Goal: Information Seeking & Learning: Learn about a topic

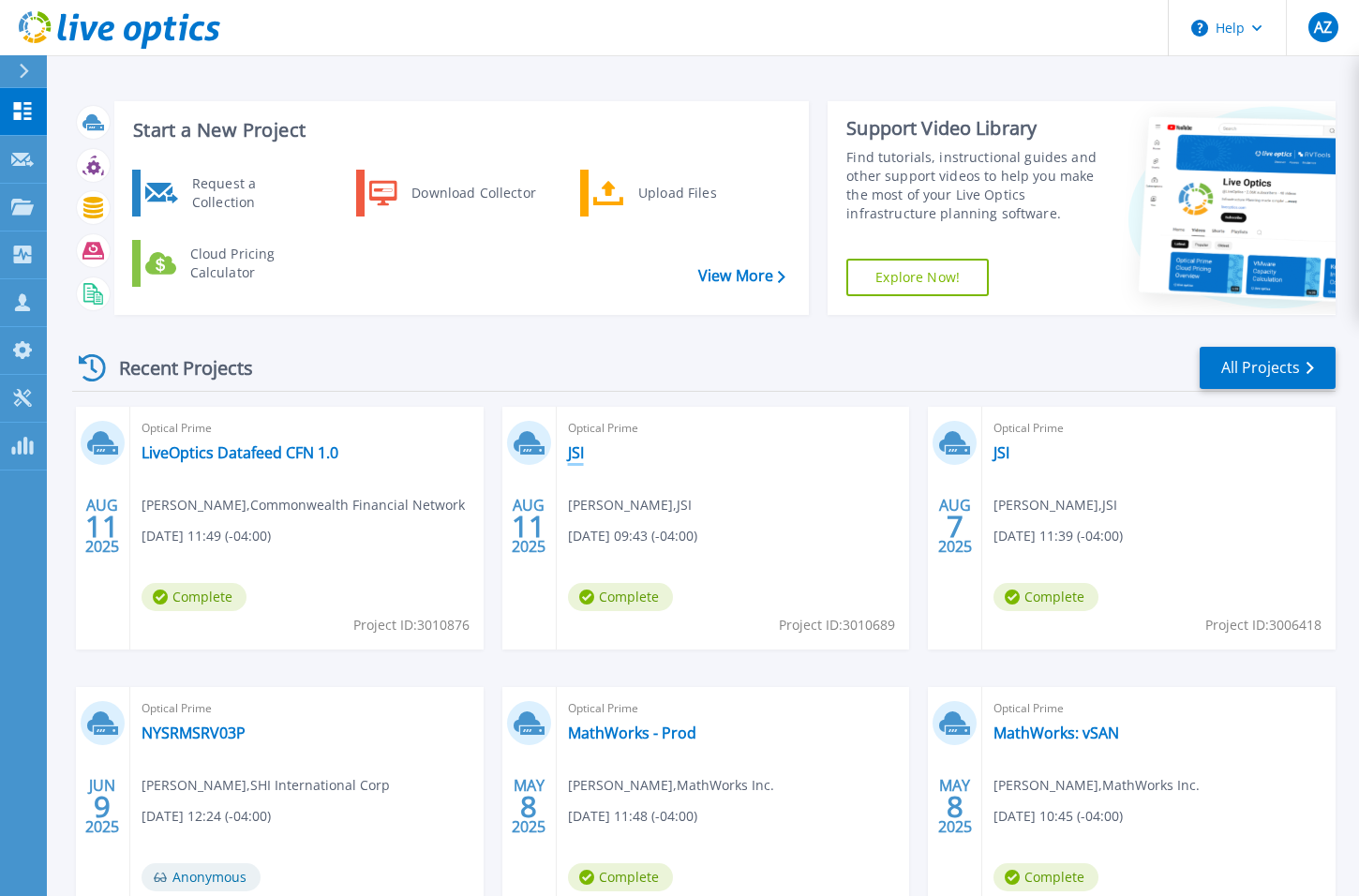
click at [578, 453] on link "JSI" at bounding box center [576, 452] width 16 height 18
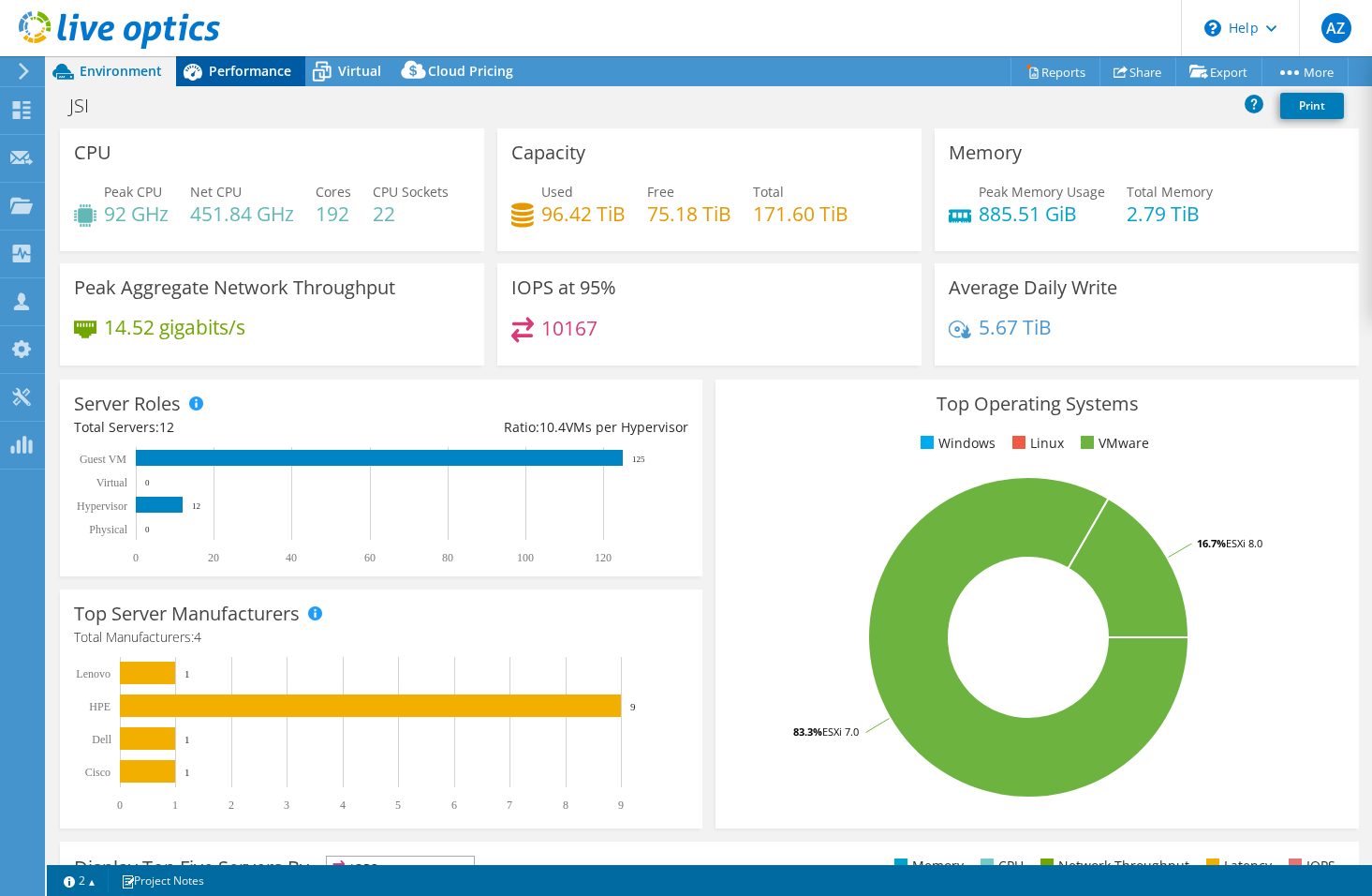
select select "USEast"
select select "USD"
click at [257, 71] on span "Performance" at bounding box center [249, 71] width 82 height 17
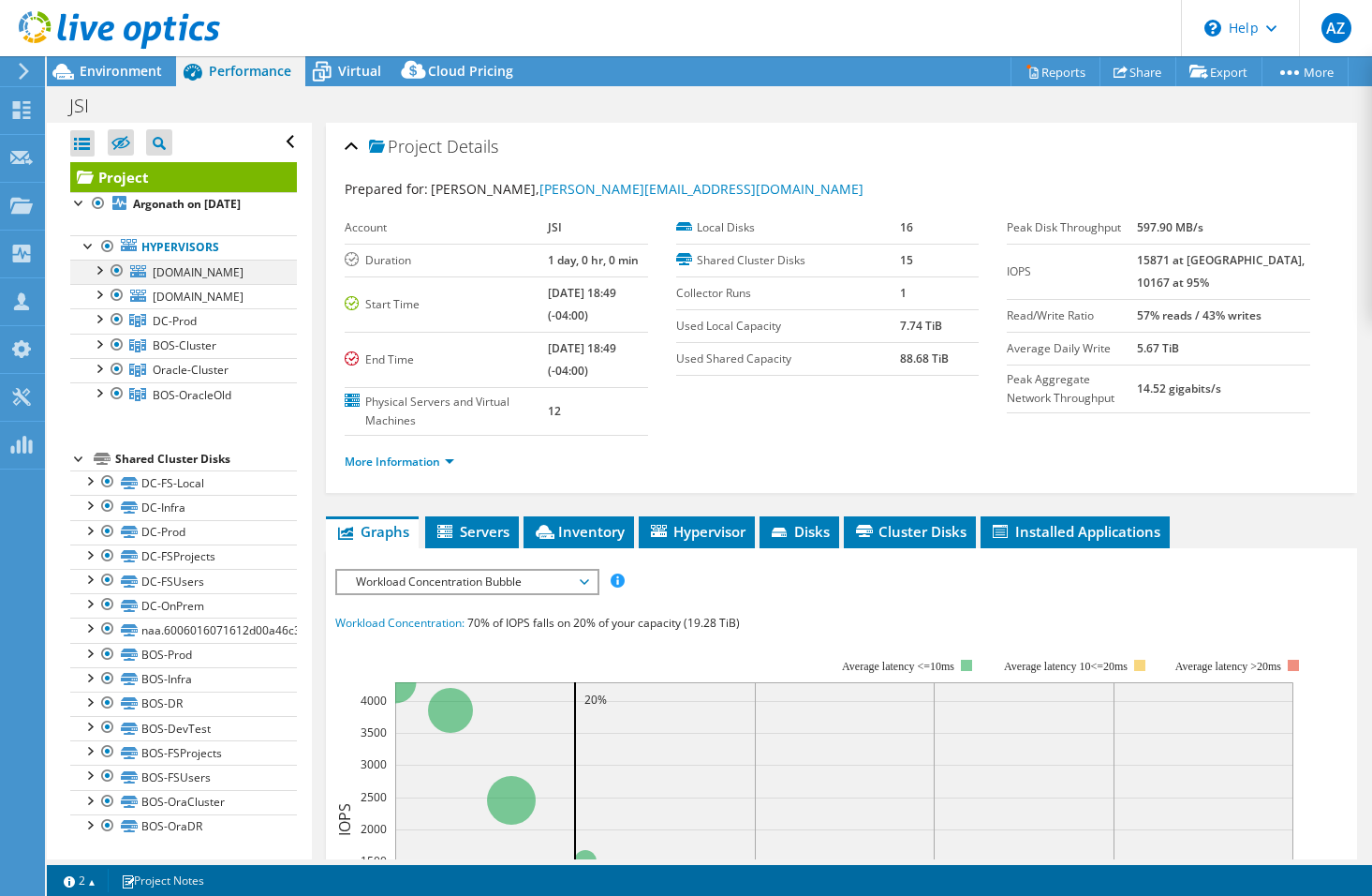
click at [97, 279] on div at bounding box center [98, 268] width 18 height 18
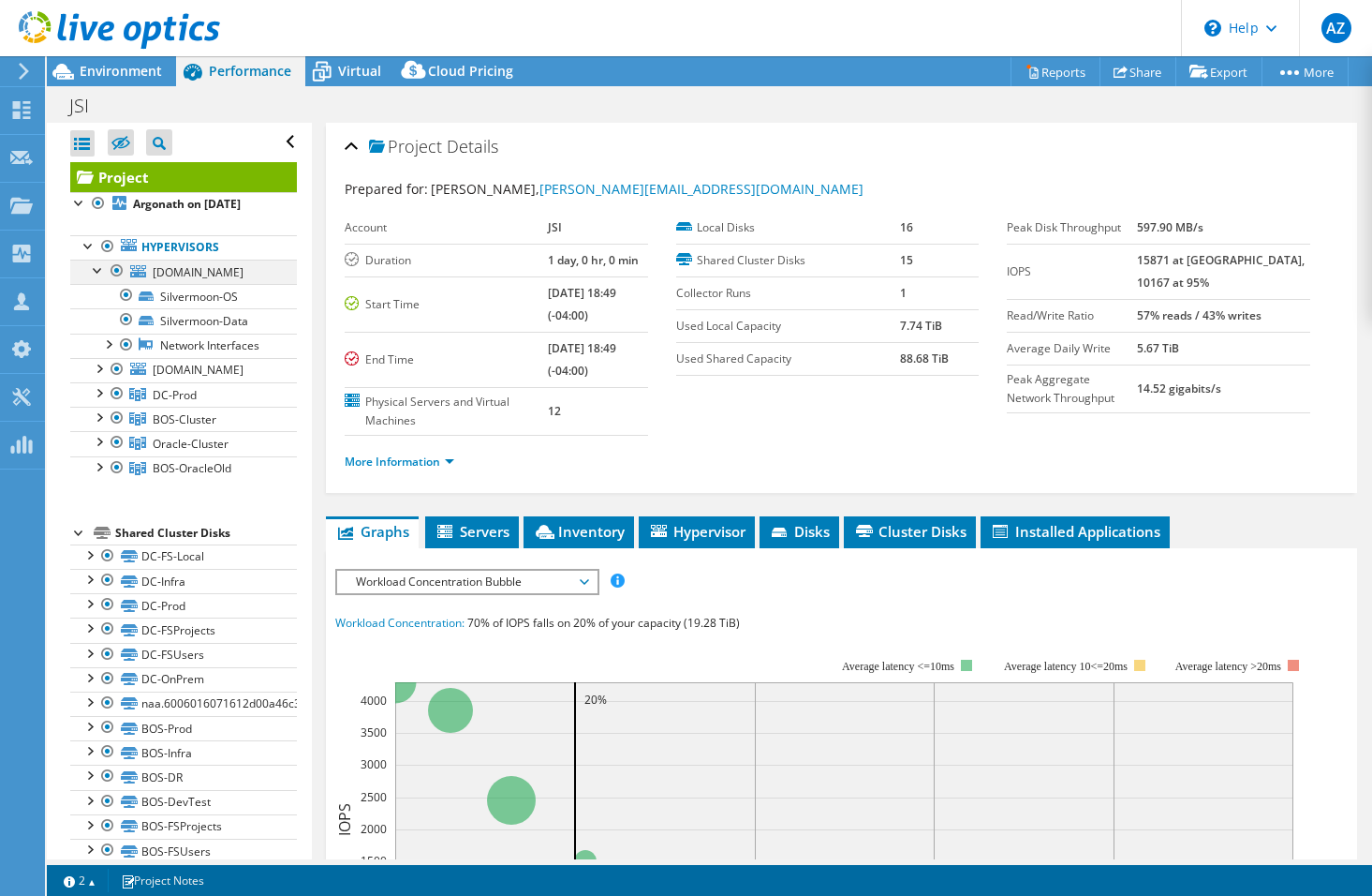
click at [97, 279] on div at bounding box center [98, 268] width 18 height 18
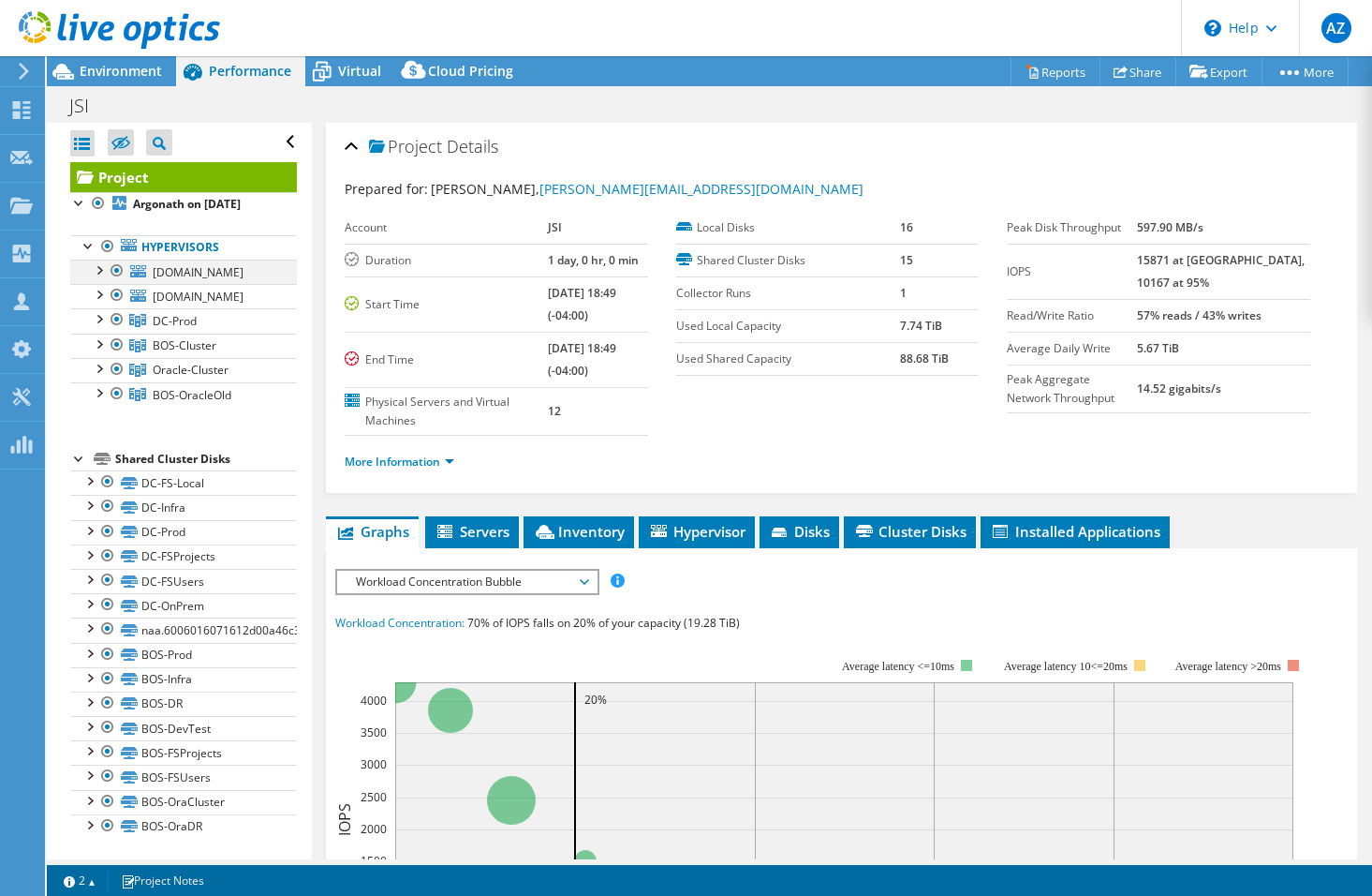
click at [116, 282] on div at bounding box center [116, 270] width 18 height 22
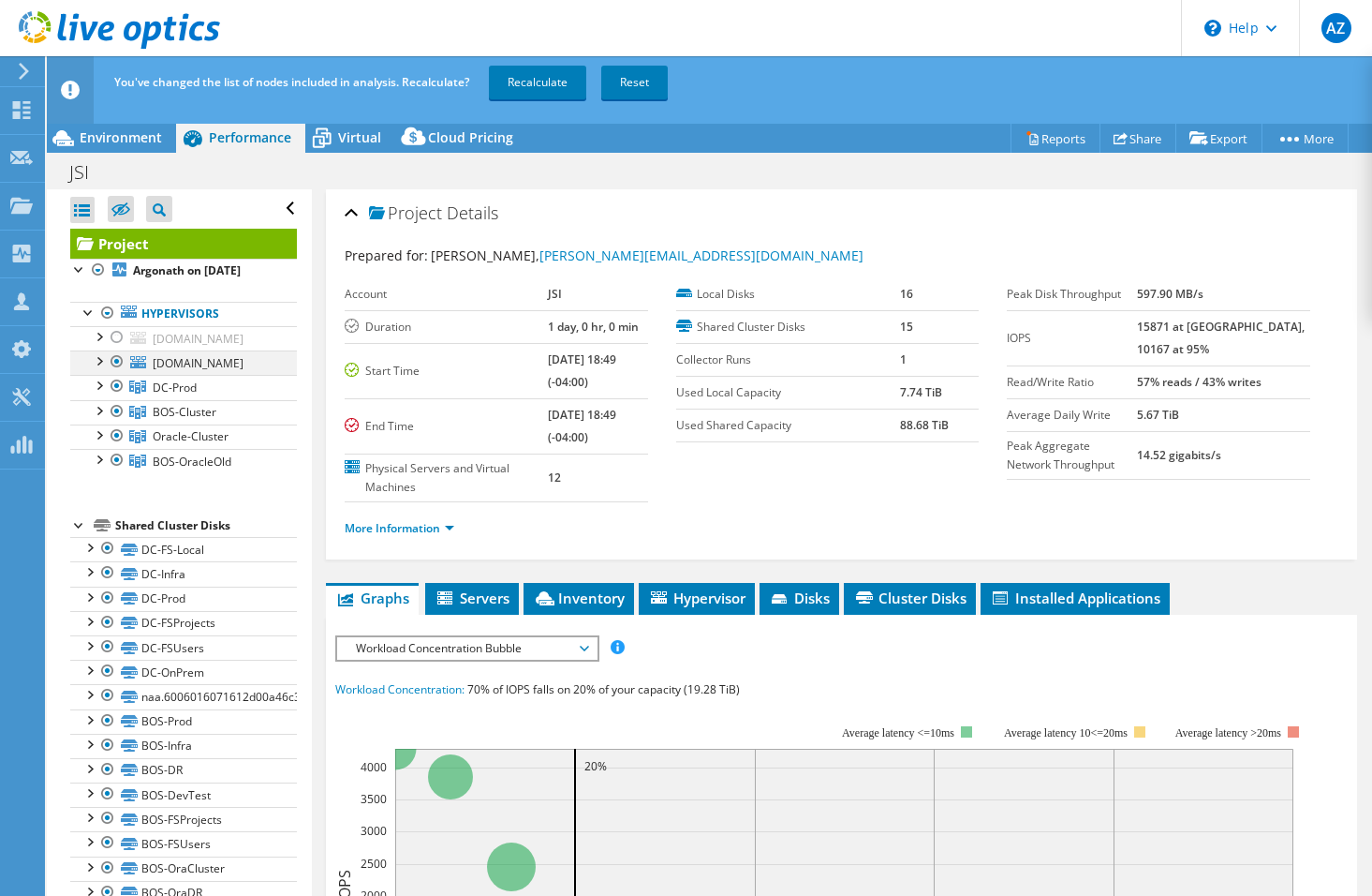
click at [115, 373] on div at bounding box center [116, 361] width 18 height 22
click at [94, 393] on div at bounding box center [98, 383] width 18 height 18
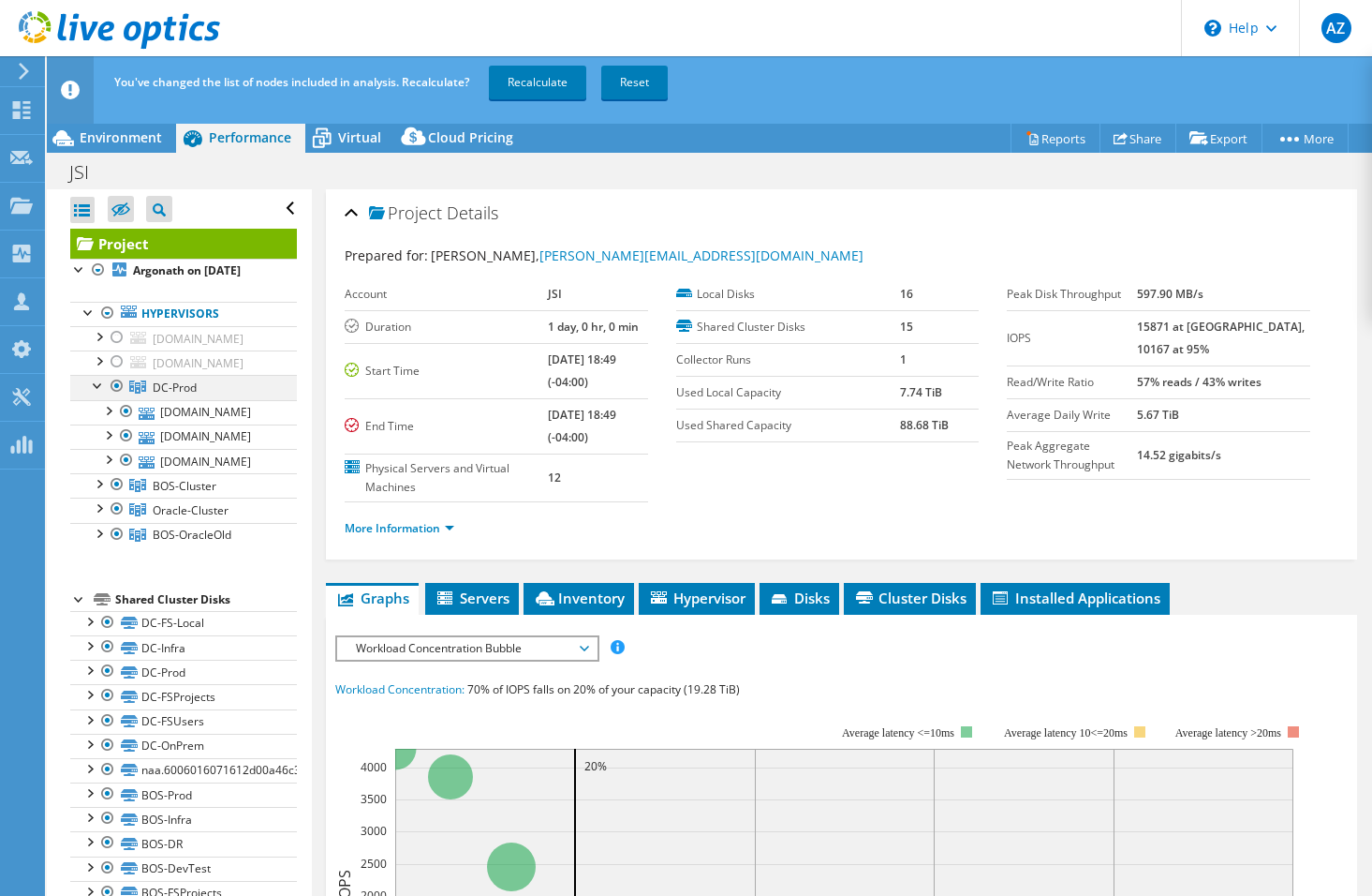
click at [94, 393] on div at bounding box center [98, 383] width 18 height 18
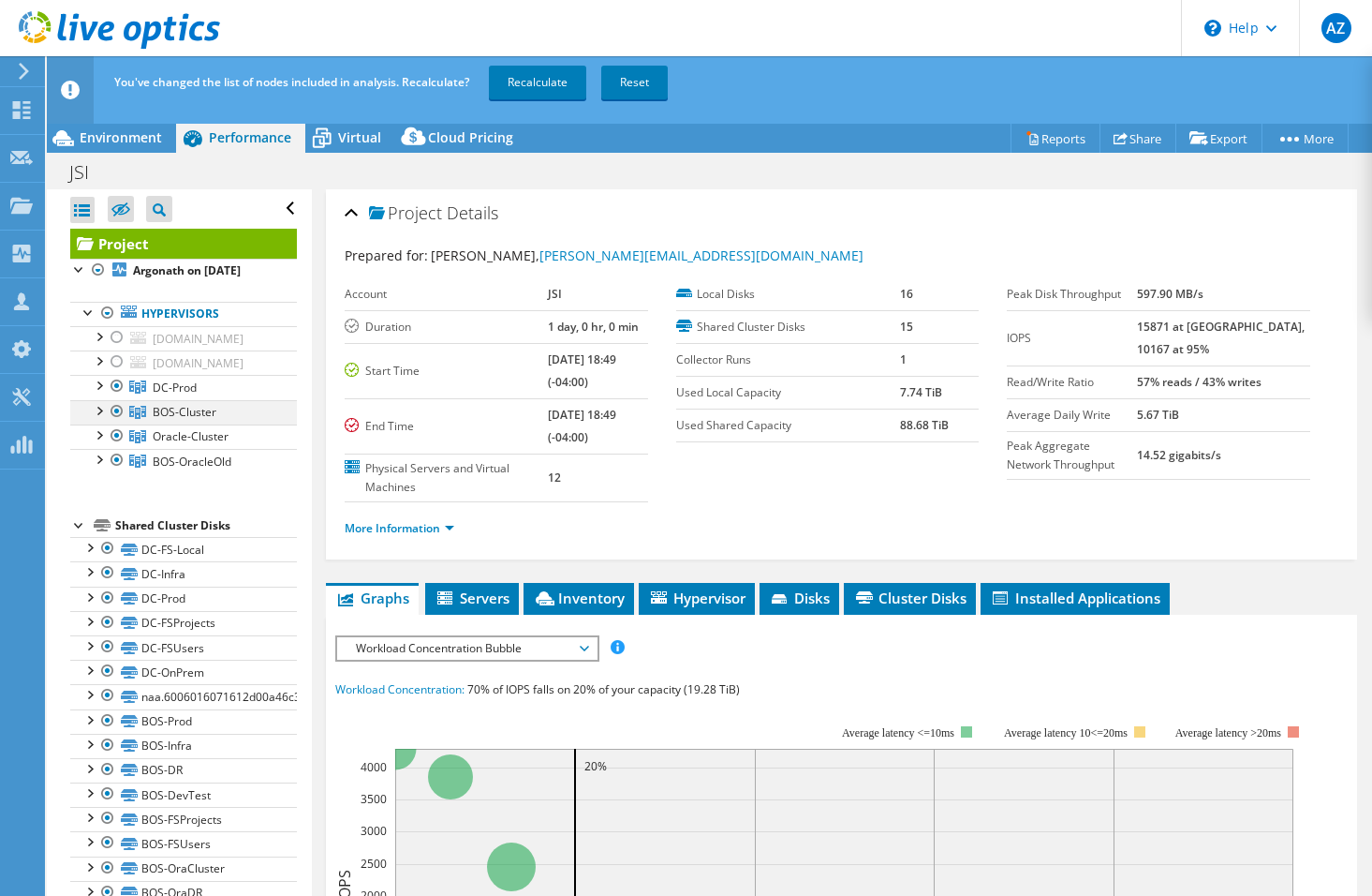
click at [95, 418] on div at bounding box center [98, 409] width 18 height 18
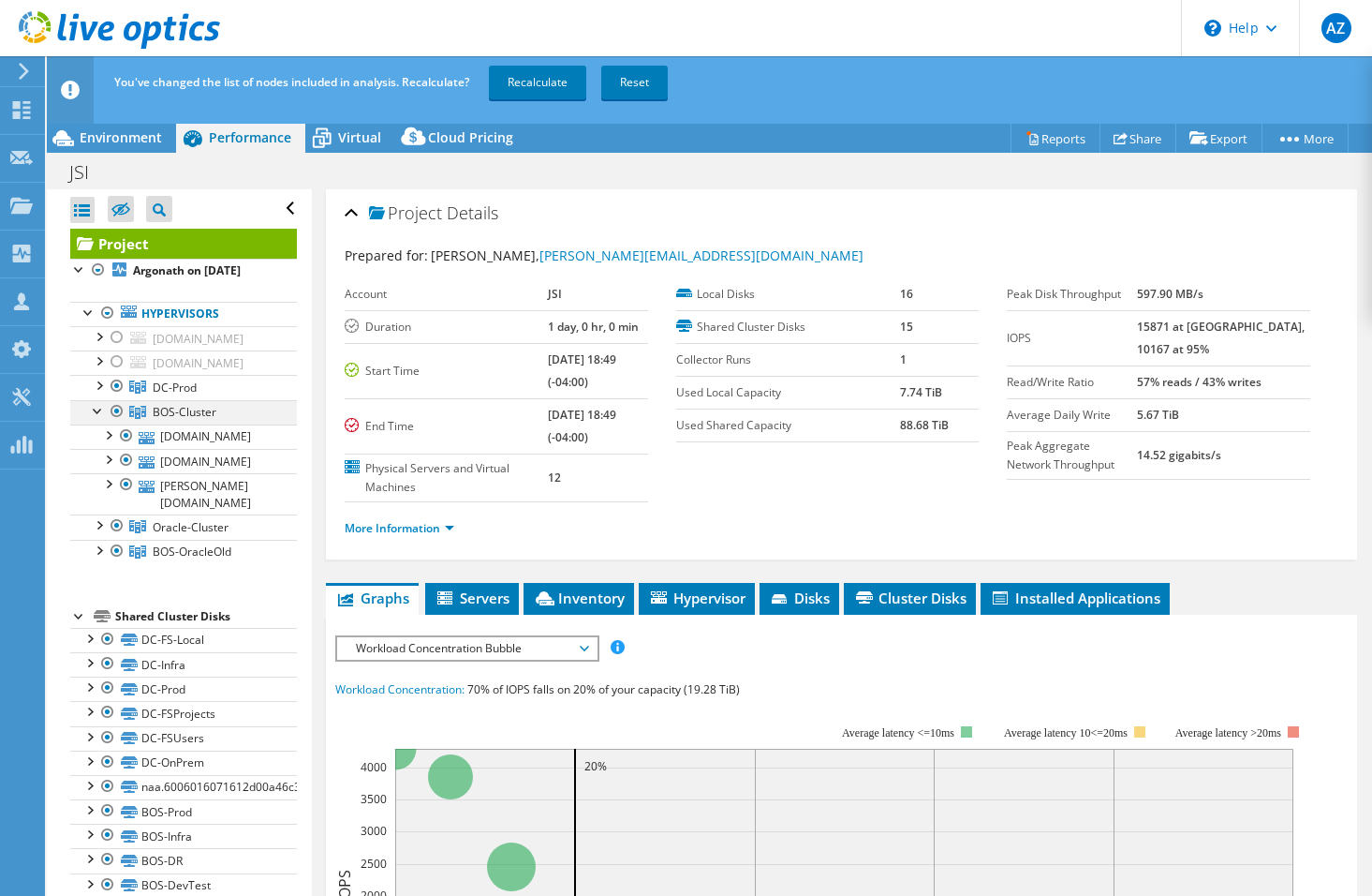
click at [95, 418] on div at bounding box center [98, 409] width 18 height 18
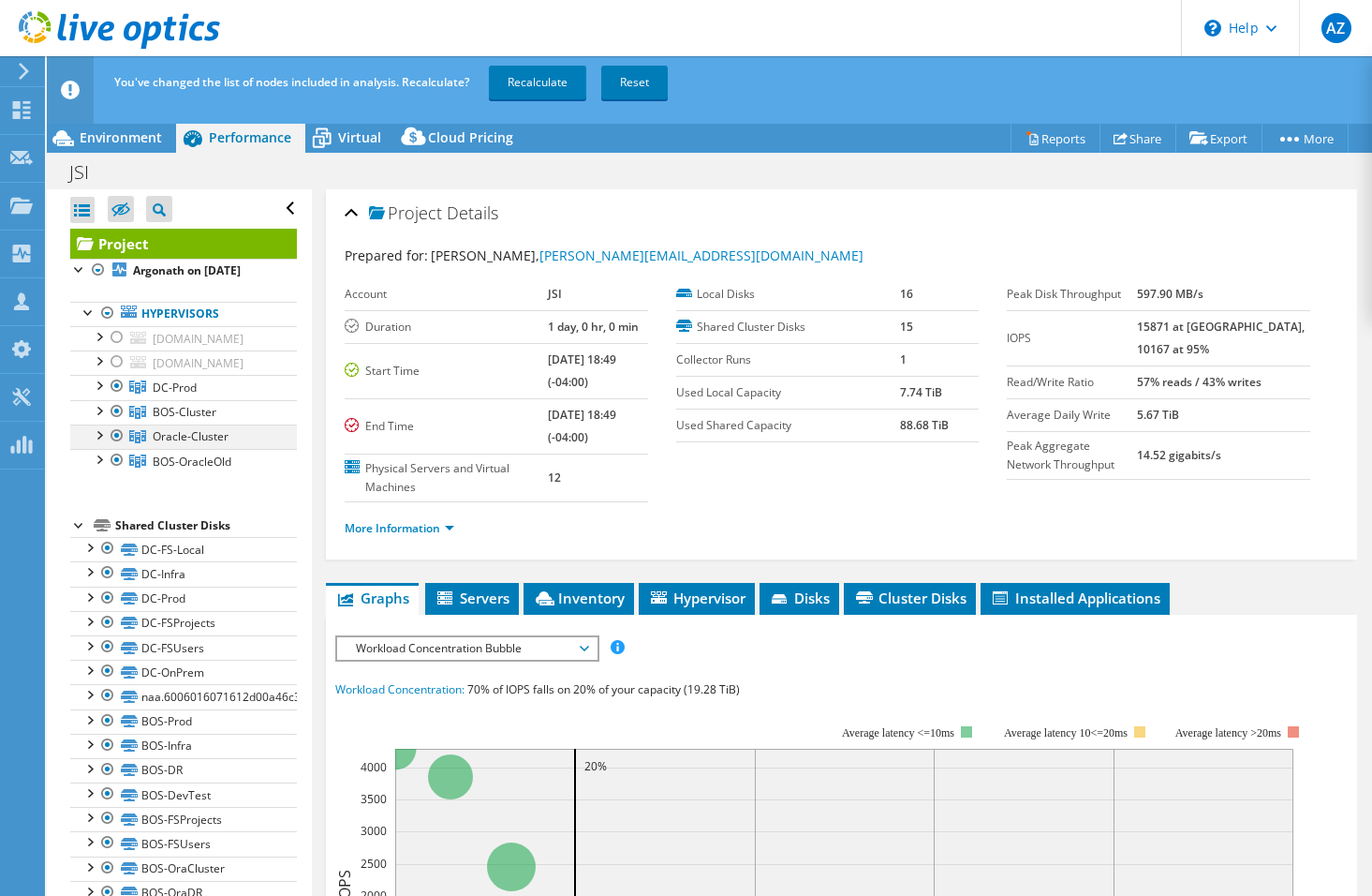
click at [98, 444] on div at bounding box center [98, 433] width 18 height 18
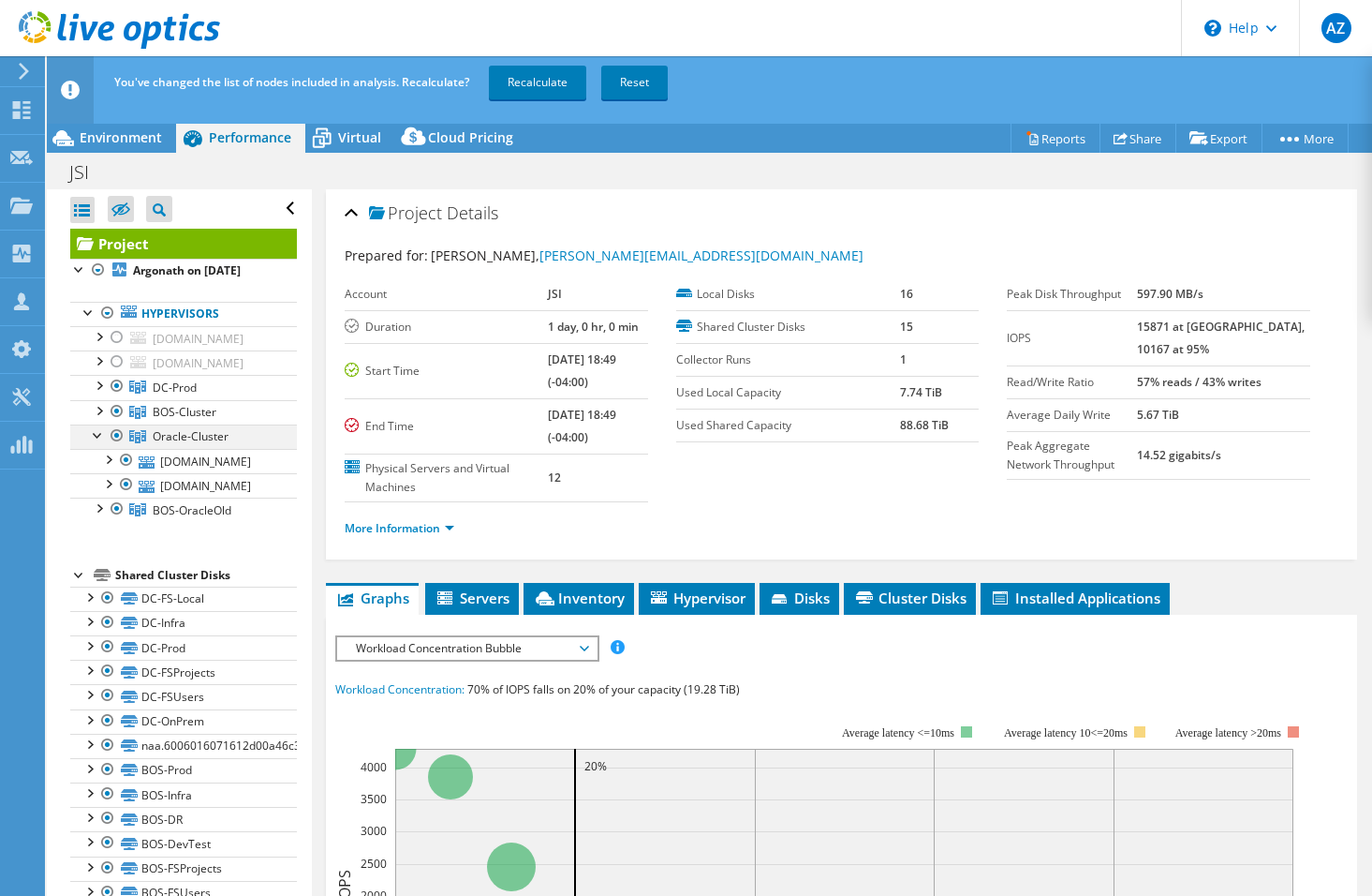
click at [98, 444] on div at bounding box center [98, 433] width 18 height 18
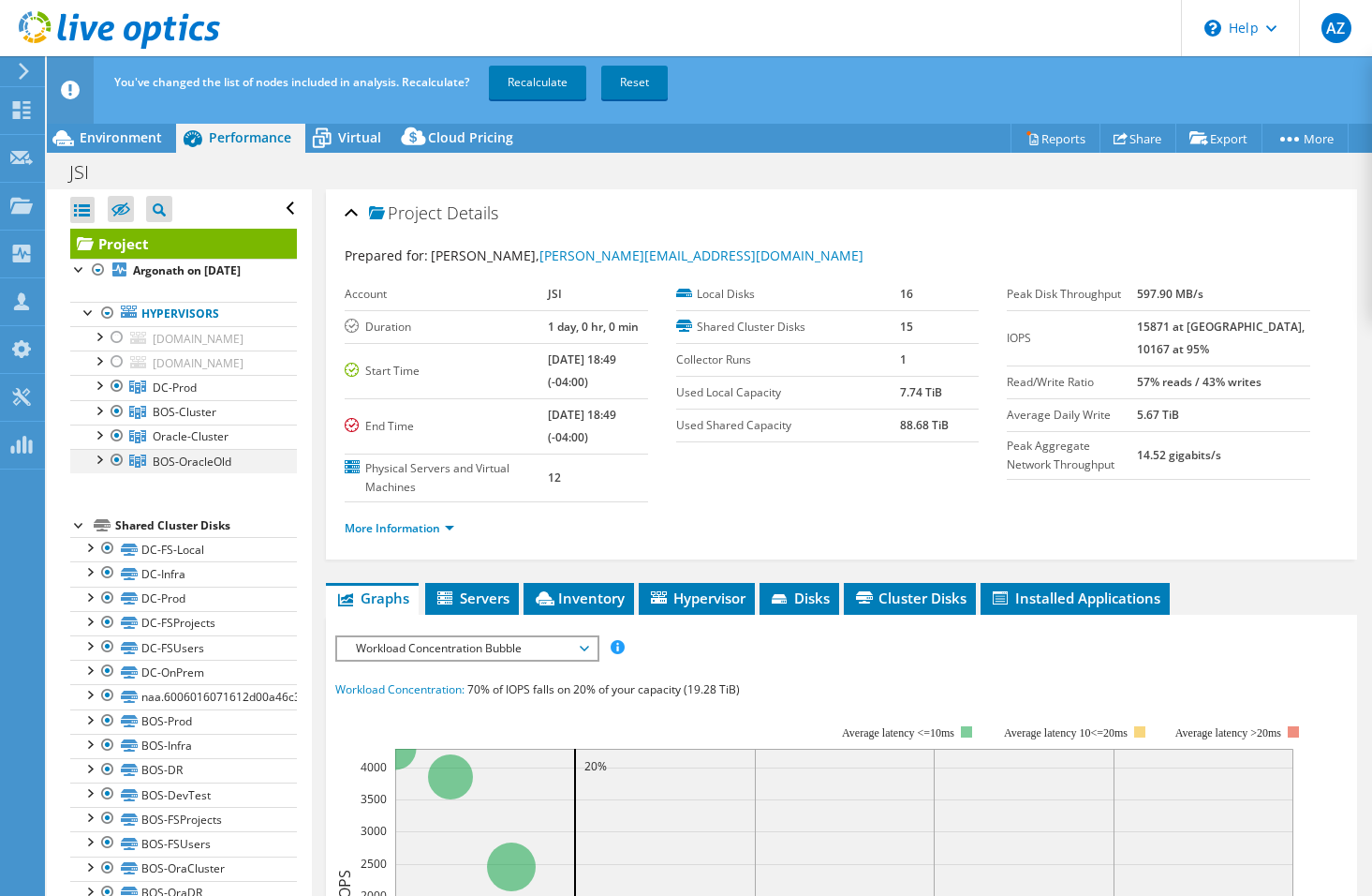
click at [98, 468] on div at bounding box center [98, 457] width 18 height 18
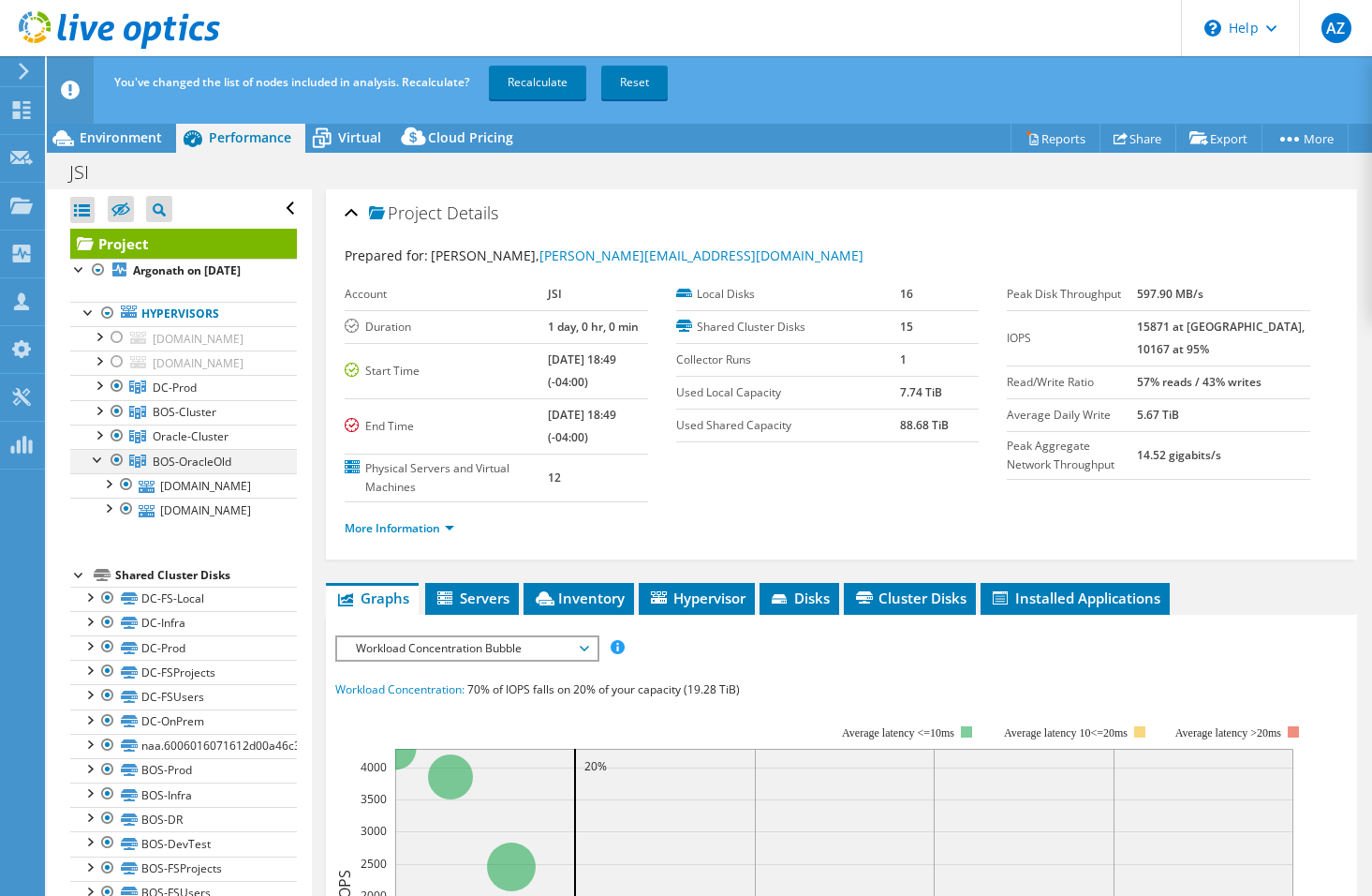
click at [98, 468] on div at bounding box center [98, 457] width 18 height 18
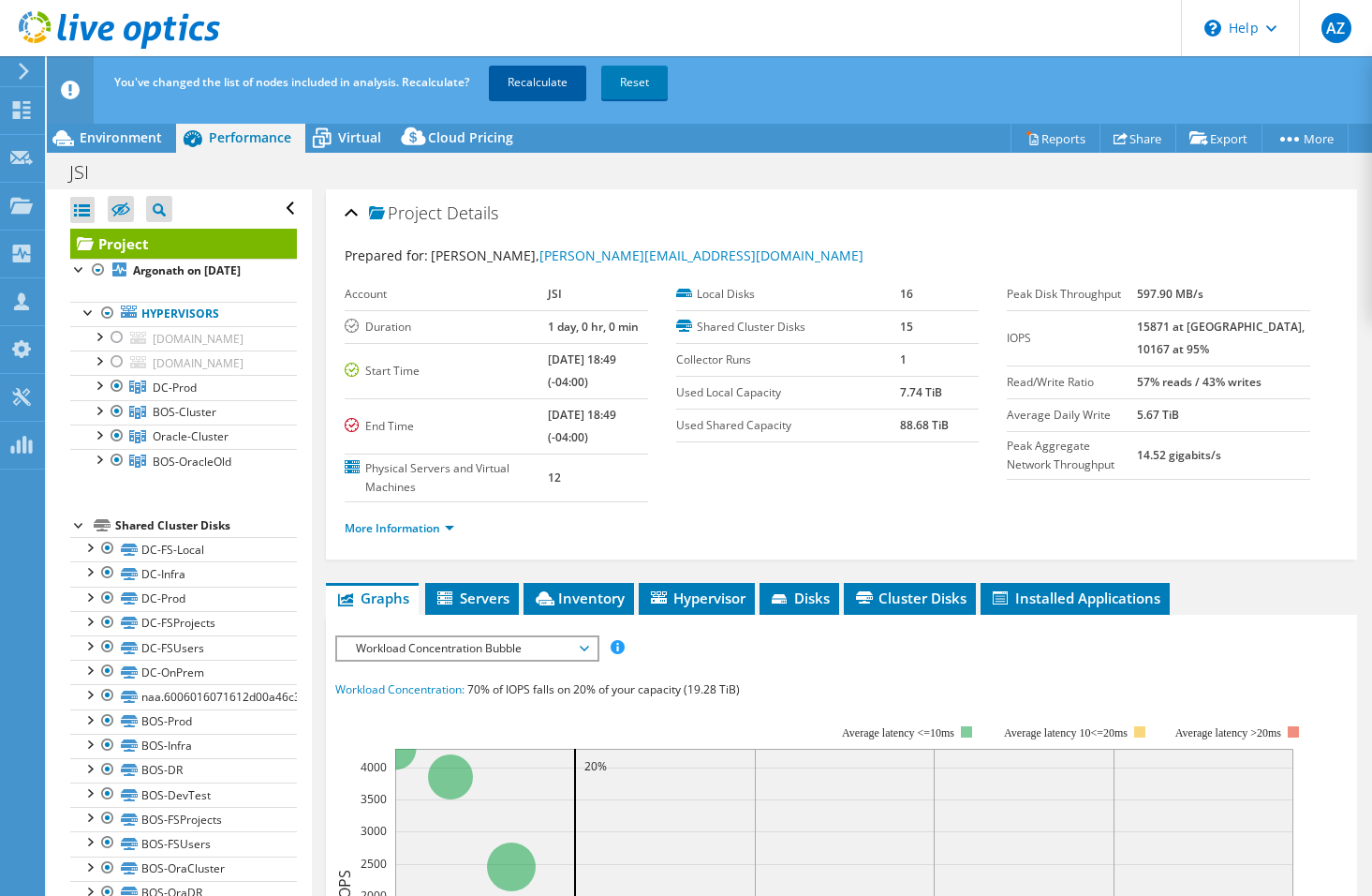
click at [552, 84] on link "Recalculate" at bounding box center [538, 83] width 97 height 34
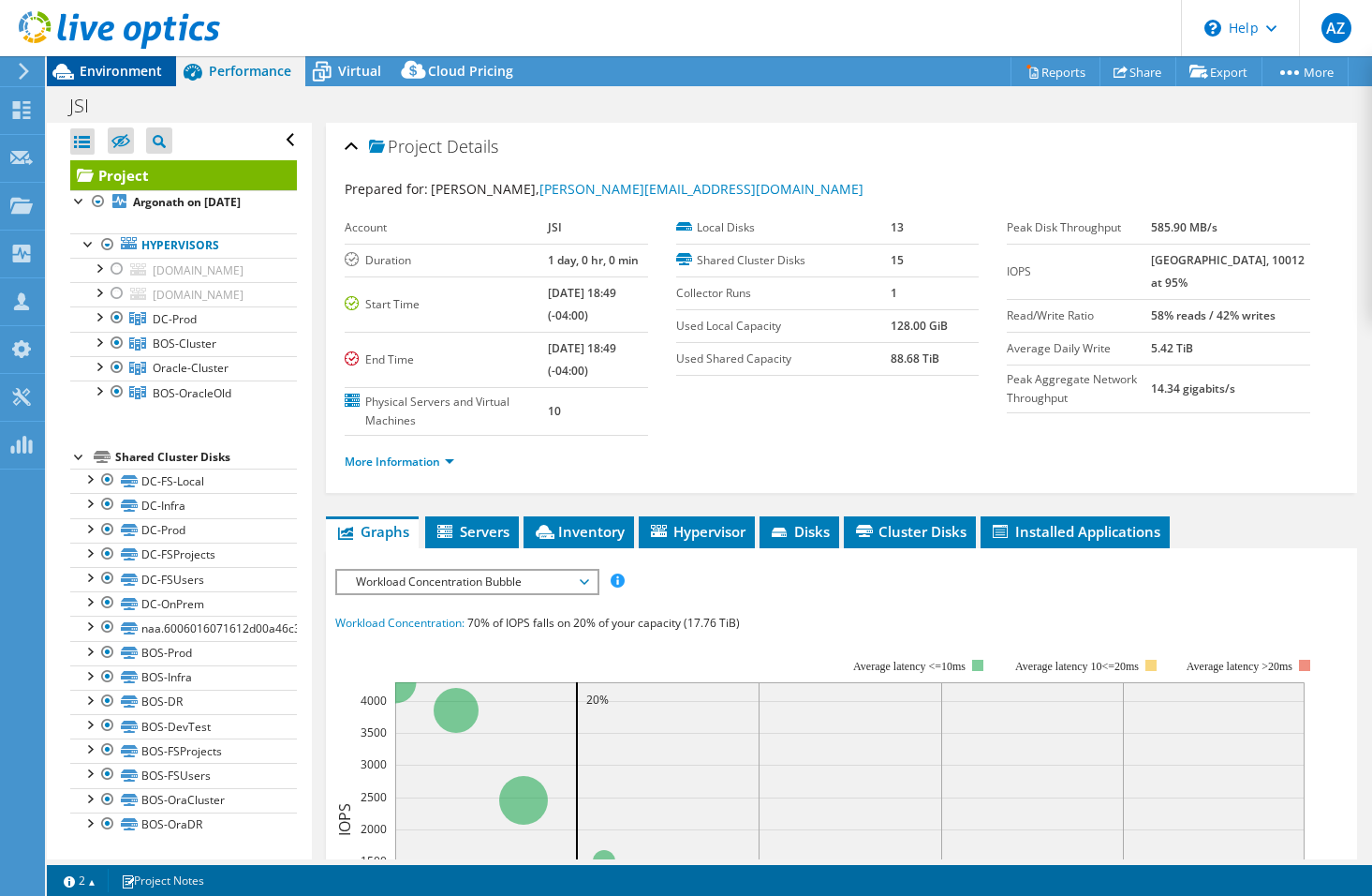
click at [100, 69] on span "Environment" at bounding box center [120, 71] width 82 height 17
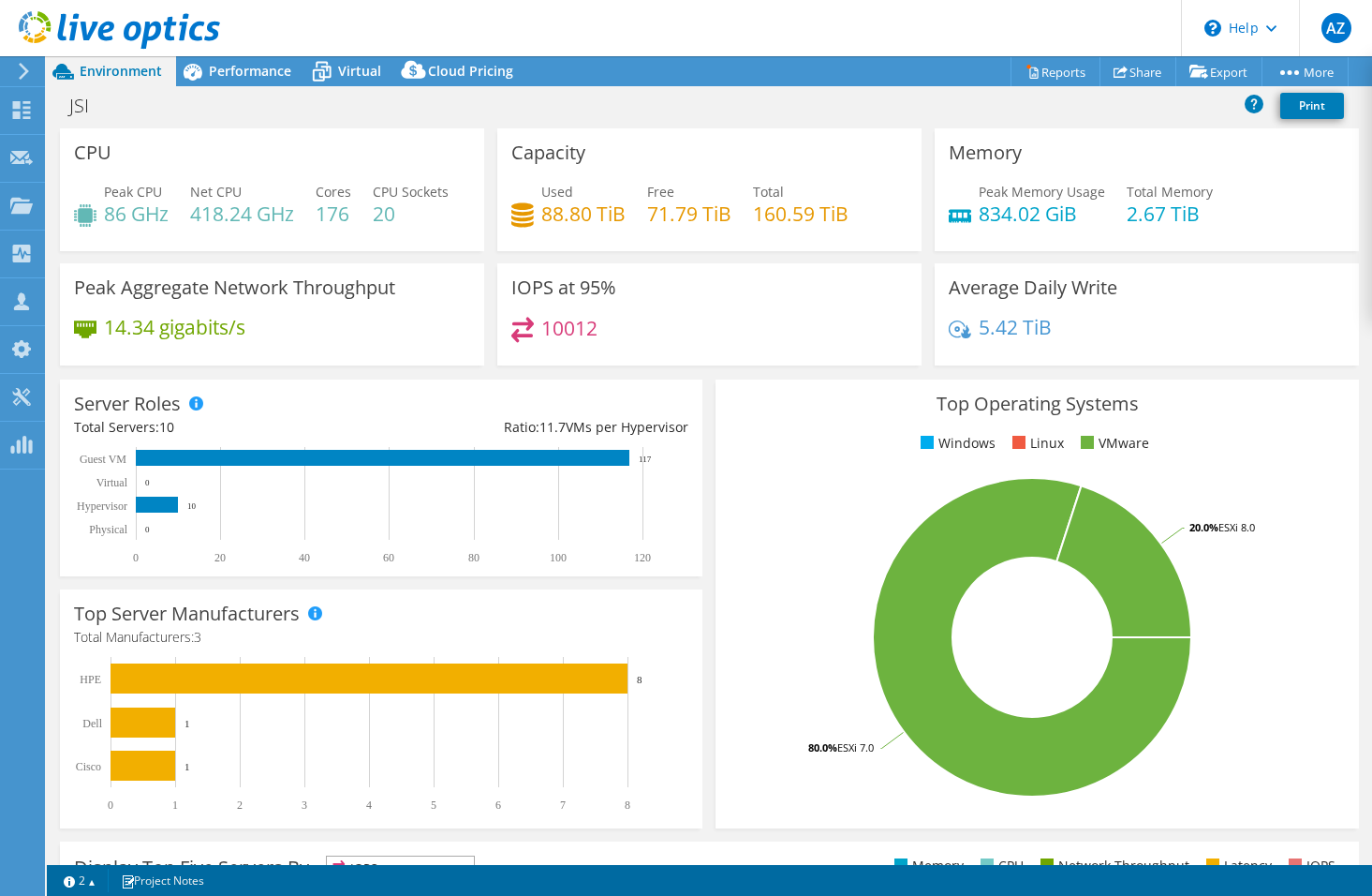
click at [630, 36] on header "AZ Channel Partner Alex Zagajewski alex_zagajewski@shi.com SHI International Co…" at bounding box center [686, 28] width 1372 height 56
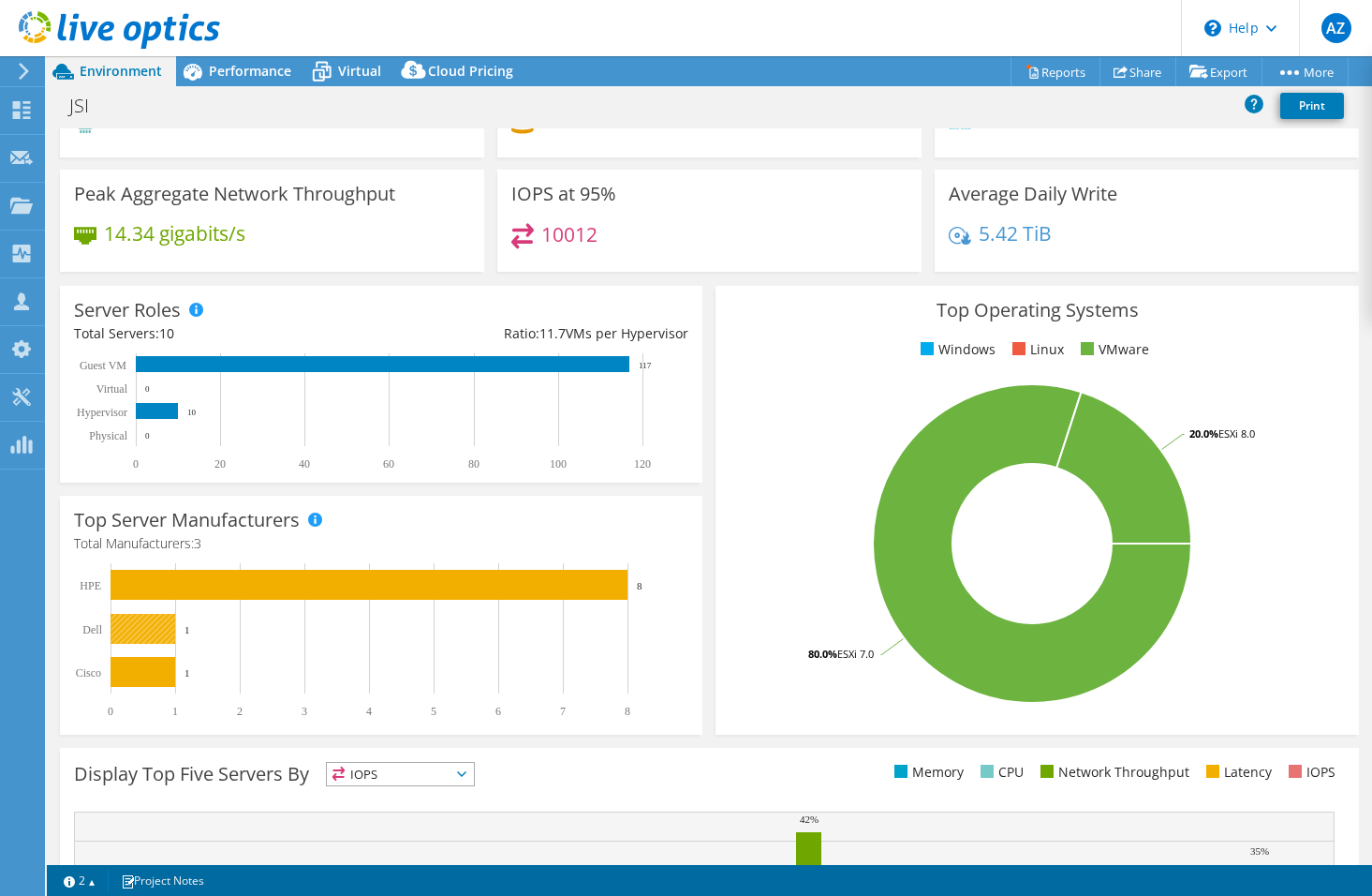
scroll to position [0, 0]
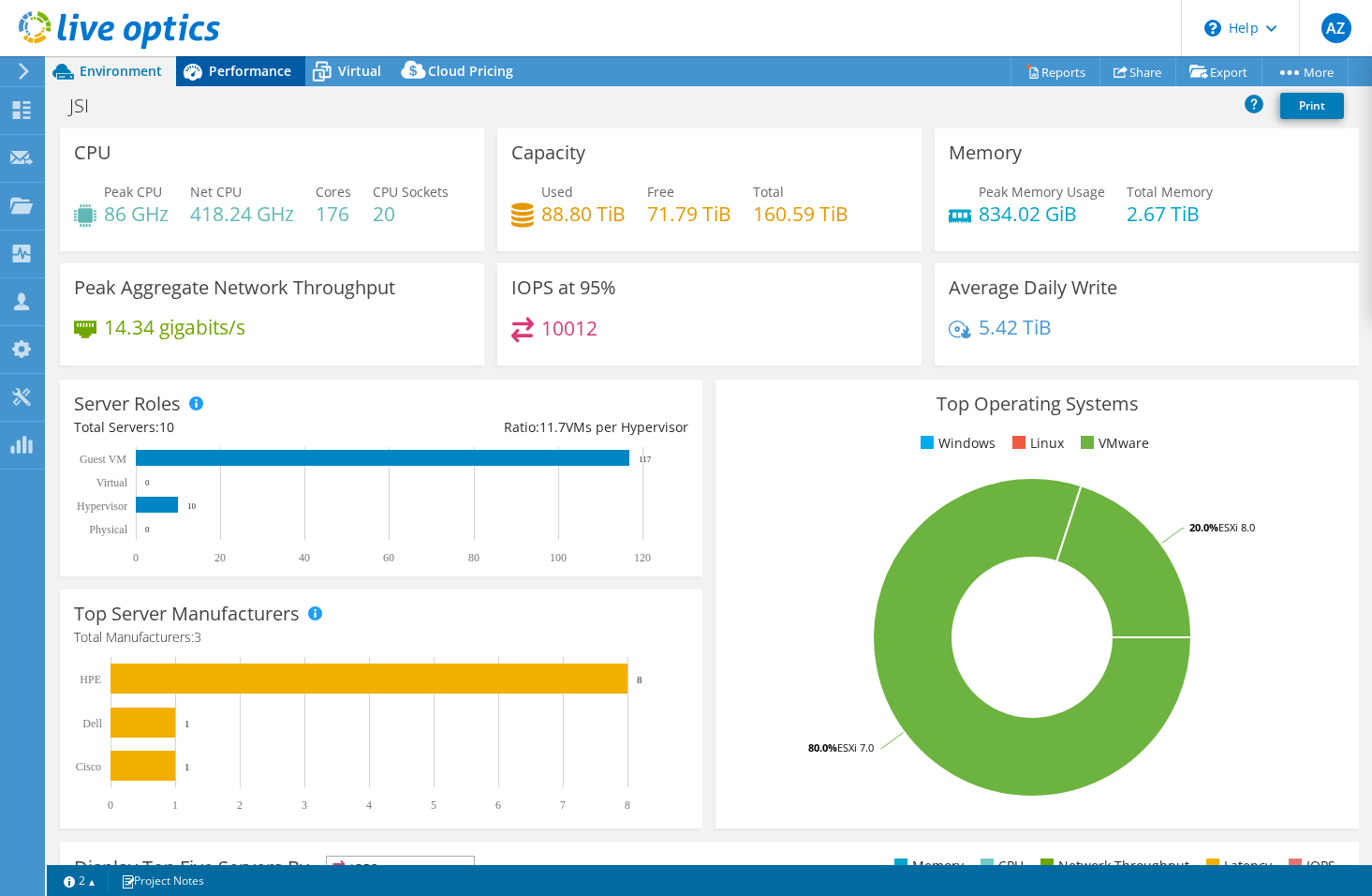
click at [228, 75] on span "Performance" at bounding box center [249, 71] width 82 height 17
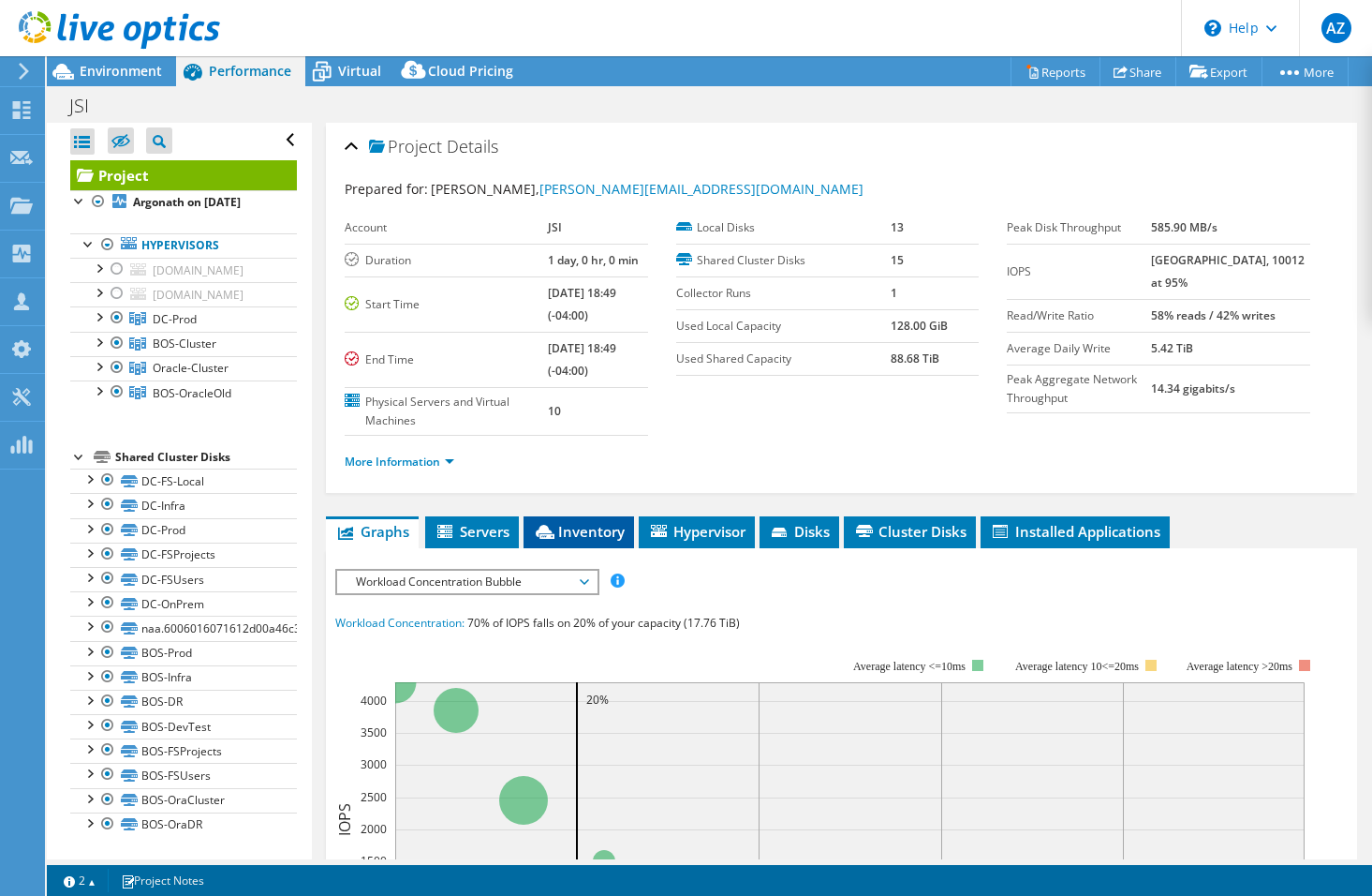
click at [606, 524] on span "Inventory" at bounding box center [578, 531] width 92 height 18
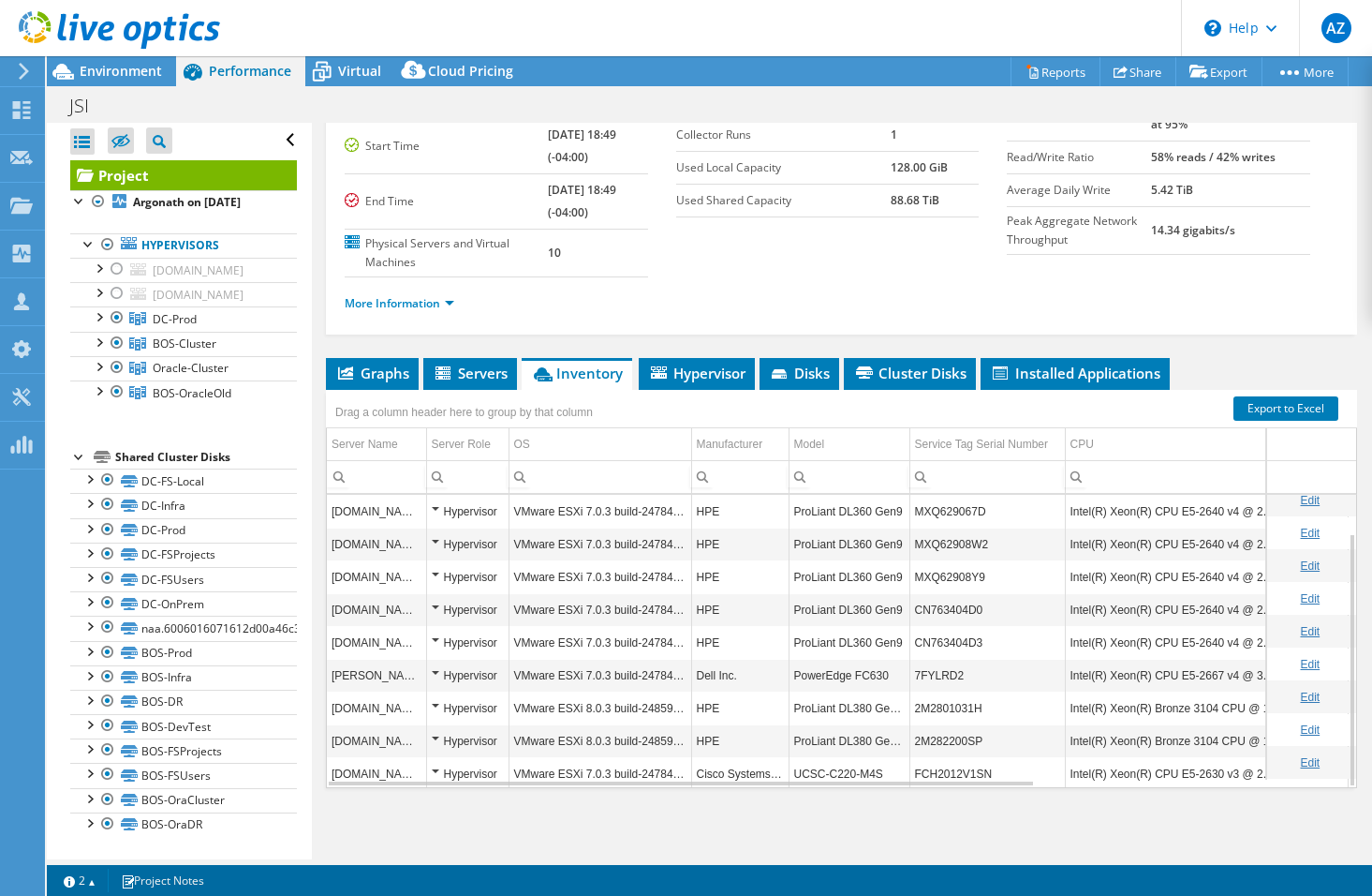
scroll to position [44, 0]
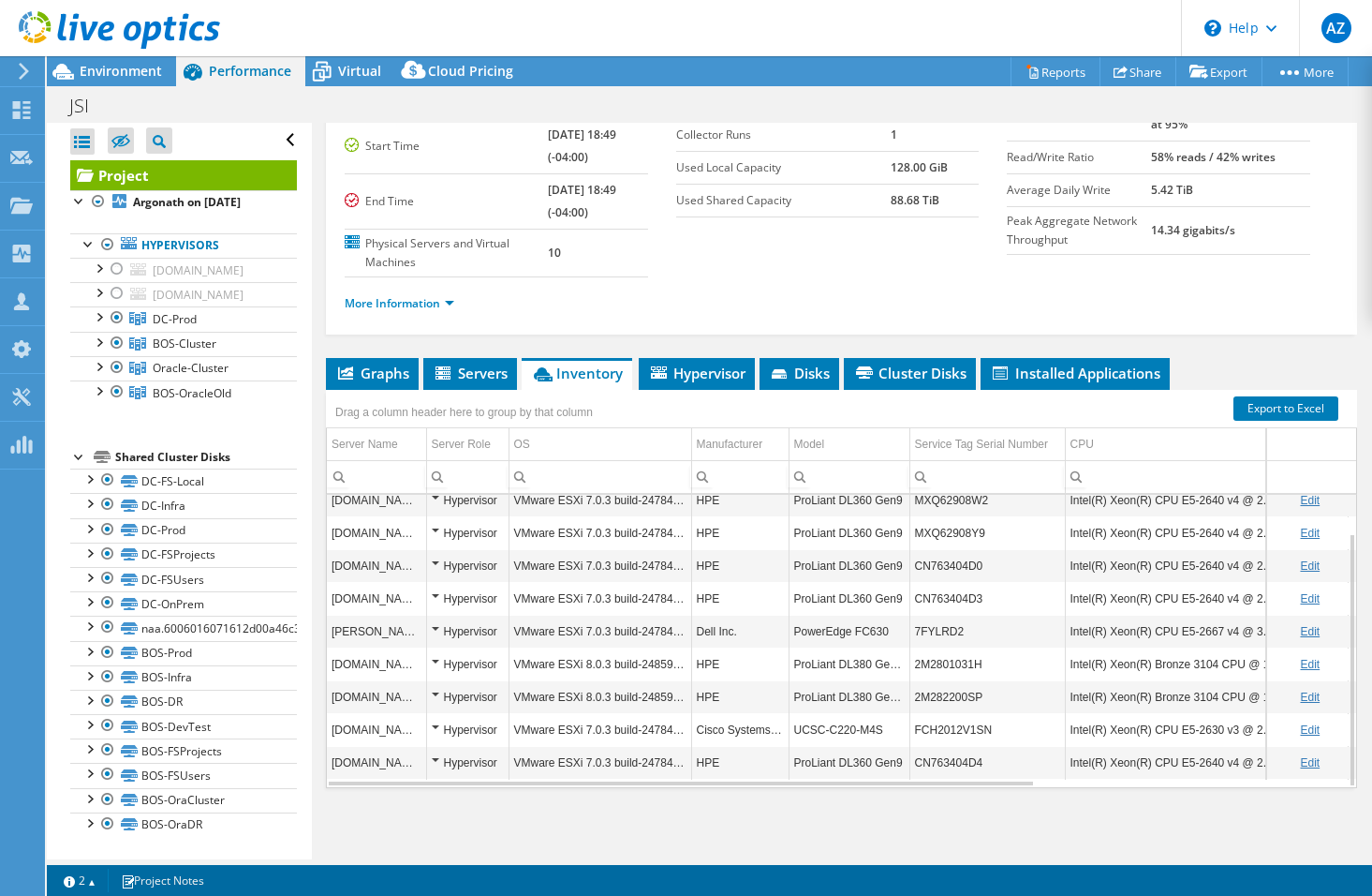
click at [439, 725] on div "Hypervisor" at bounding box center [468, 729] width 72 height 22
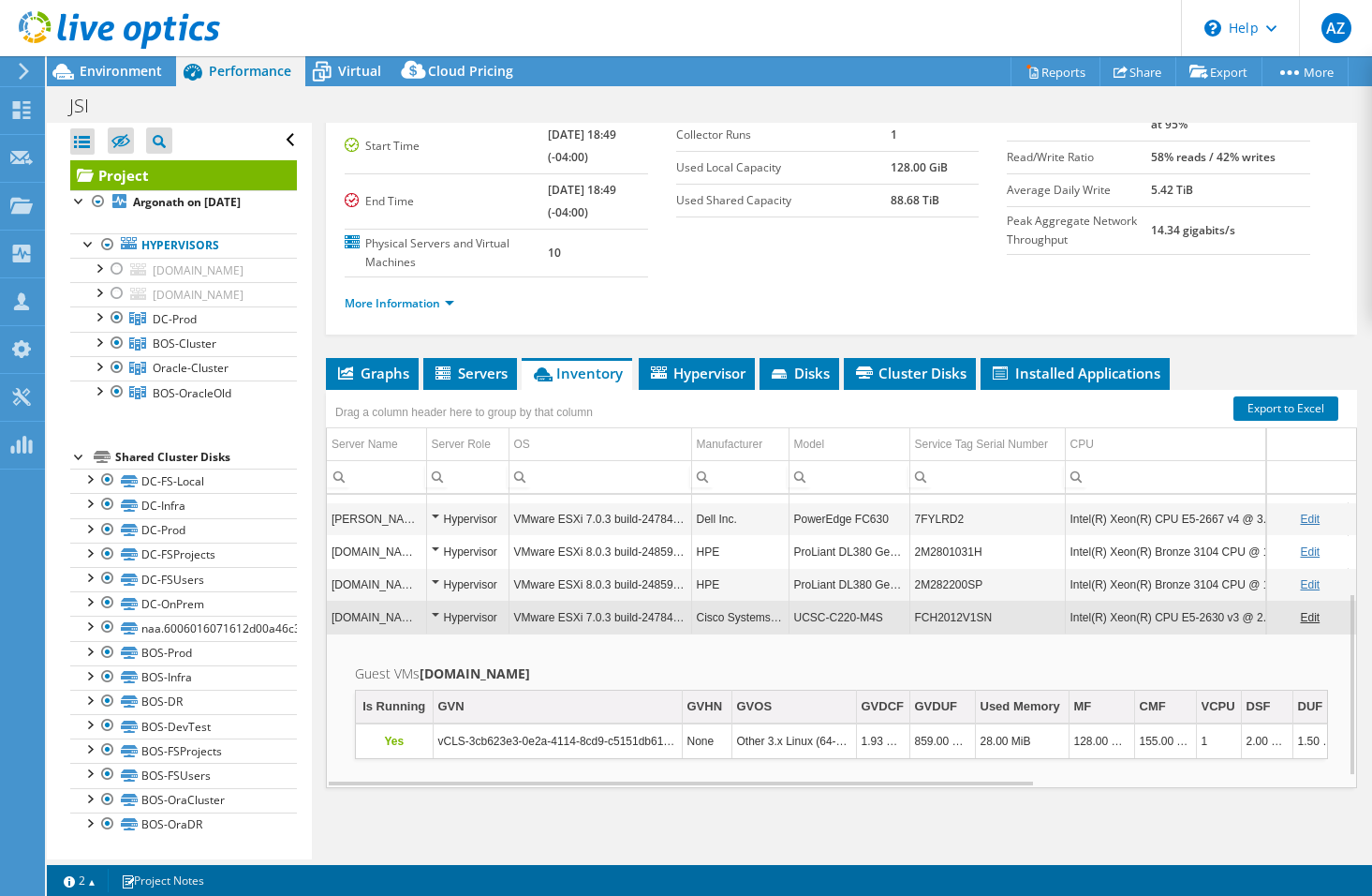
scroll to position [175, 0]
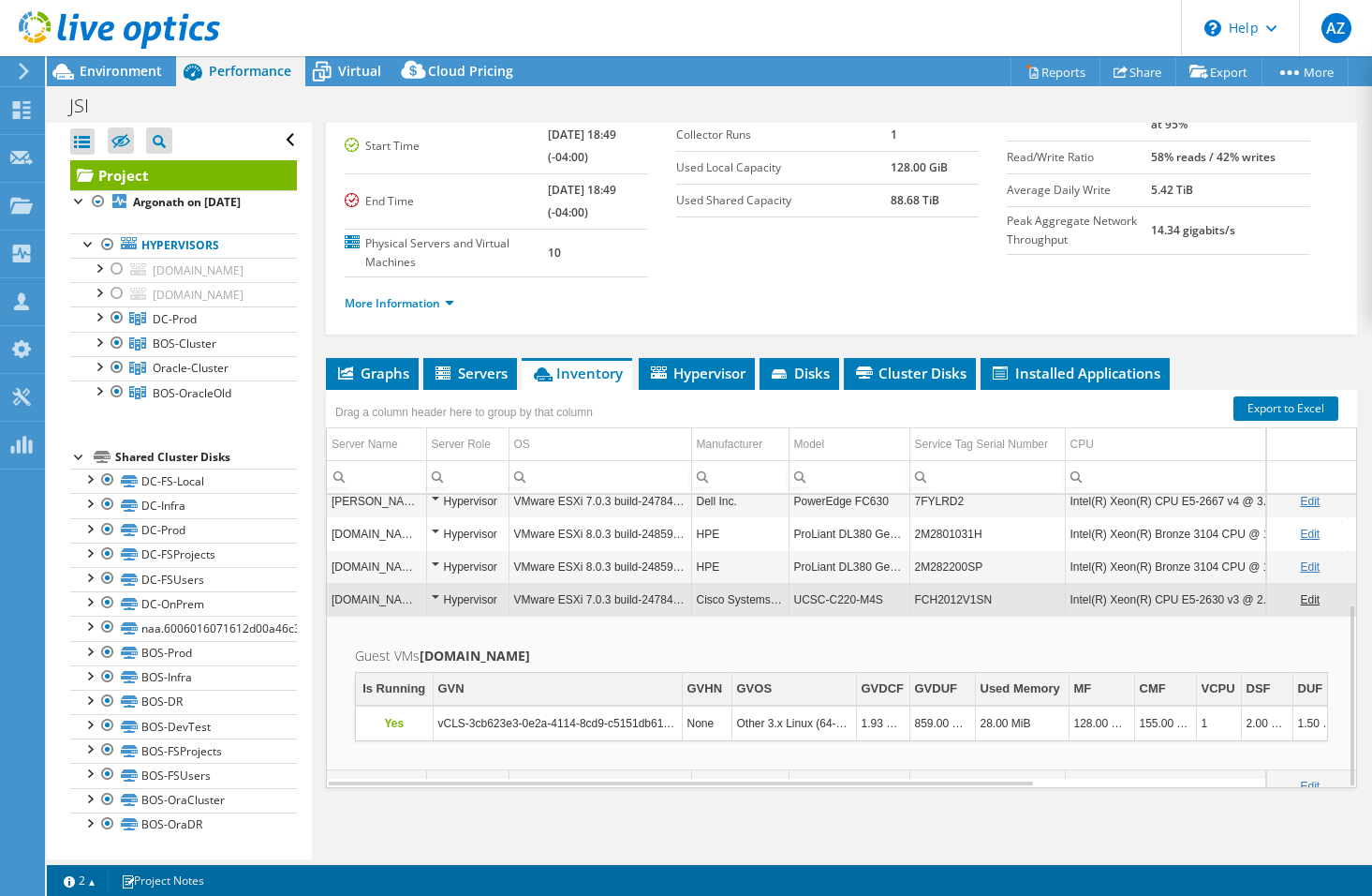
click at [435, 597] on div "Hypervisor" at bounding box center [468, 599] width 72 height 22
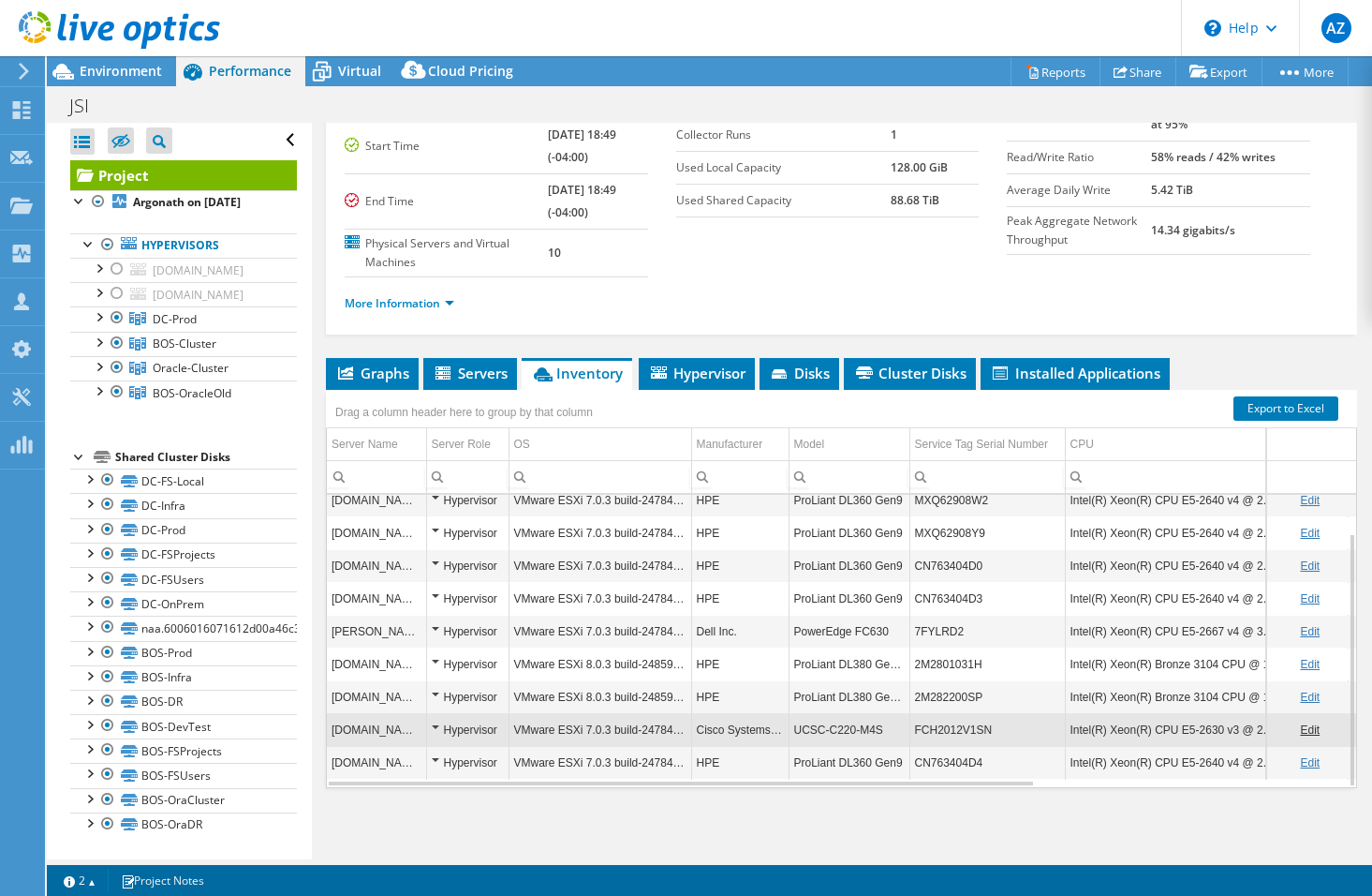
scroll to position [44, 0]
click at [437, 726] on div "Hypervisor" at bounding box center [468, 729] width 72 height 22
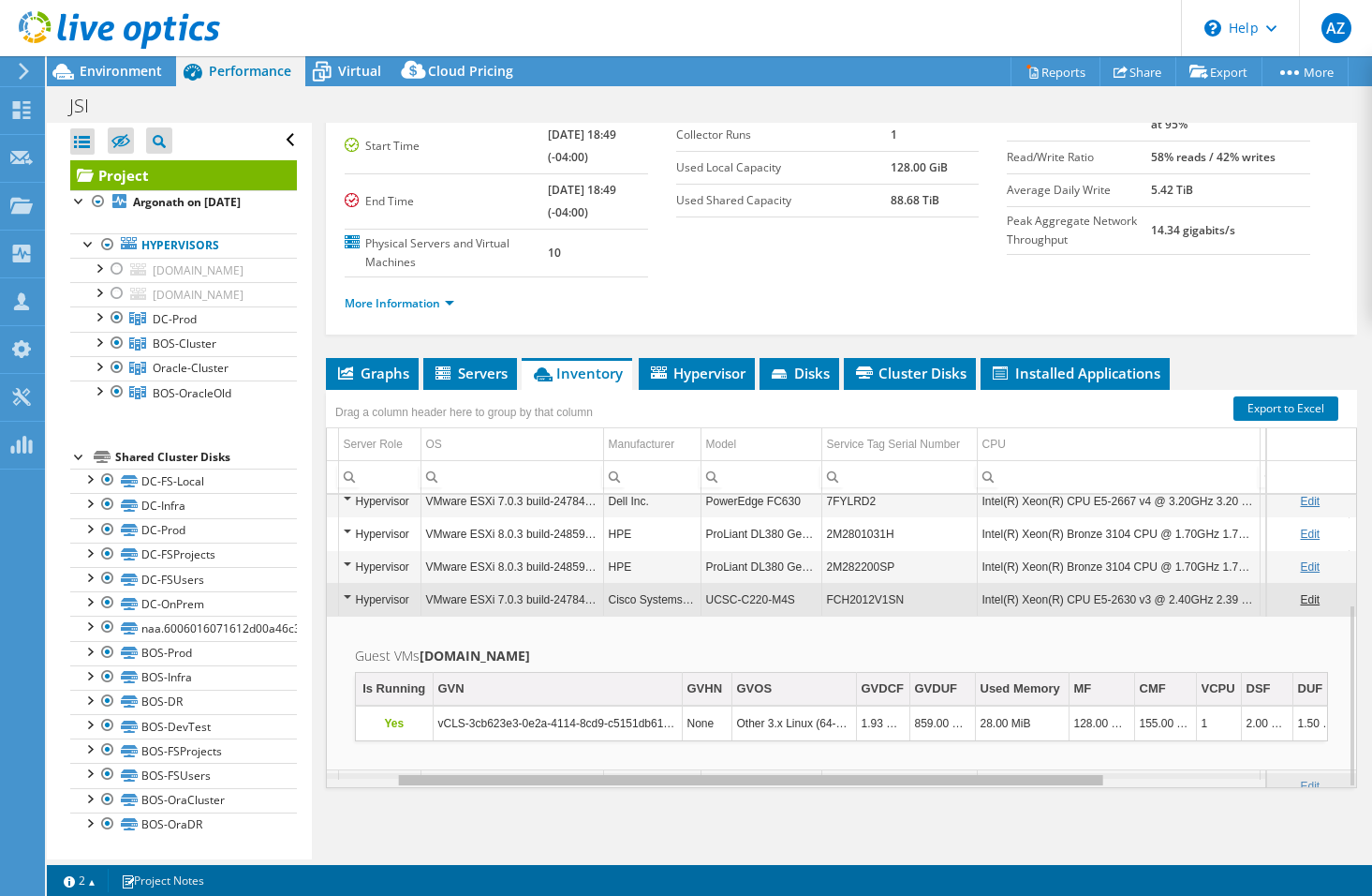
scroll to position [0, 0]
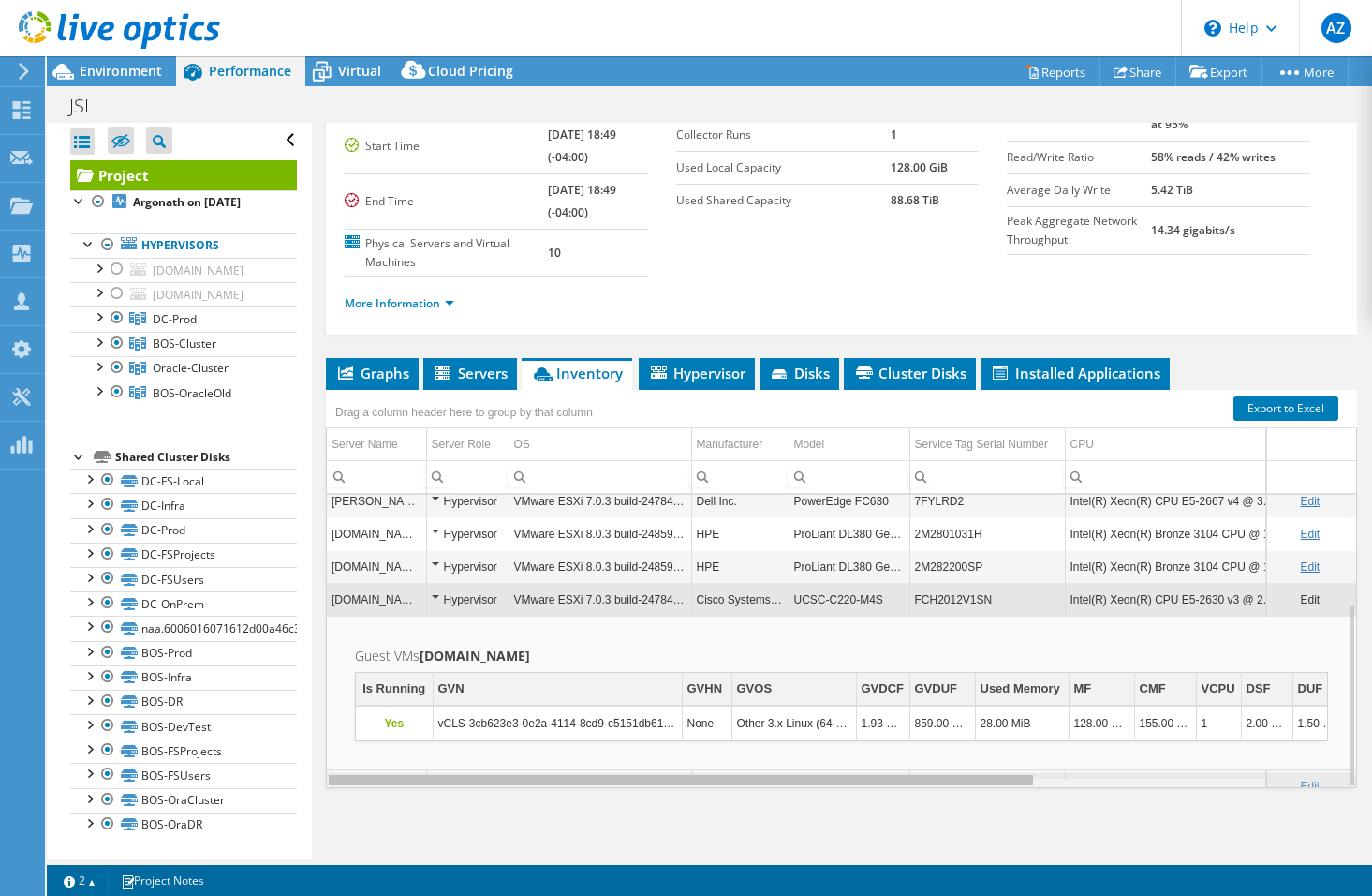
drag, startPoint x: 598, startPoint y: 782, endPoint x: 590, endPoint y: 774, distance: 11.3
click at [540, 768] on body "AZ Channel Partner Alex Zagajewski alex_zagajewski@shi.com SHI International Co…" at bounding box center [686, 448] width 1372 height 896
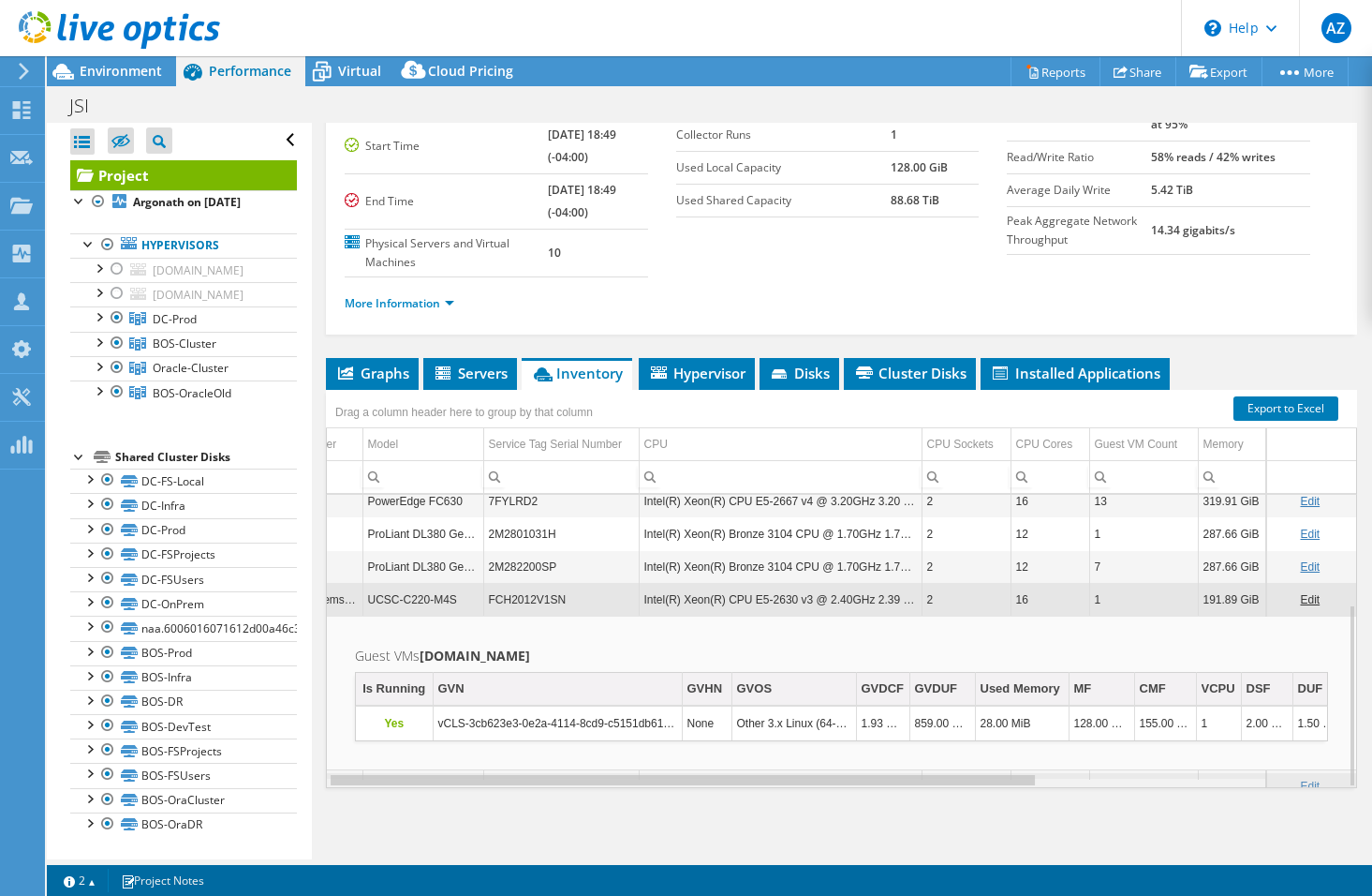
click at [1304, 779] on div "Data grid" at bounding box center [841, 780] width 1029 height 14
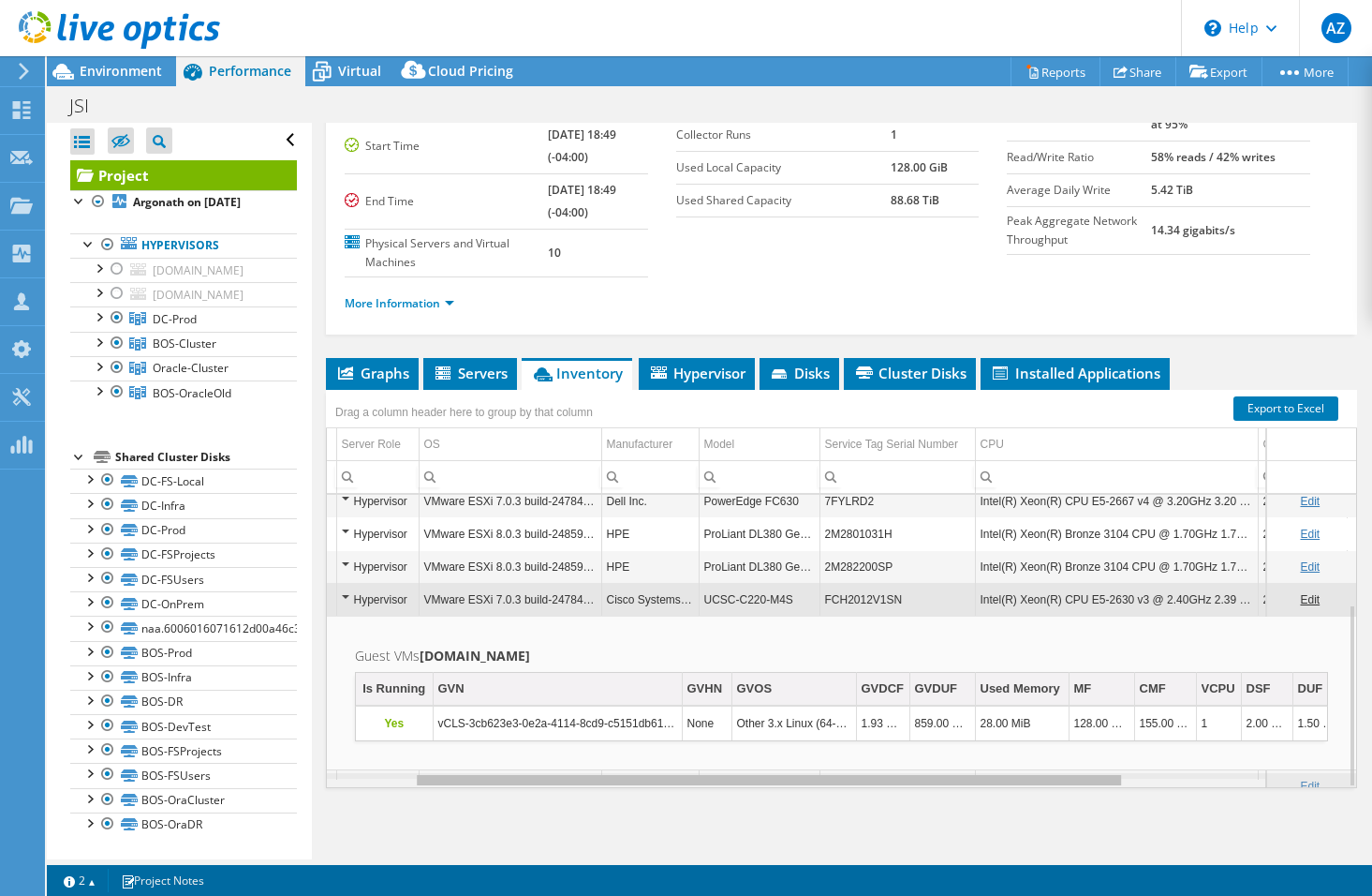
drag, startPoint x: 1226, startPoint y: 781, endPoint x: 970, endPoint y: 776, distance: 256.0
click at [970, 776] on body "AZ Channel Partner Alex Zagajewski alex_zagajewski@shi.com SHI International Co…" at bounding box center [686, 448] width 1372 height 896
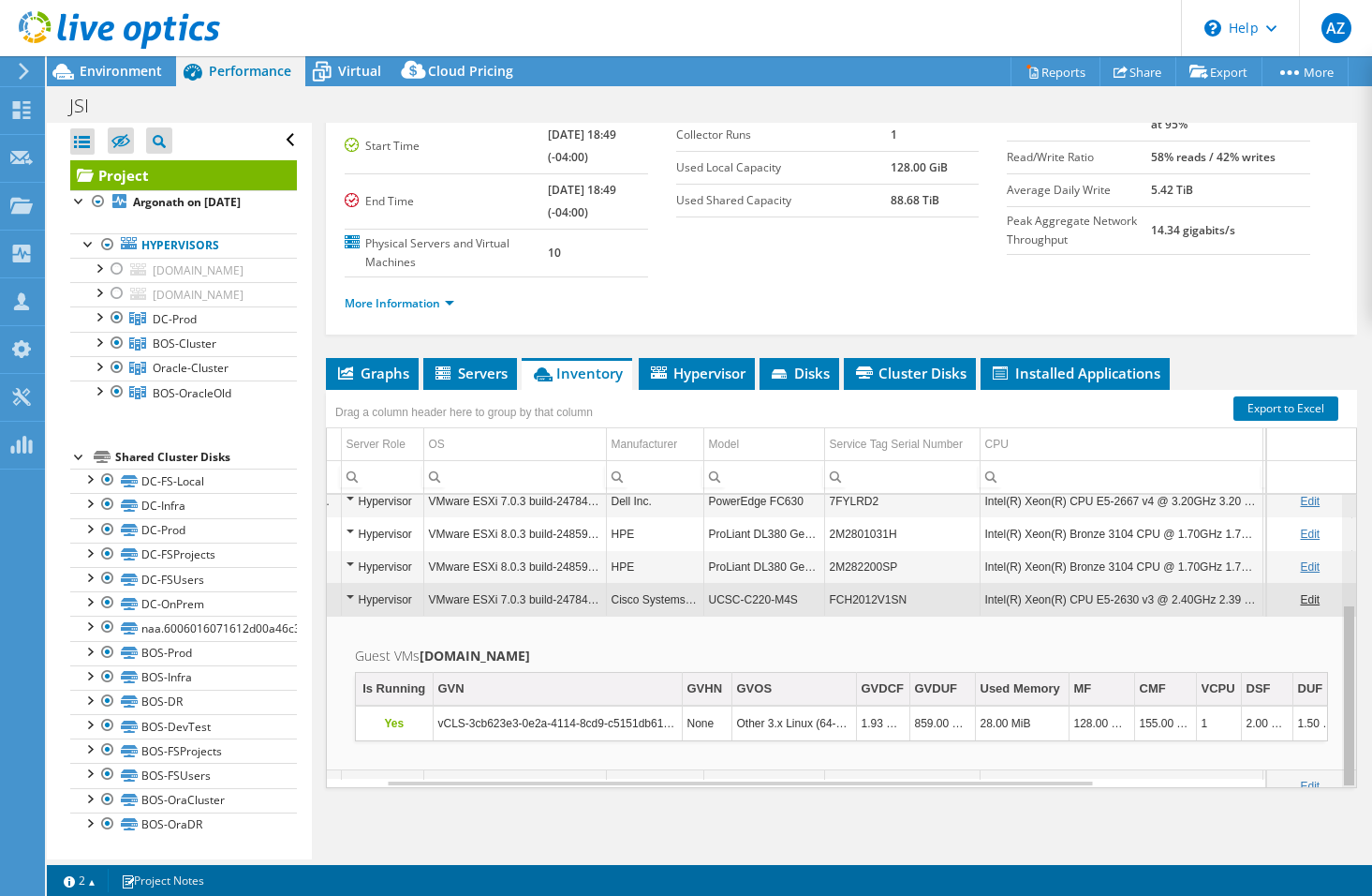
drag, startPoint x: 1339, startPoint y: 741, endPoint x: 1327, endPoint y: 837, distance: 96.7
click at [1327, 837] on body "AZ Channel Partner Alex Zagajewski alex_zagajewski@shi.com SHI International Co…" at bounding box center [686, 448] width 1372 height 896
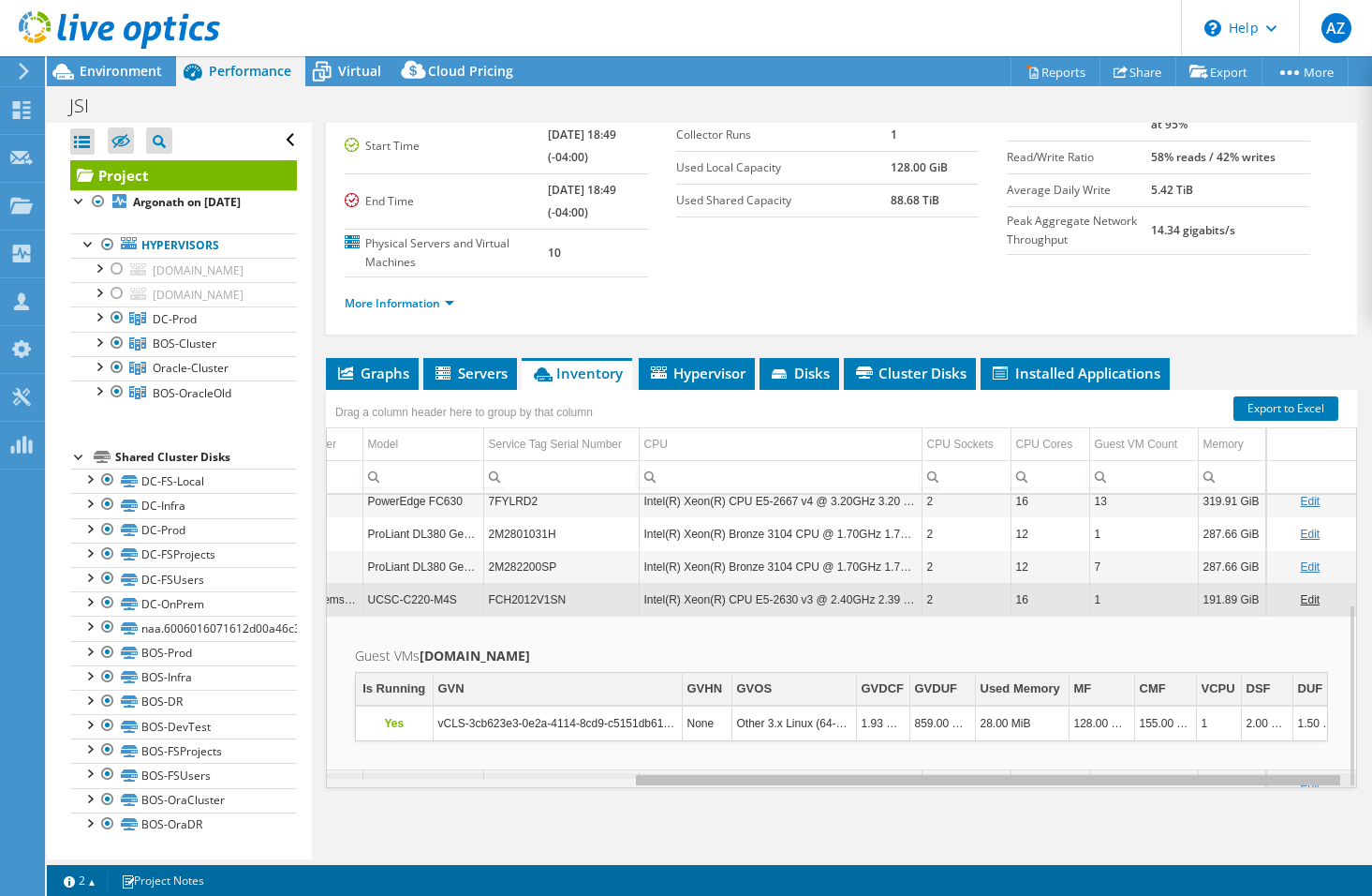
click at [1296, 784] on div "Data grid" at bounding box center [841, 780] width 1029 height 14
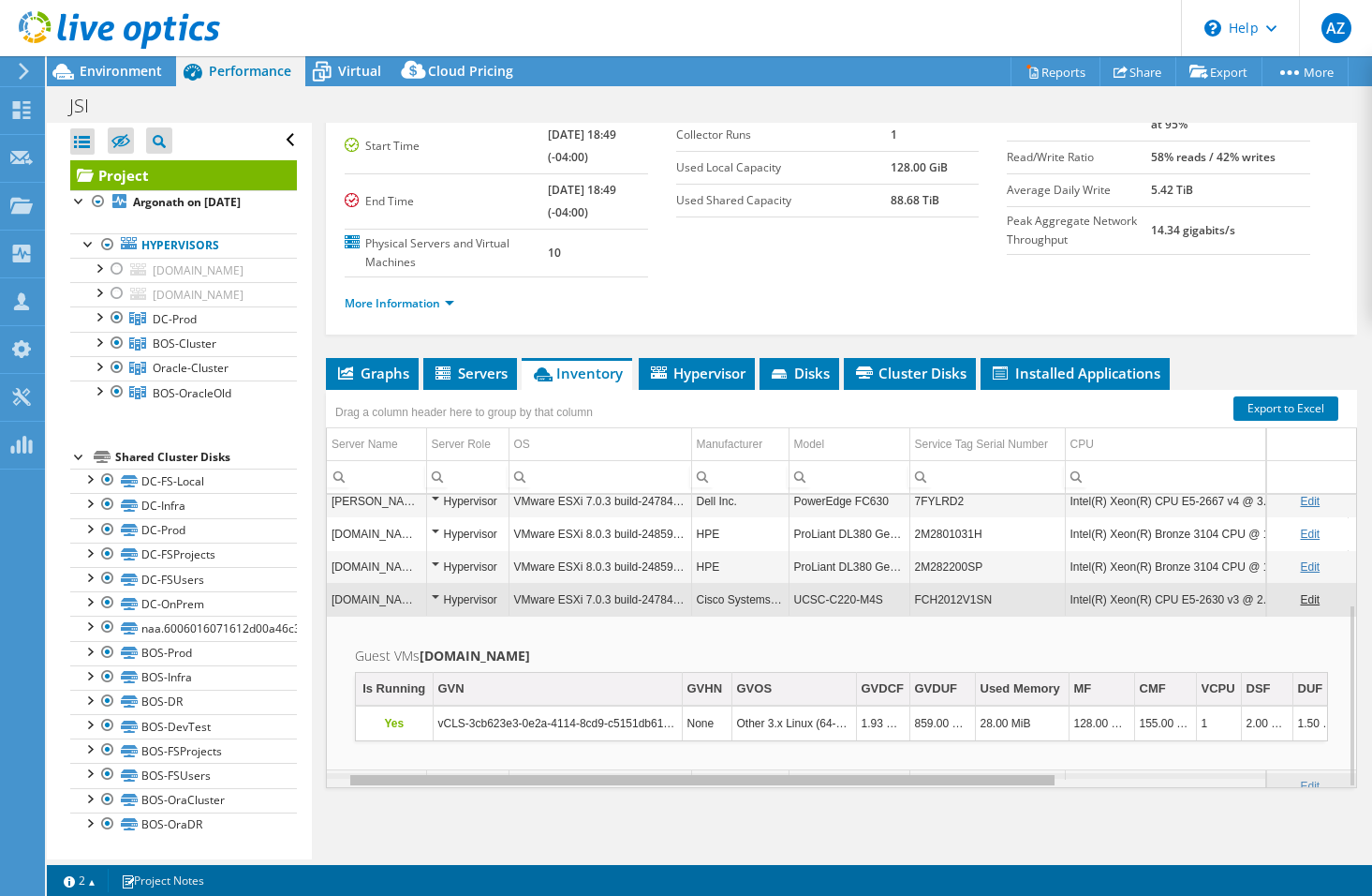
drag, startPoint x: 1296, startPoint y: 784, endPoint x: 807, endPoint y: 769, distance: 489.2
click at [808, 769] on body "AZ Channel Partner Alex Zagajewski alex_zagajewski@shi.com SHI International Co…" at bounding box center [686, 448] width 1372 height 896
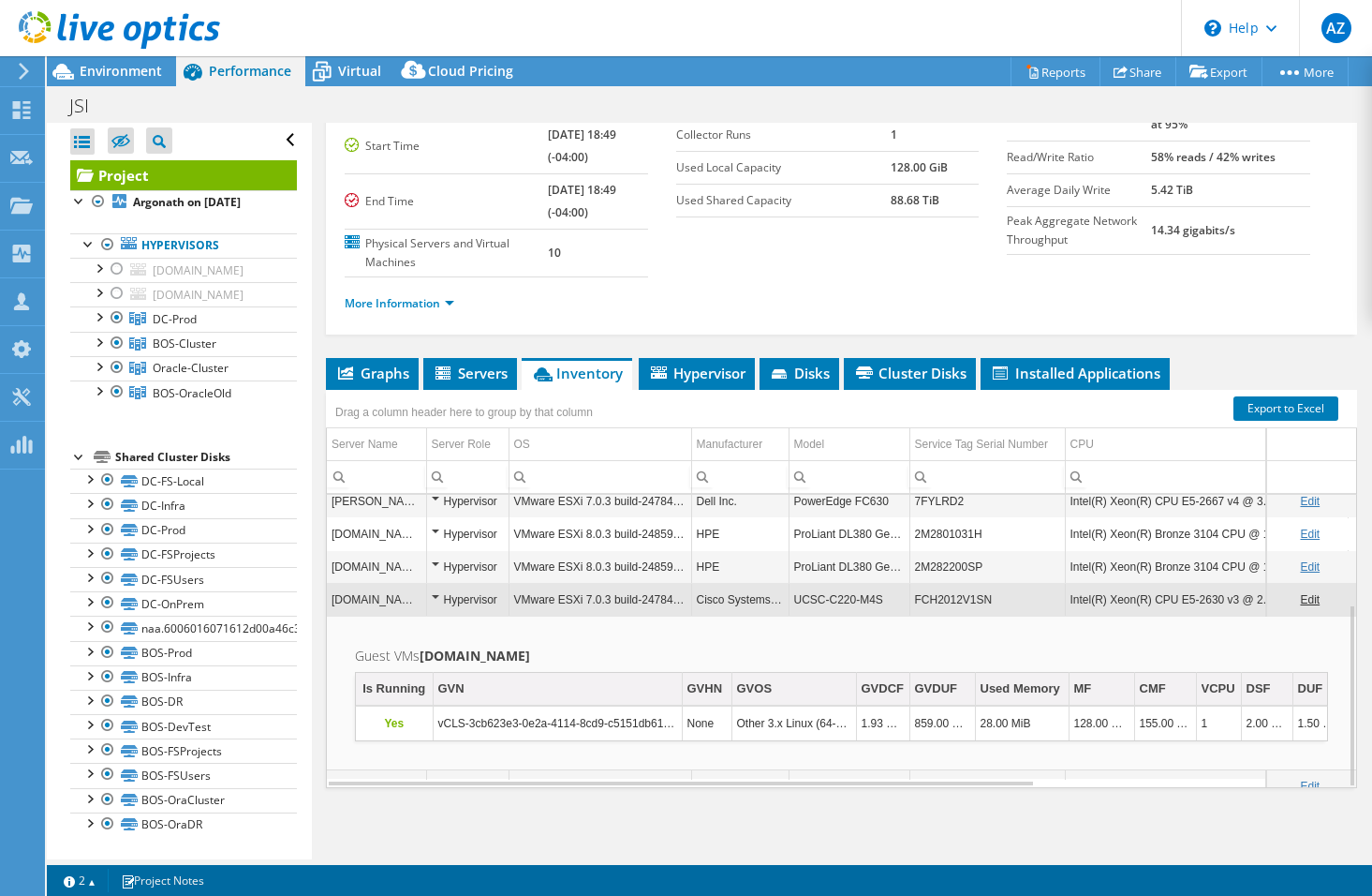
click at [1300, 605] on link "Edit" at bounding box center [1310, 600] width 19 height 14
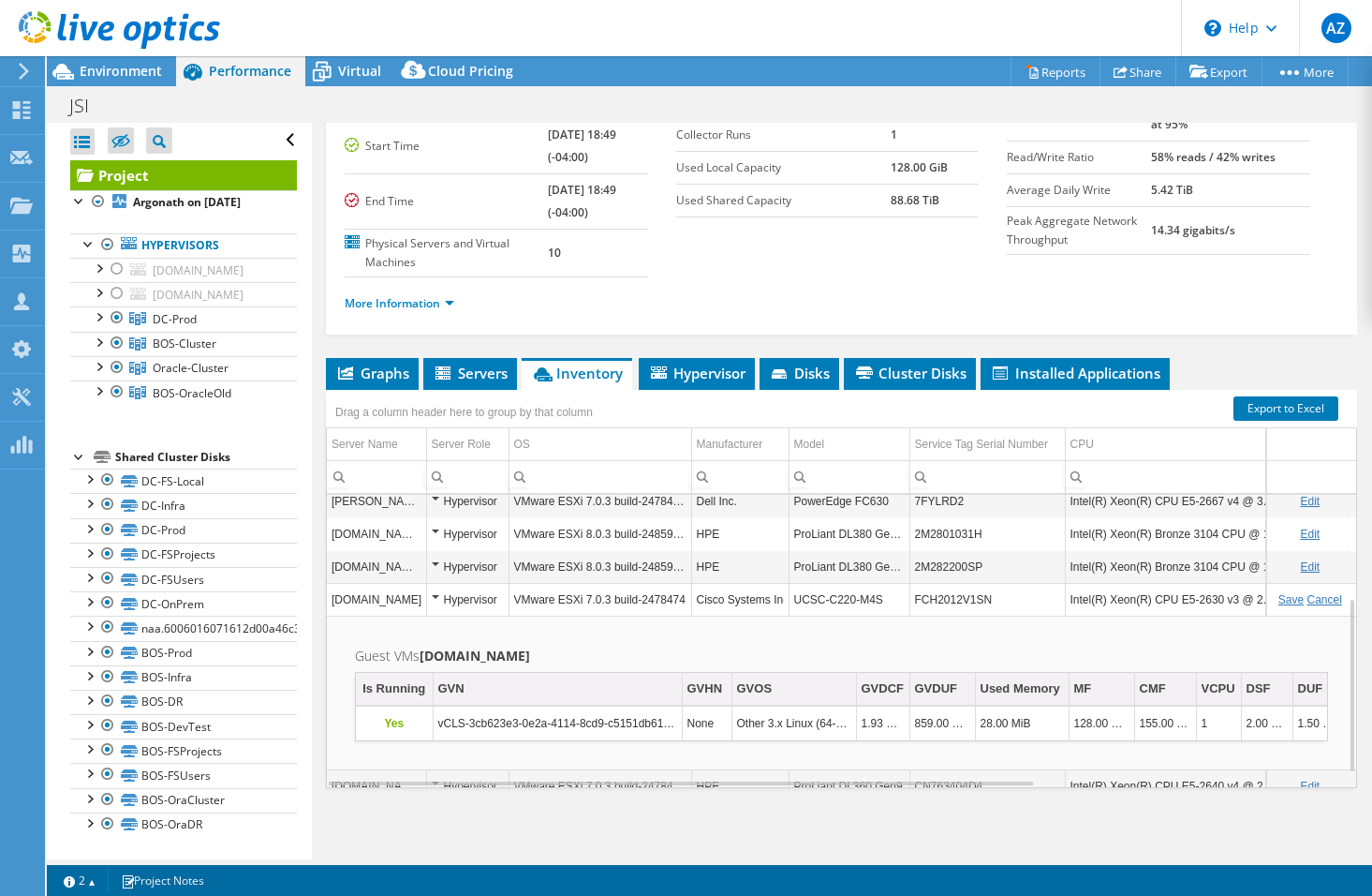
click at [472, 591] on div "Hypervisor" at bounding box center [468, 599] width 72 height 22
click at [471, 600] on div "Hypervisor" at bounding box center [468, 599] width 72 height 22
click at [1314, 599] on link "Cancel" at bounding box center [1325, 600] width 35 height 14
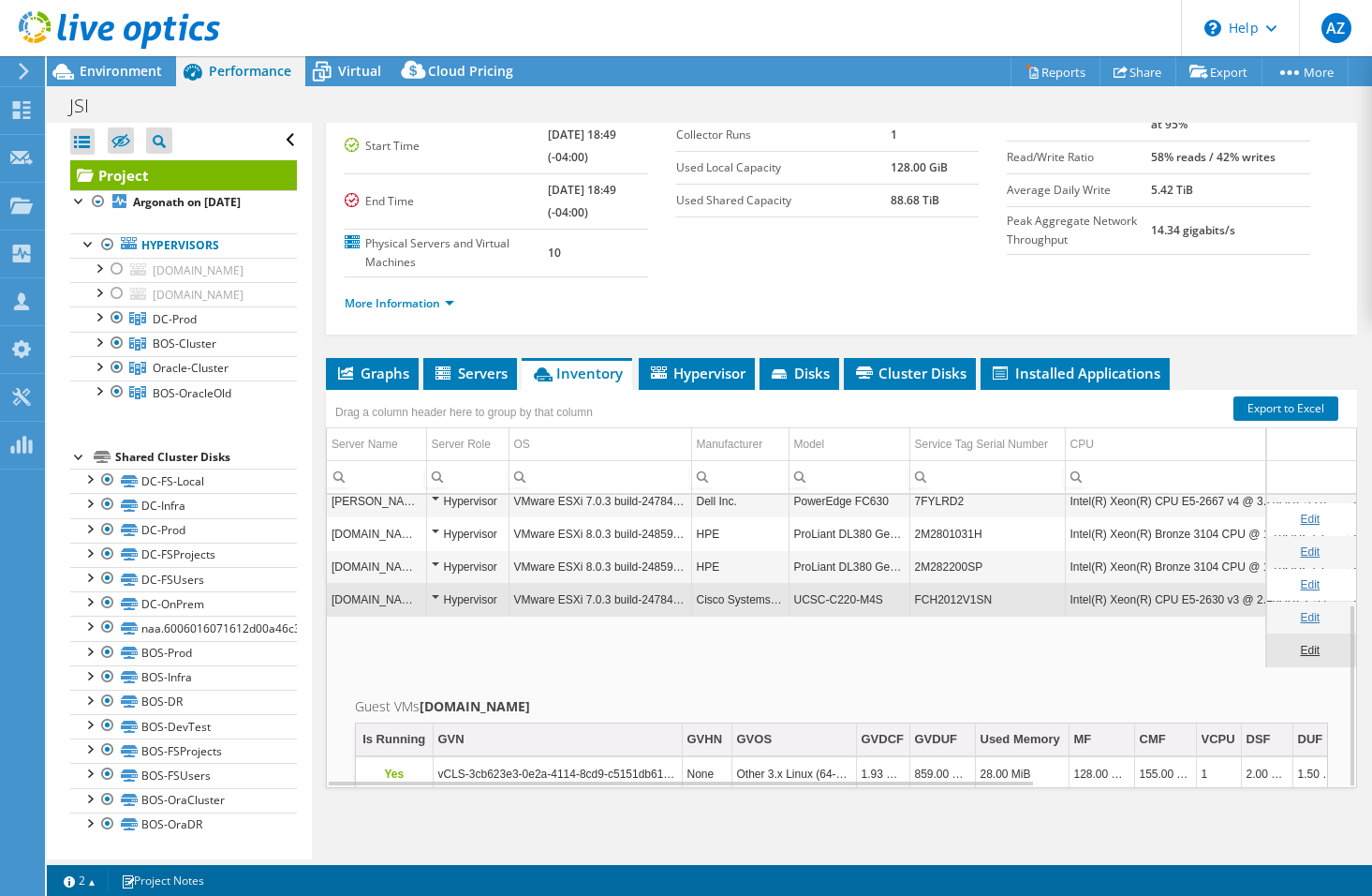
click at [455, 596] on div "Hypervisor" at bounding box center [468, 599] width 72 height 22
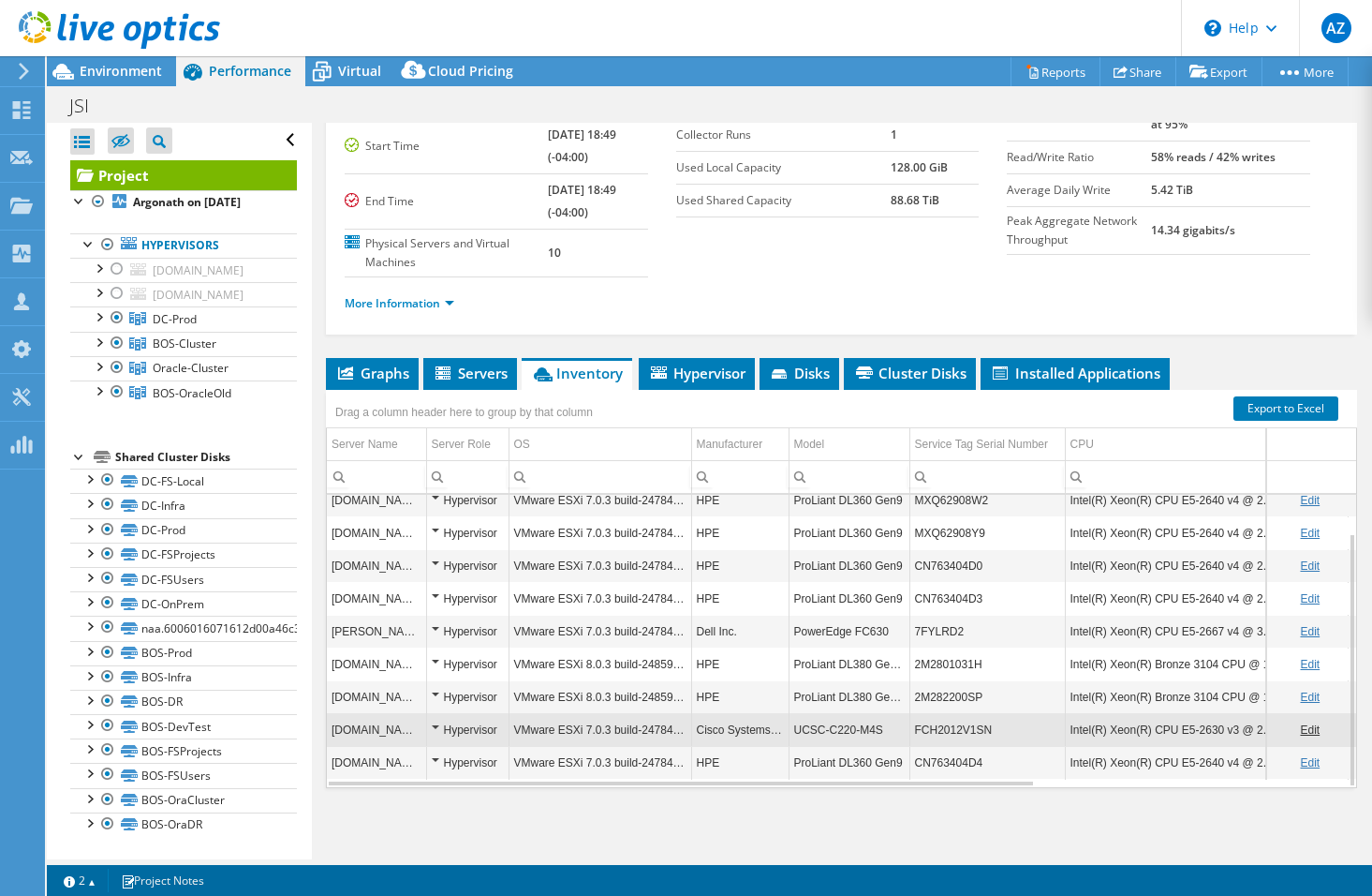
click at [445, 631] on div "Hypervisor" at bounding box center [468, 631] width 72 height 22
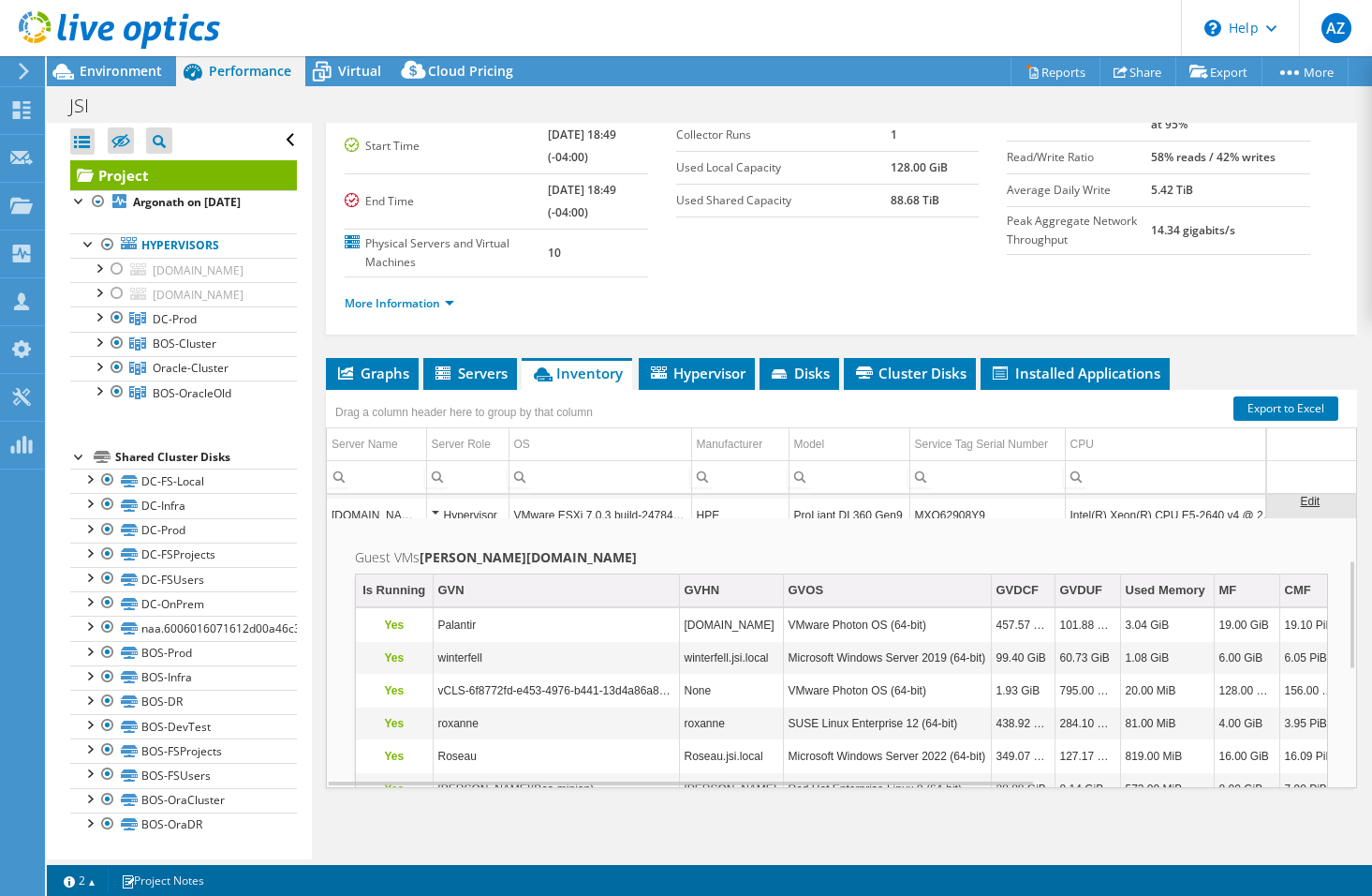
scroll to position [175, 0]
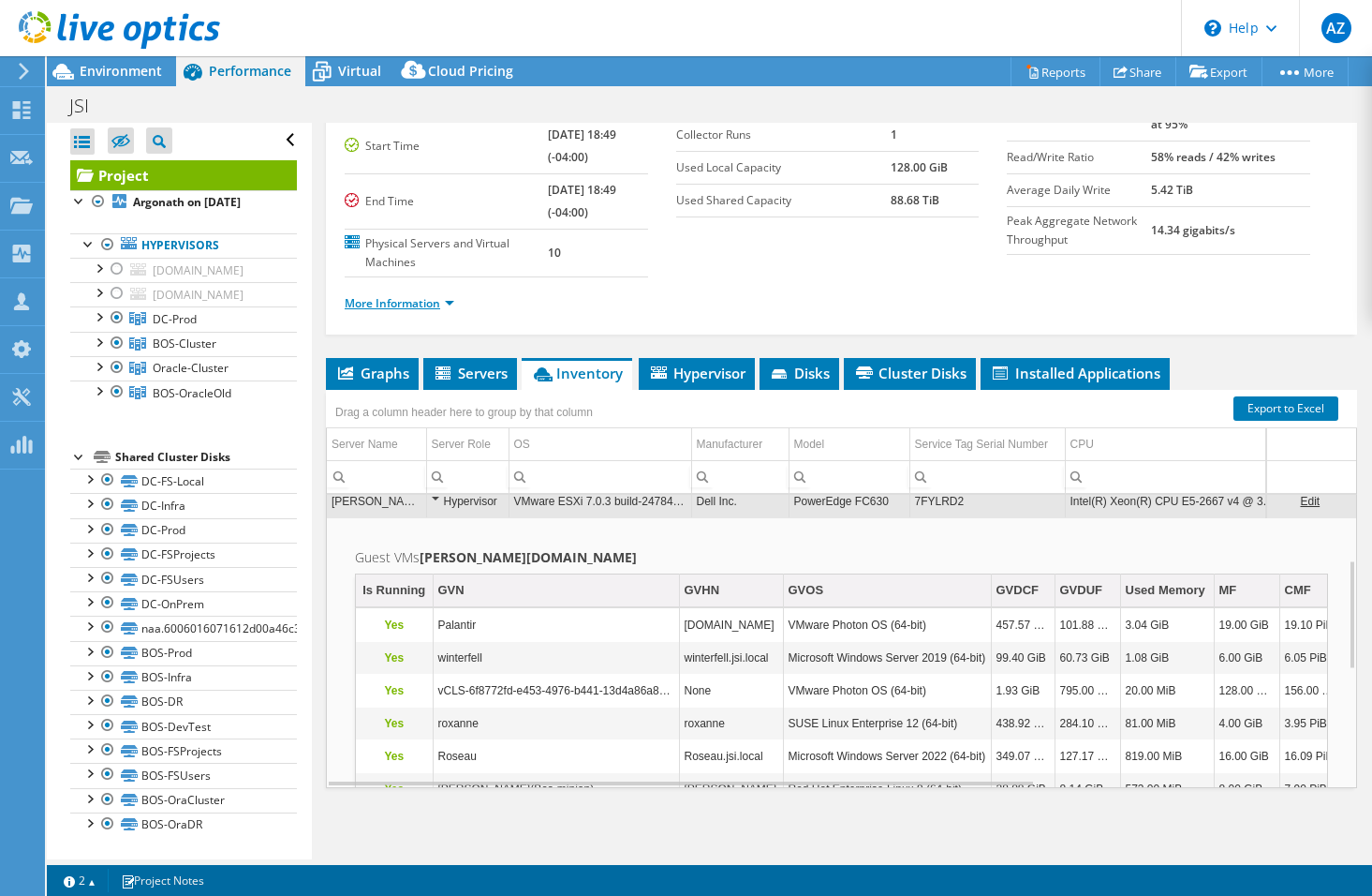
click at [427, 299] on link "More Information" at bounding box center [399, 303] width 110 height 16
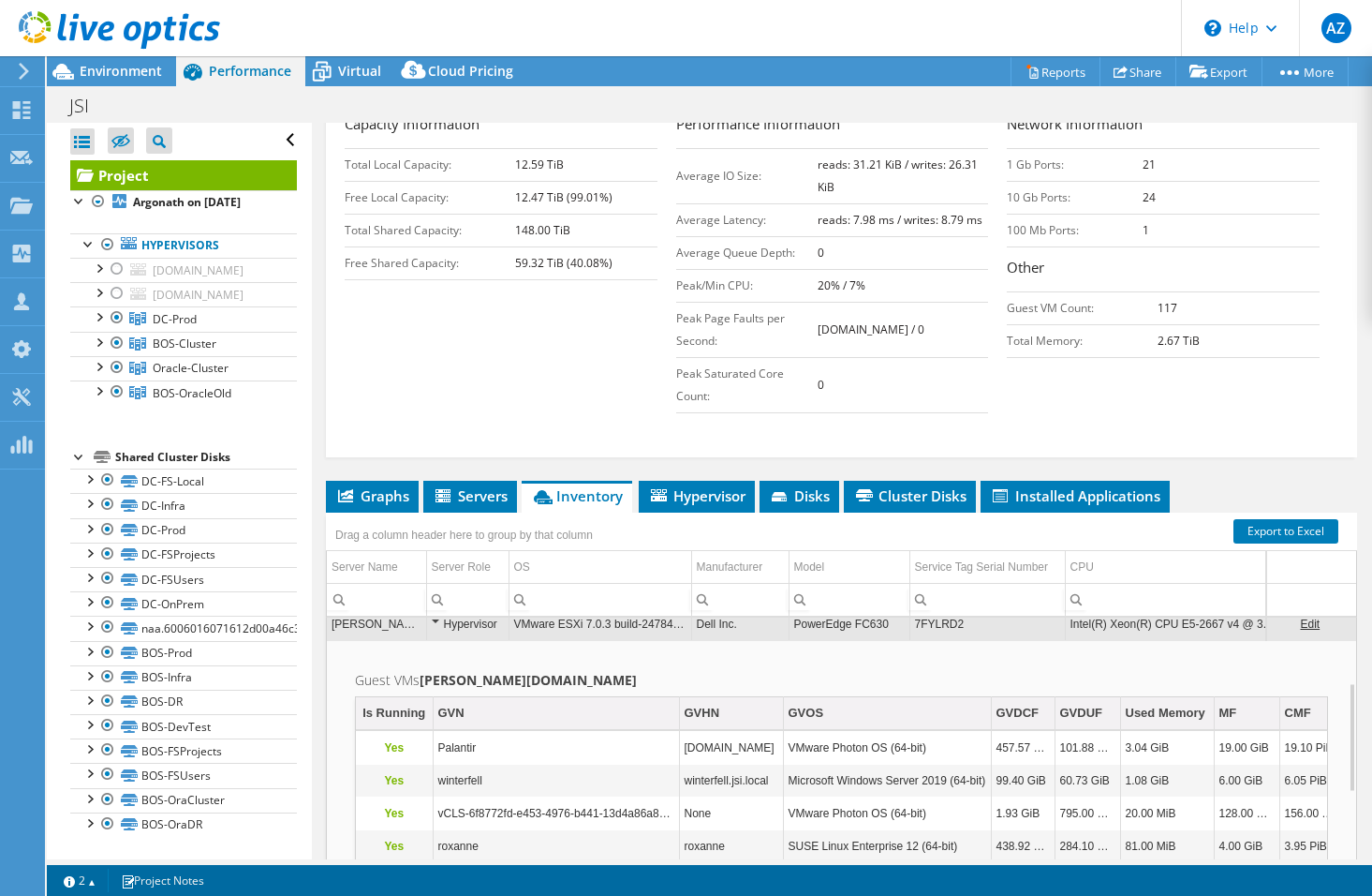
scroll to position [498, 0]
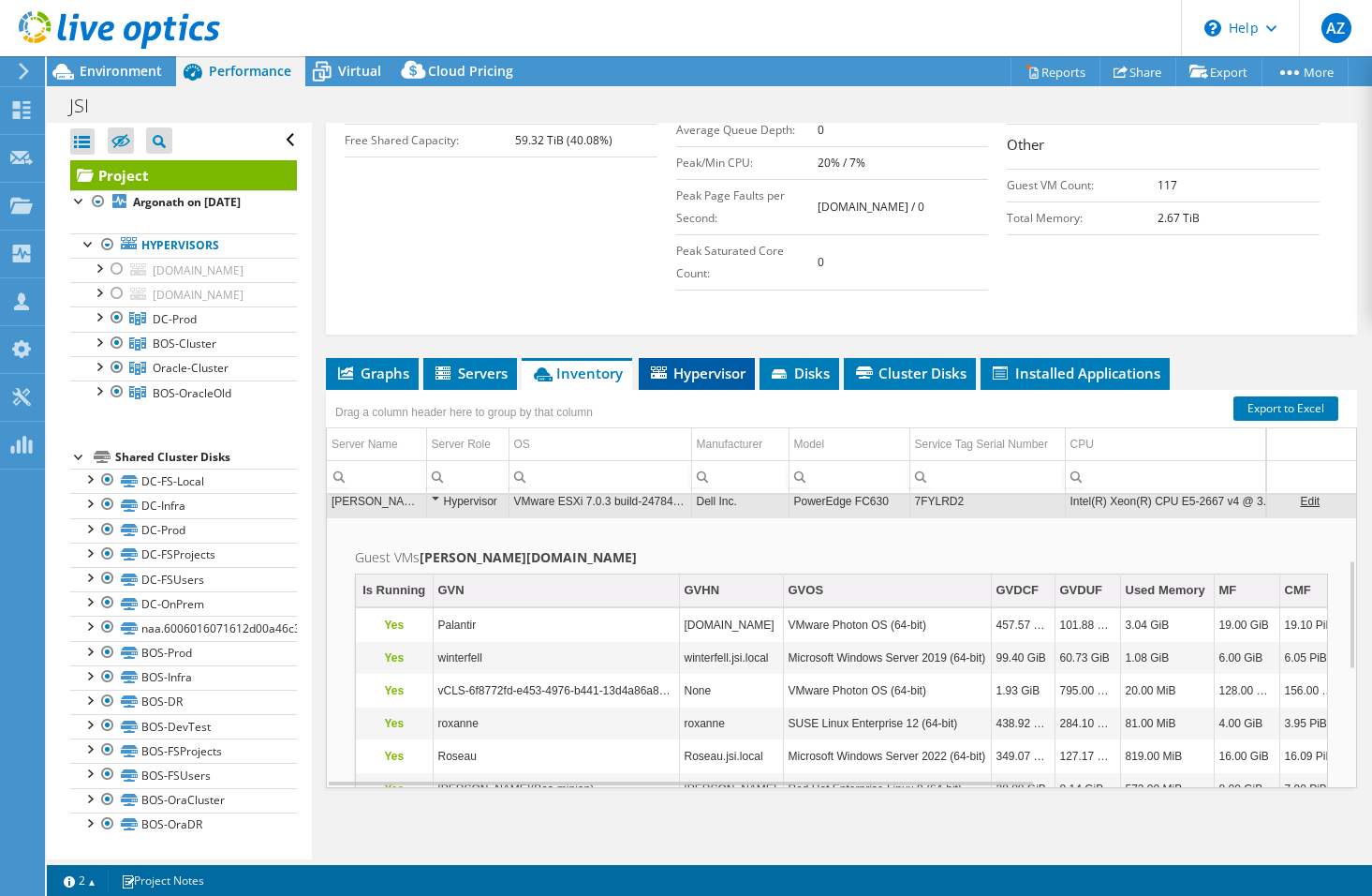
click at [668, 366] on span "Hypervisor" at bounding box center [697, 373] width 97 height 18
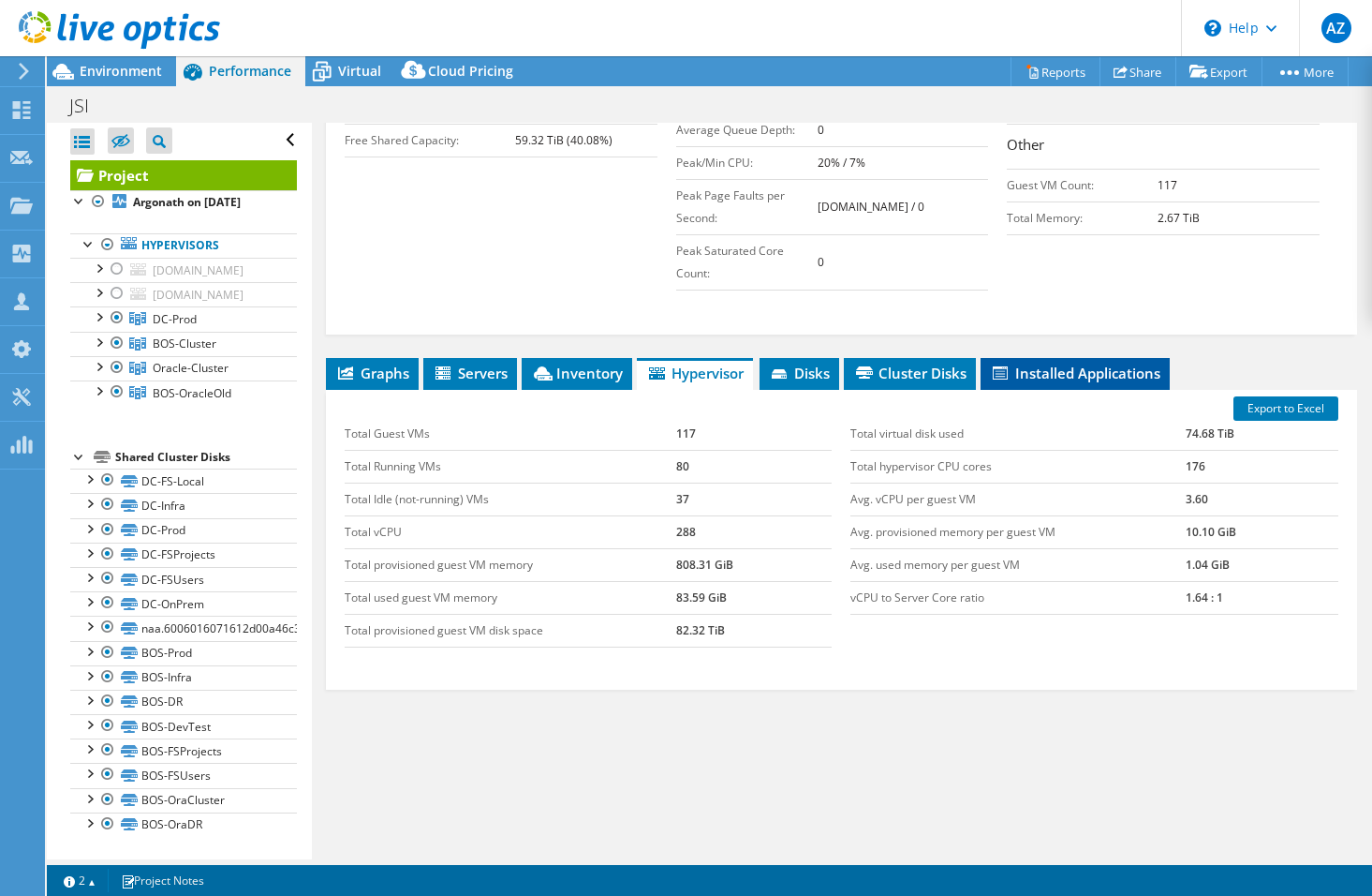
click at [1037, 369] on span "Installed Applications" at bounding box center [1075, 373] width 171 height 18
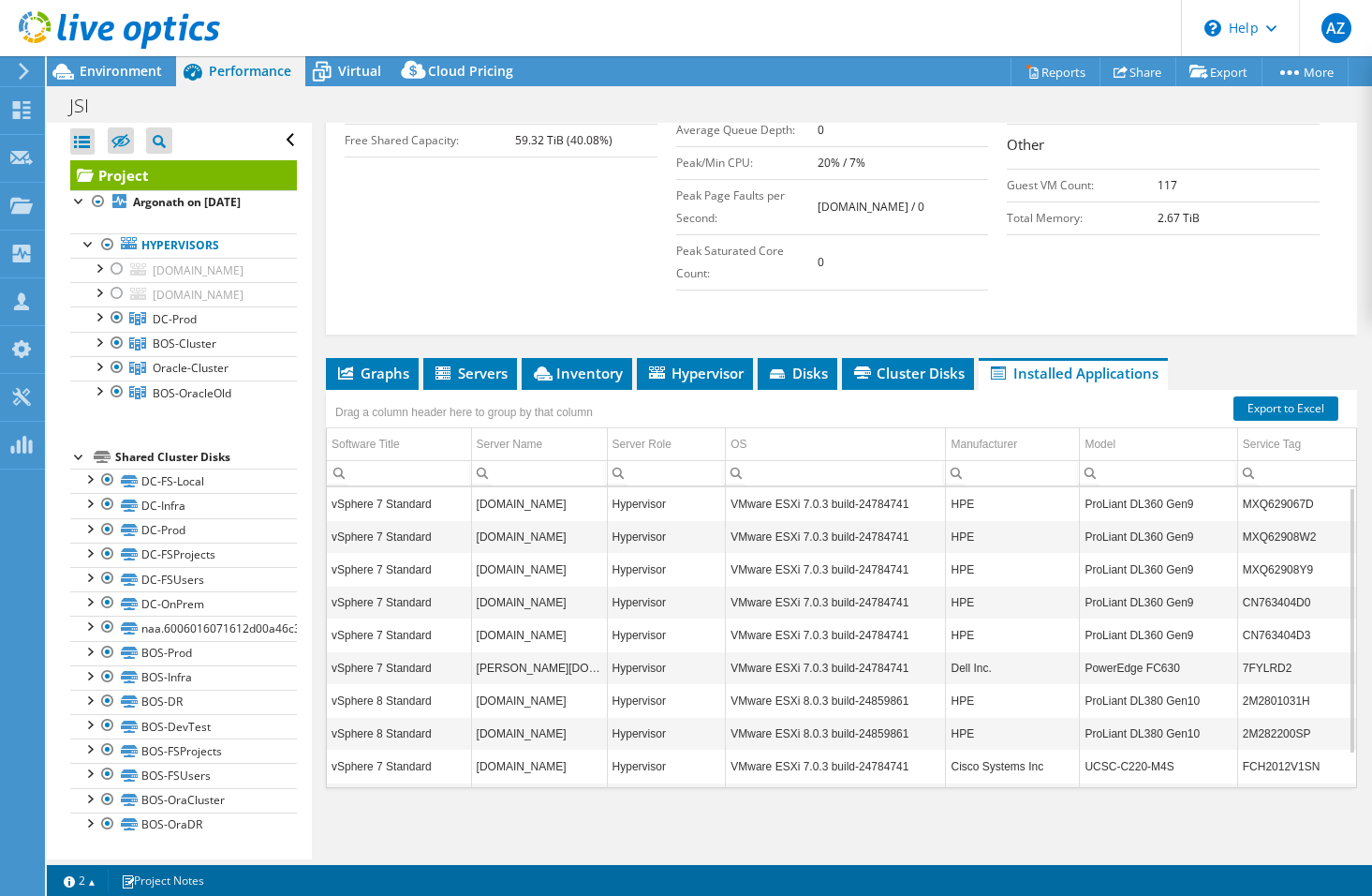
scroll to position [37, 0]
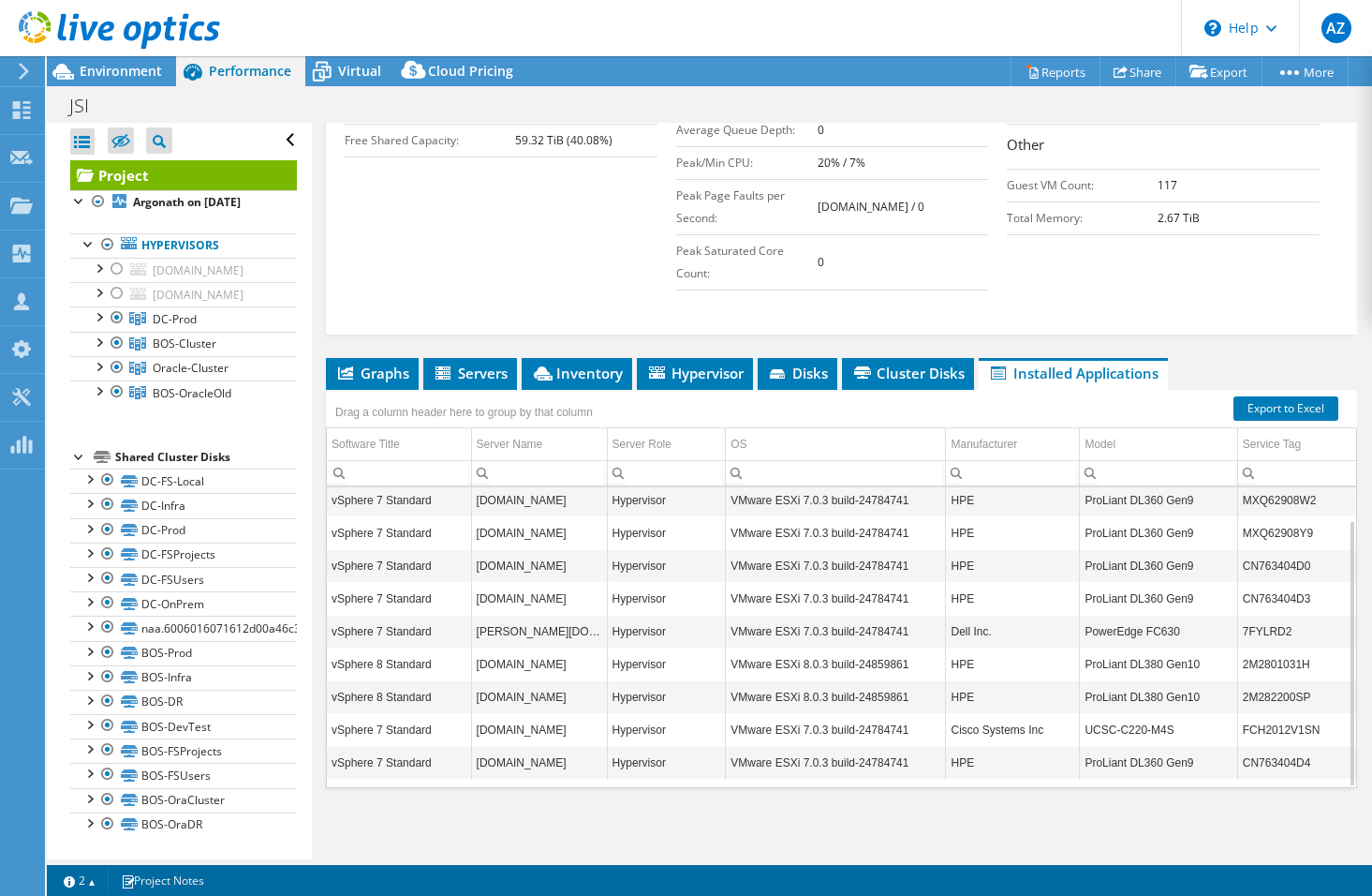
click at [533, 636] on td "candace.jsi.com" at bounding box center [539, 631] width 136 height 33
click at [1242, 634] on td "7FYLRD2" at bounding box center [1296, 631] width 119 height 33
copy td "7FYLRD2"
click at [1027, 634] on td "Dell Inc." at bounding box center [1013, 631] width 134 height 33
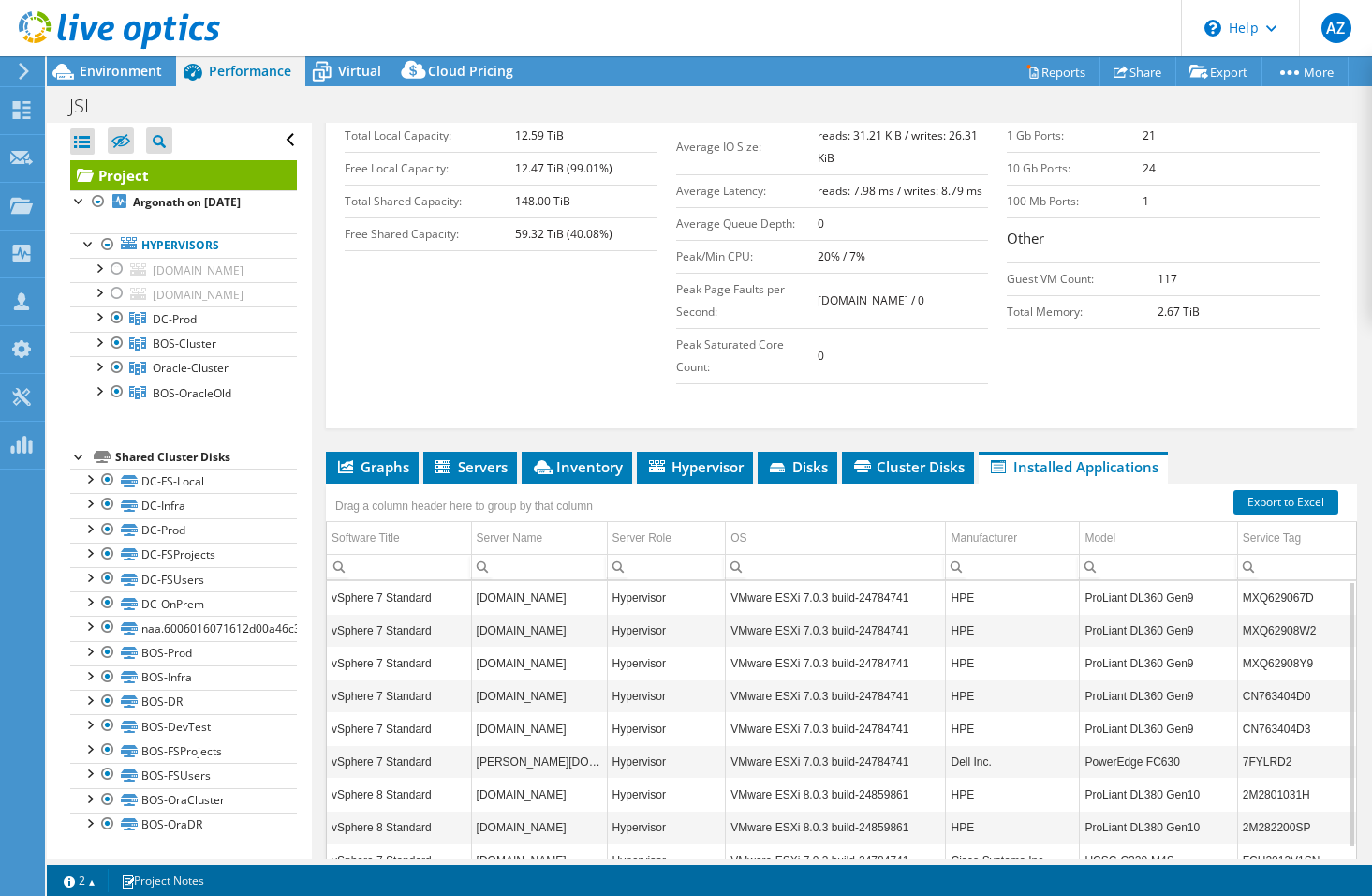
scroll to position [498, 0]
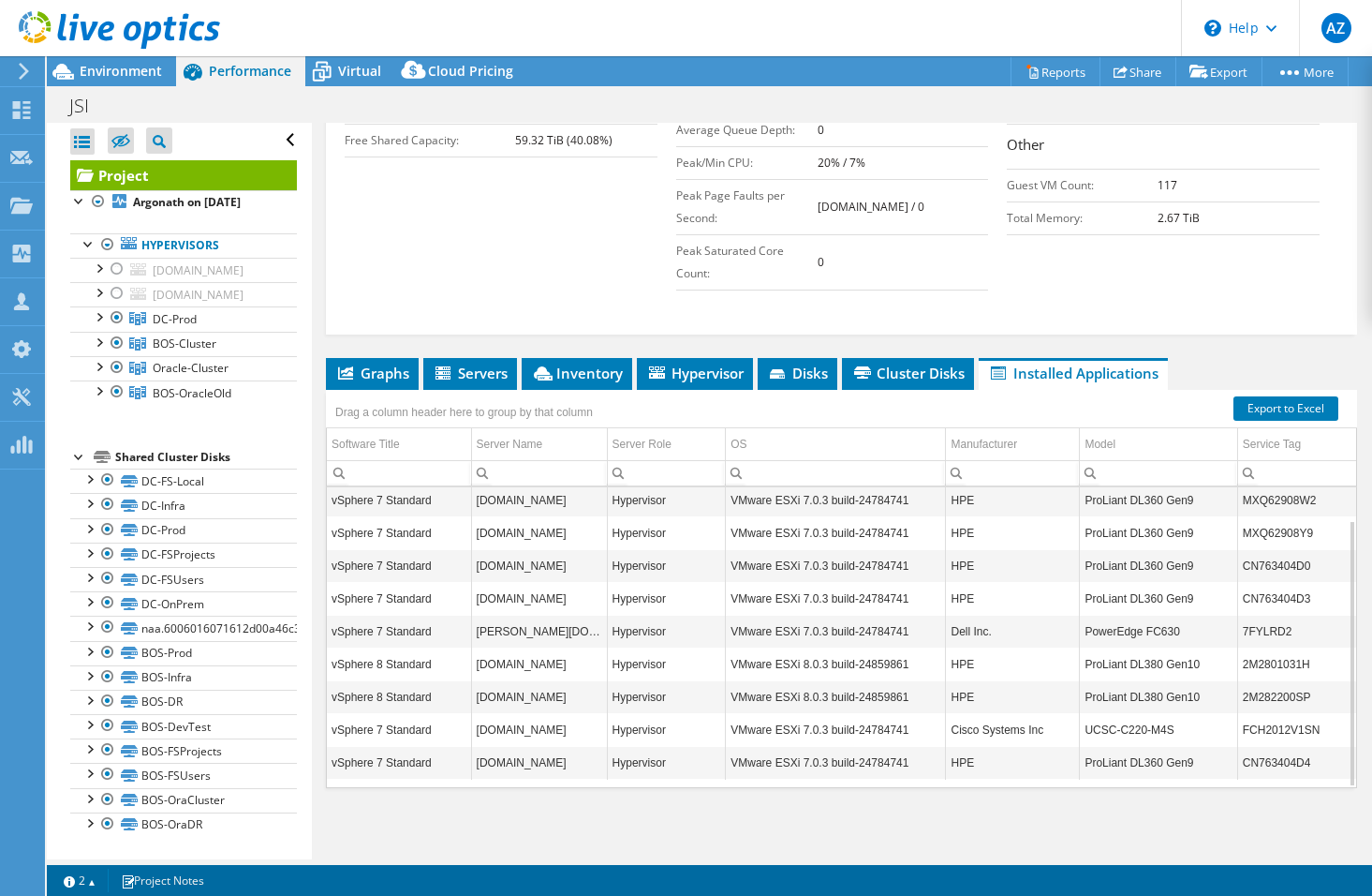
click at [352, 339] on div "Project Details Prepared for: Janet Stella, janet.stella@jsi.org Account JSI Du…" at bounding box center [841, 242] width 1060 height 1234
click at [103, 316] on div at bounding box center [98, 315] width 18 height 18
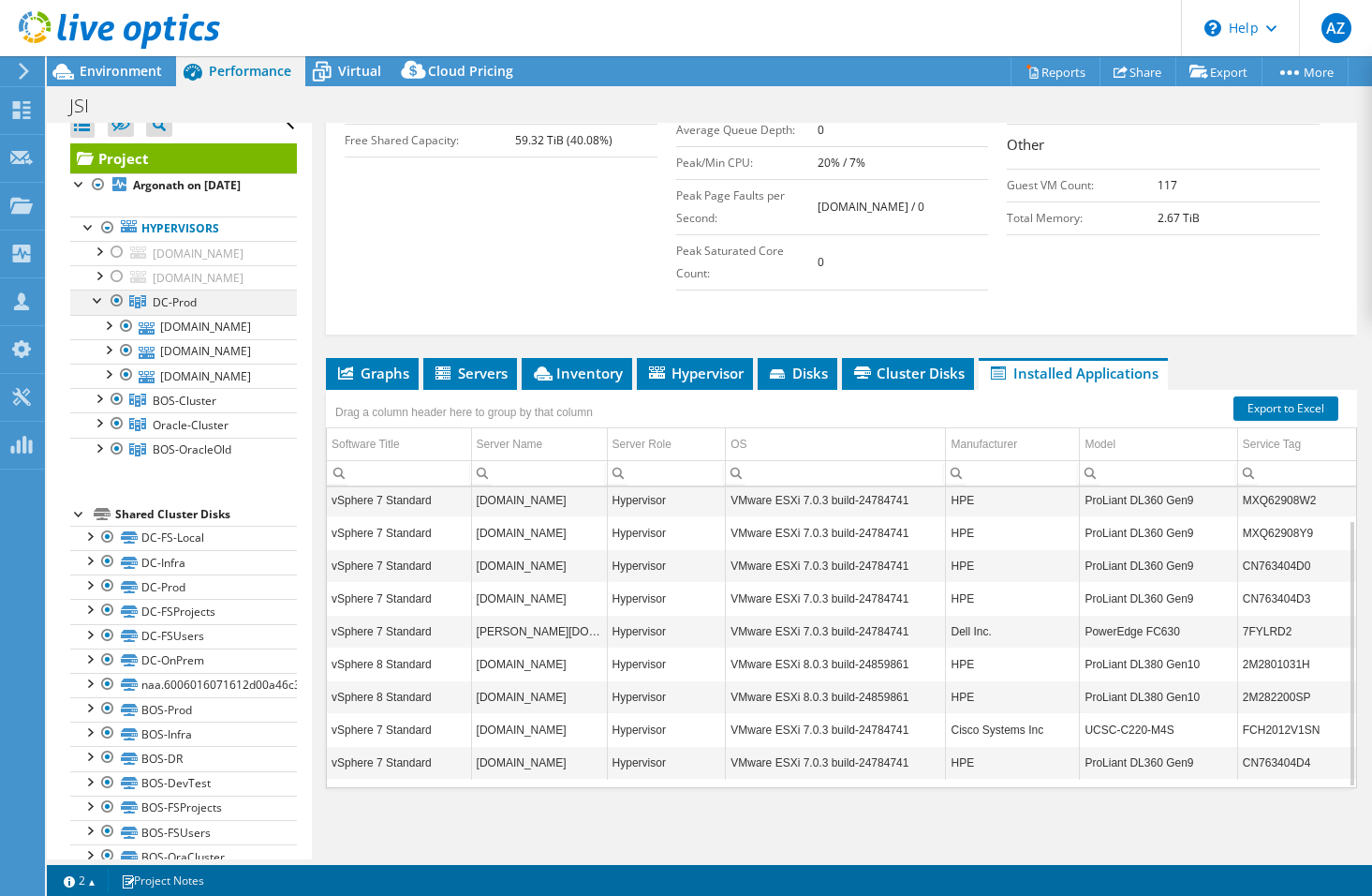
click at [103, 309] on div at bounding box center [98, 298] width 18 height 18
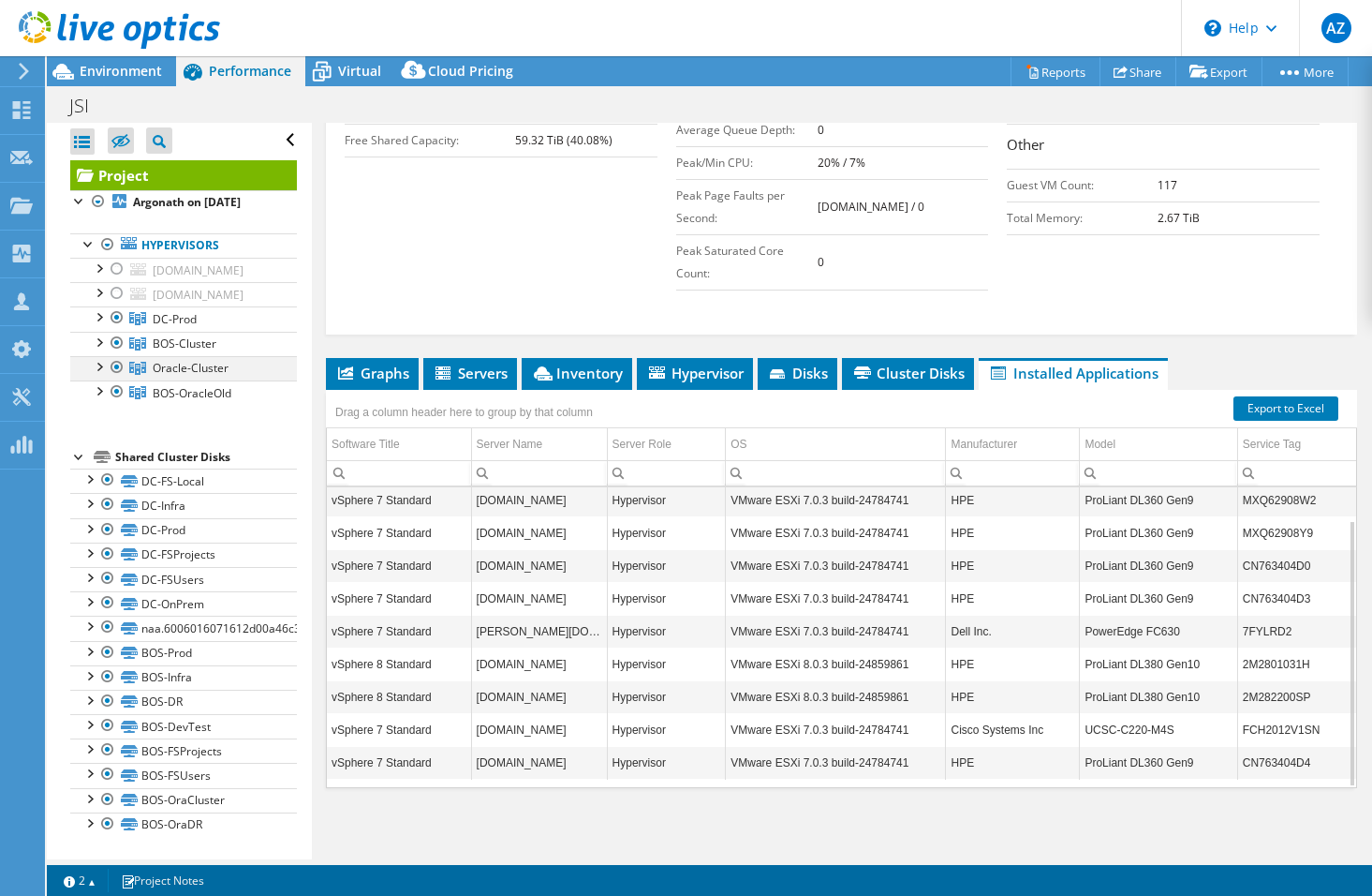
click at [92, 368] on div at bounding box center [98, 365] width 18 height 18
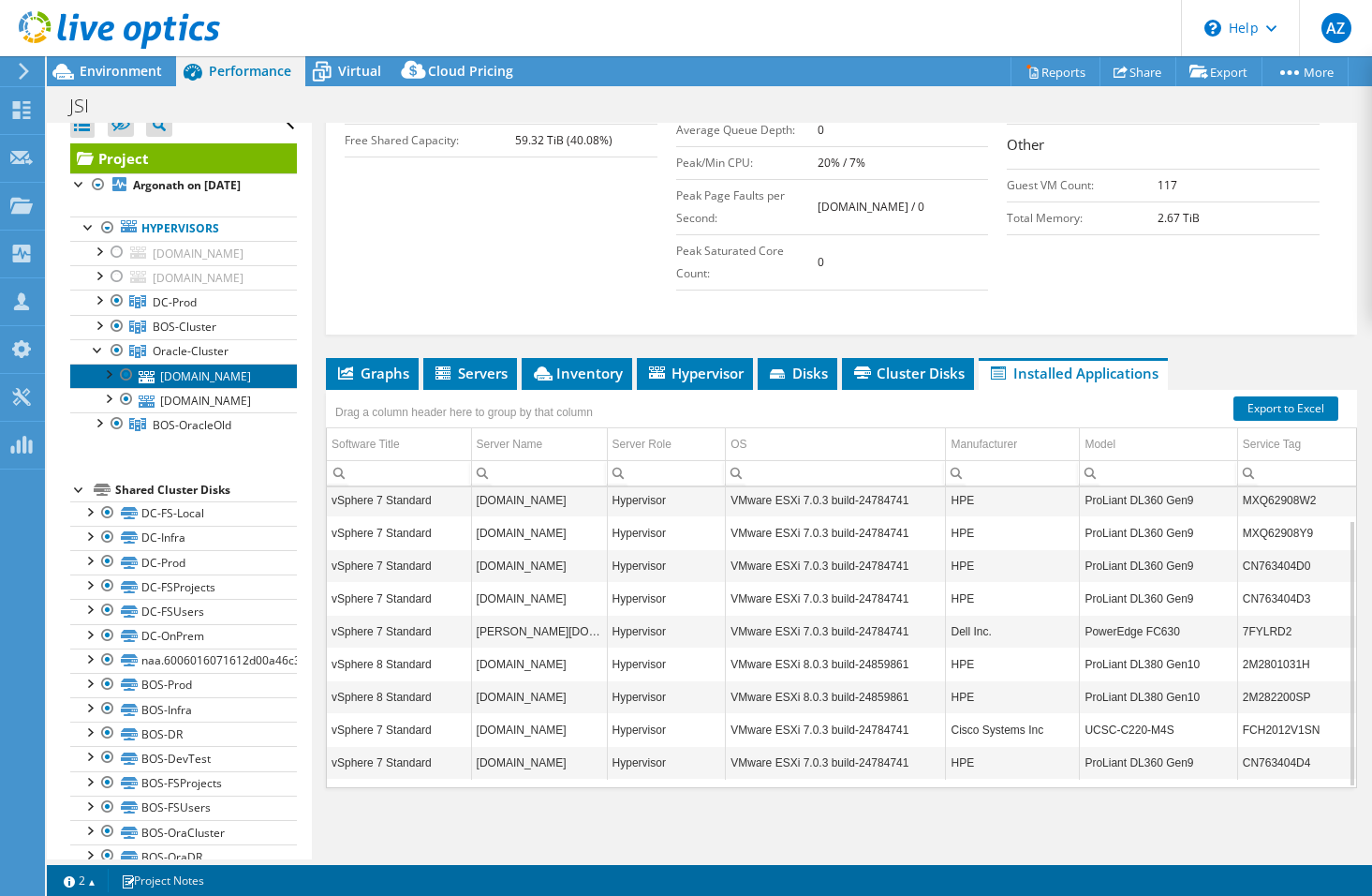
click at [199, 388] on link "atreus.jsi.com" at bounding box center [183, 376] width 227 height 24
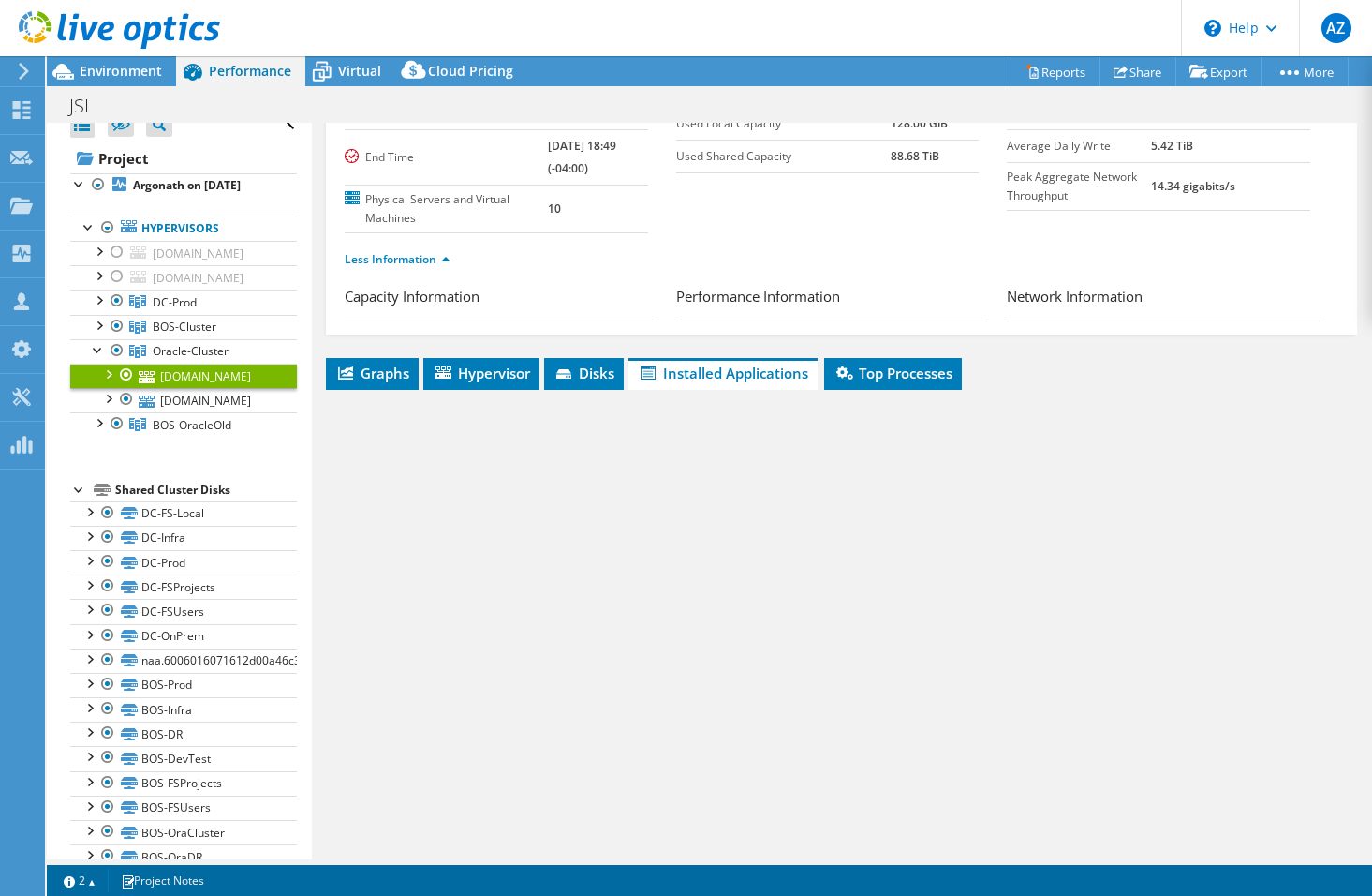
scroll to position [50, 0]
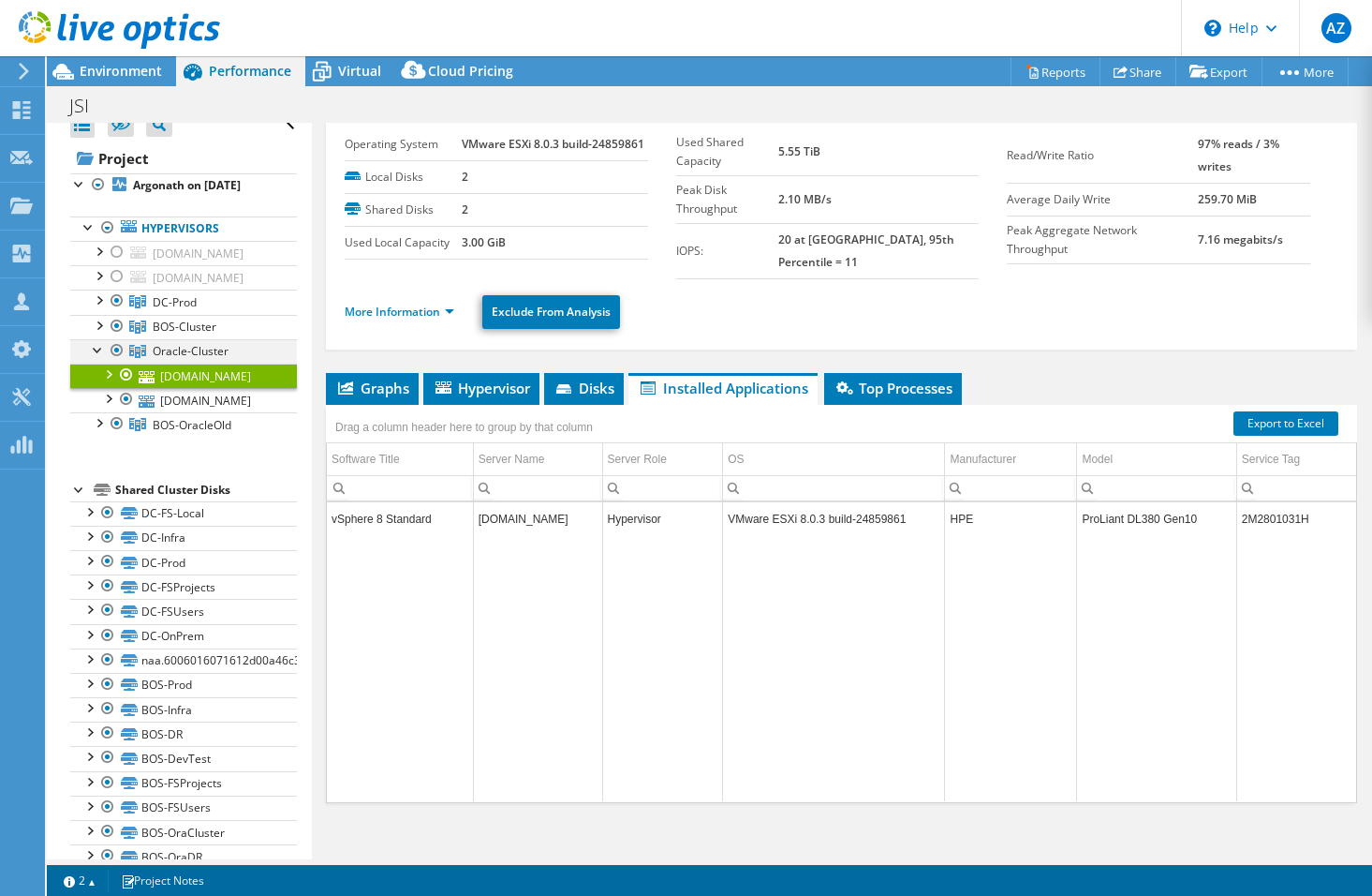
click at [102, 358] on div at bounding box center [98, 348] width 18 height 18
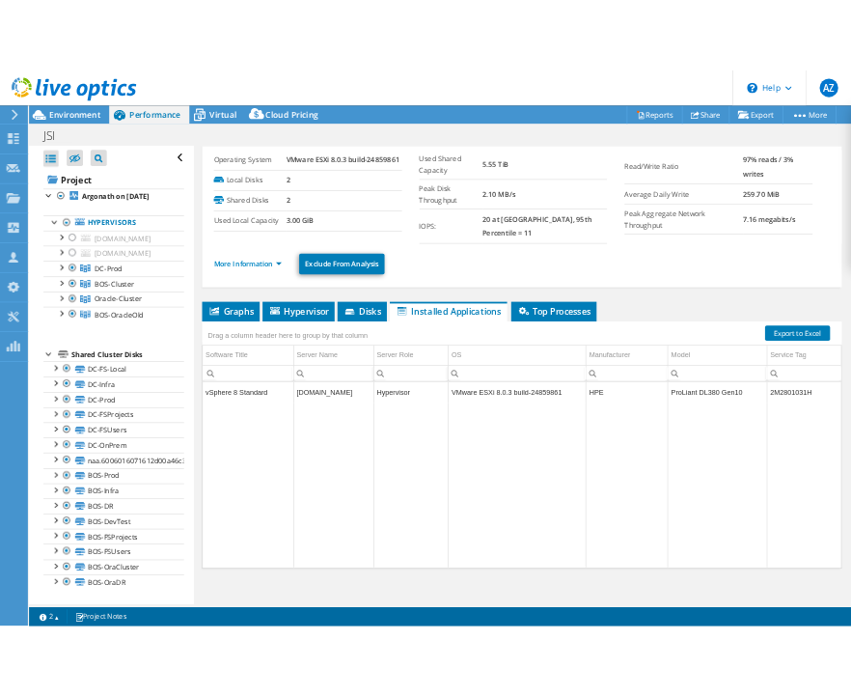
scroll to position [0, 0]
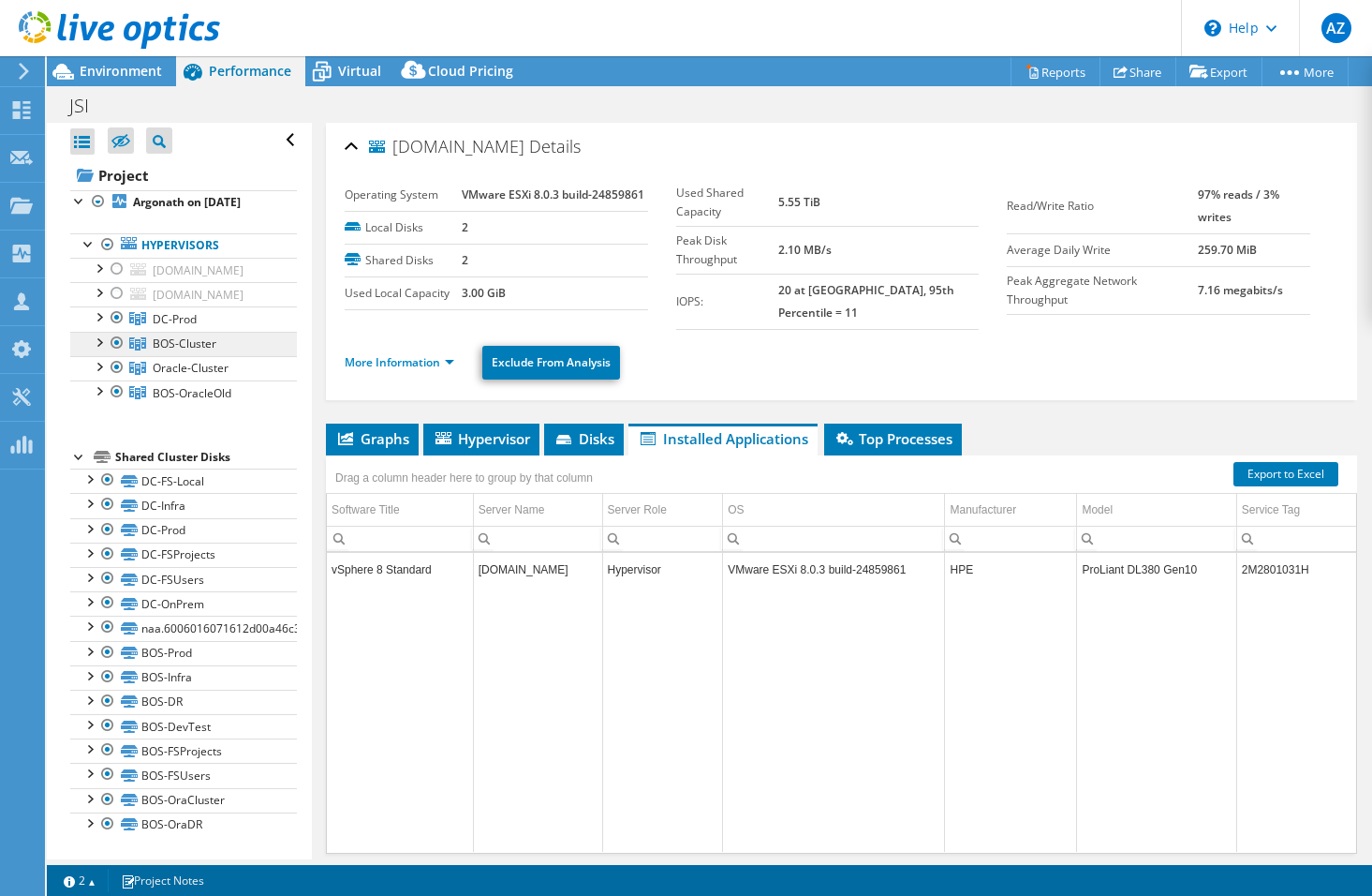
click at [174, 331] on link "BOS-Cluster" at bounding box center [183, 318] width 227 height 24
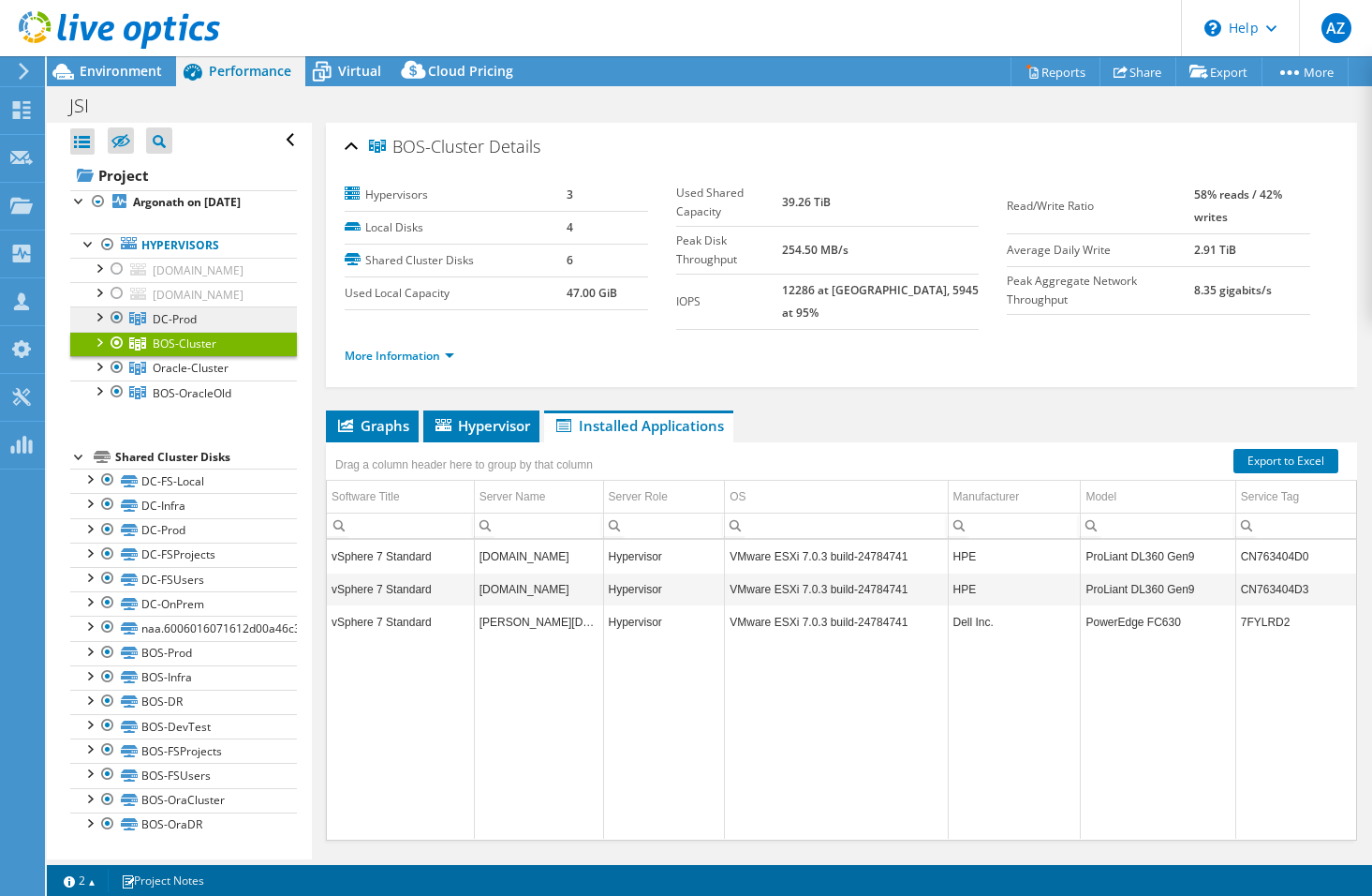
click at [175, 321] on span "DC-Prod" at bounding box center [174, 318] width 44 height 16
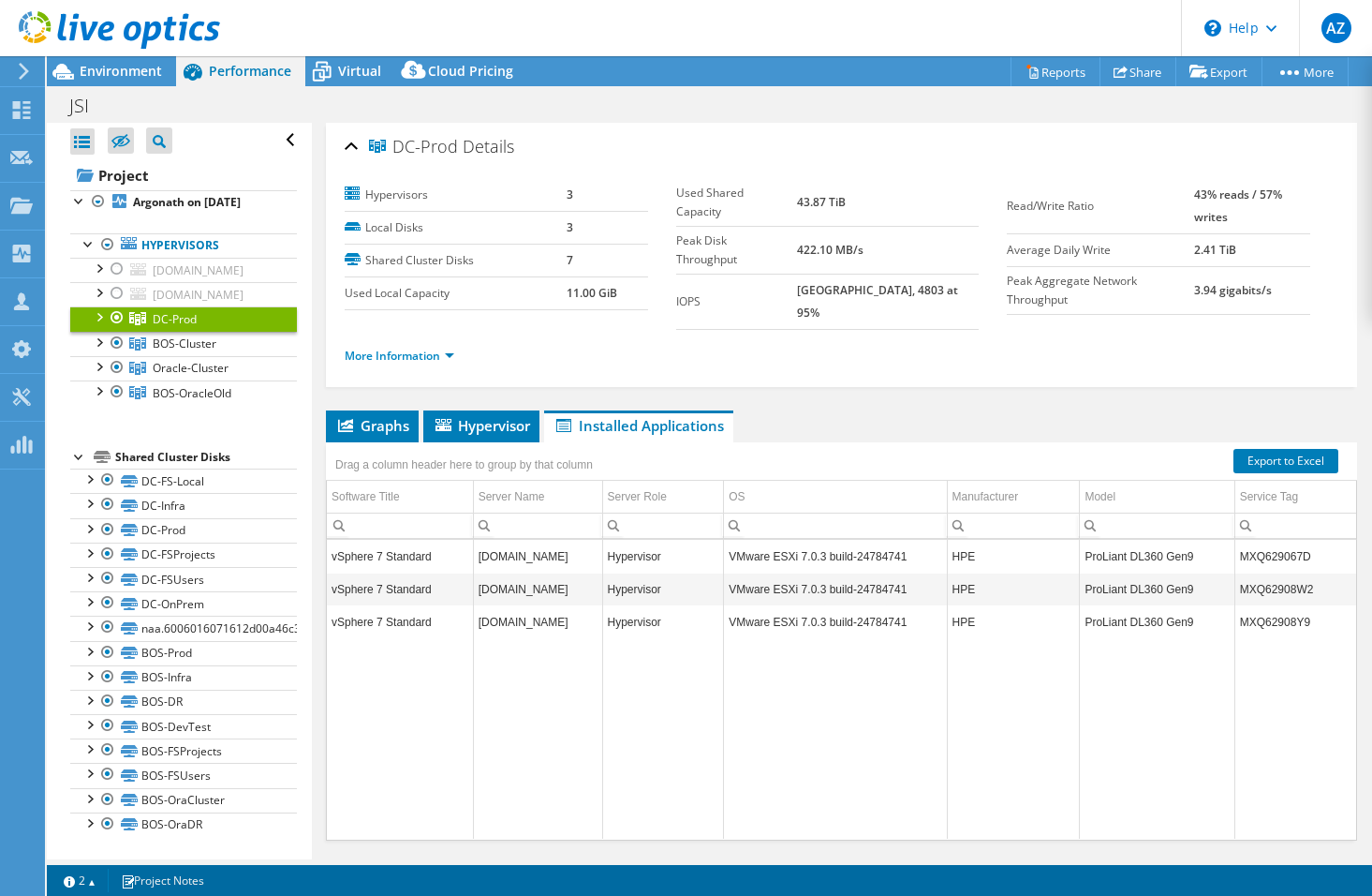
click at [819, 411] on ul "Graphs Servers Inventory Hypervisor Disks Cluster Disks Installed Applications" at bounding box center [841, 426] width 1031 height 32
click at [190, 327] on span "BOS-Cluster" at bounding box center [174, 318] width 44 height 16
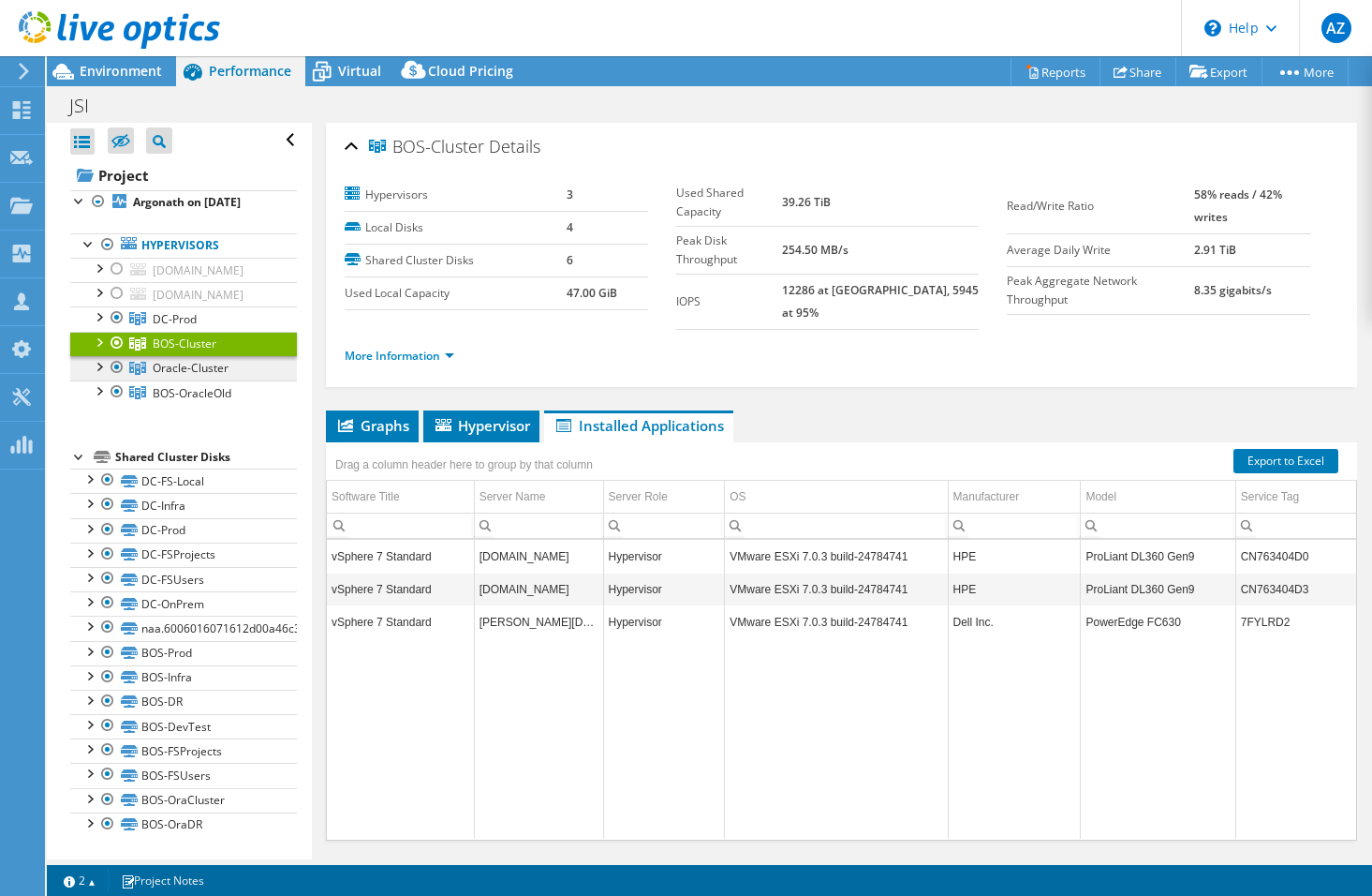
click at [183, 327] on span "Oracle-Cluster" at bounding box center [174, 318] width 44 height 16
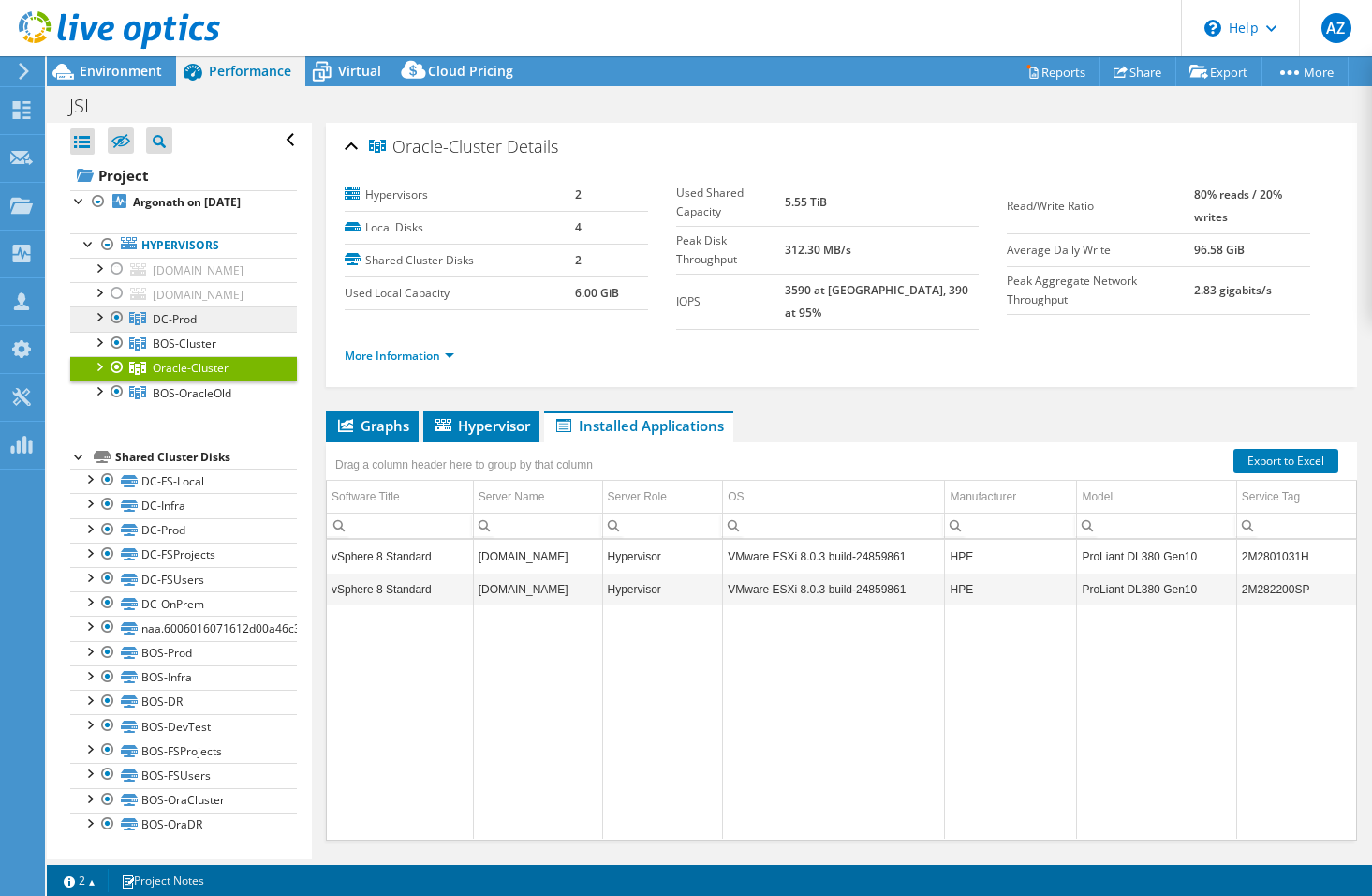
click at [189, 314] on span "DC-Prod" at bounding box center [174, 318] width 44 height 16
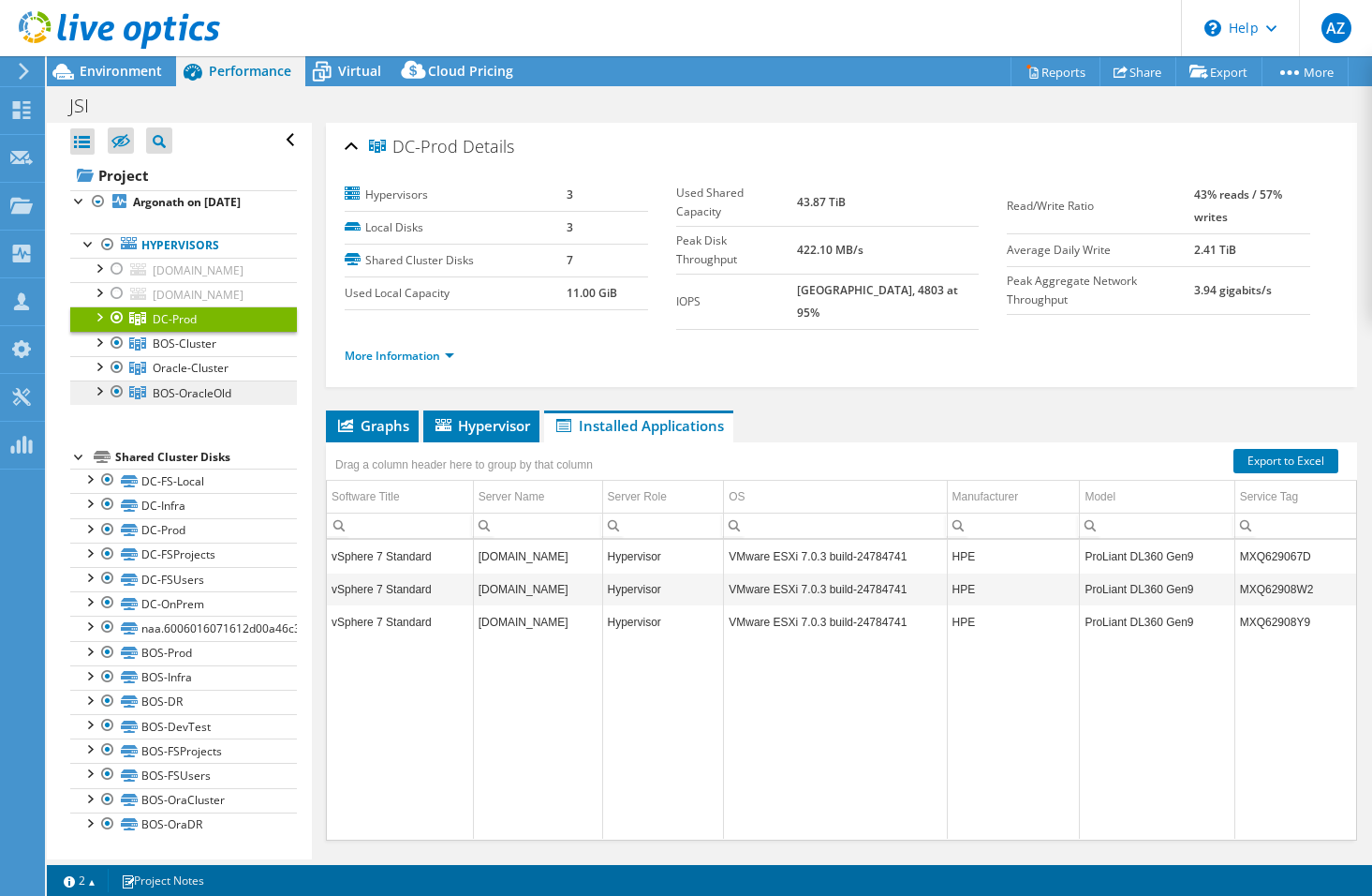
click at [181, 327] on span "BOS-OracleOld" at bounding box center [174, 318] width 44 height 16
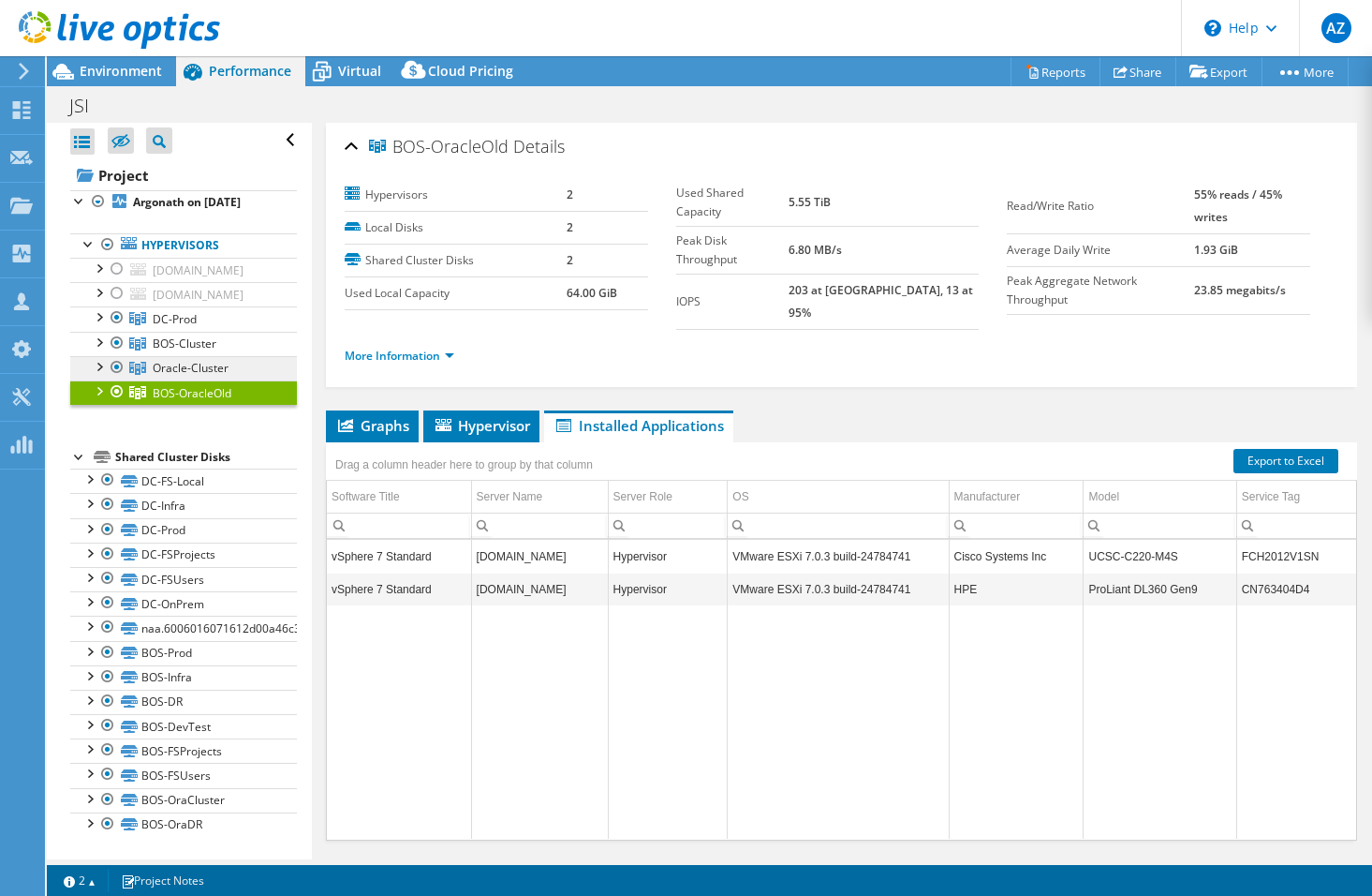
click at [188, 327] on span "Oracle-Cluster" at bounding box center [174, 318] width 44 height 16
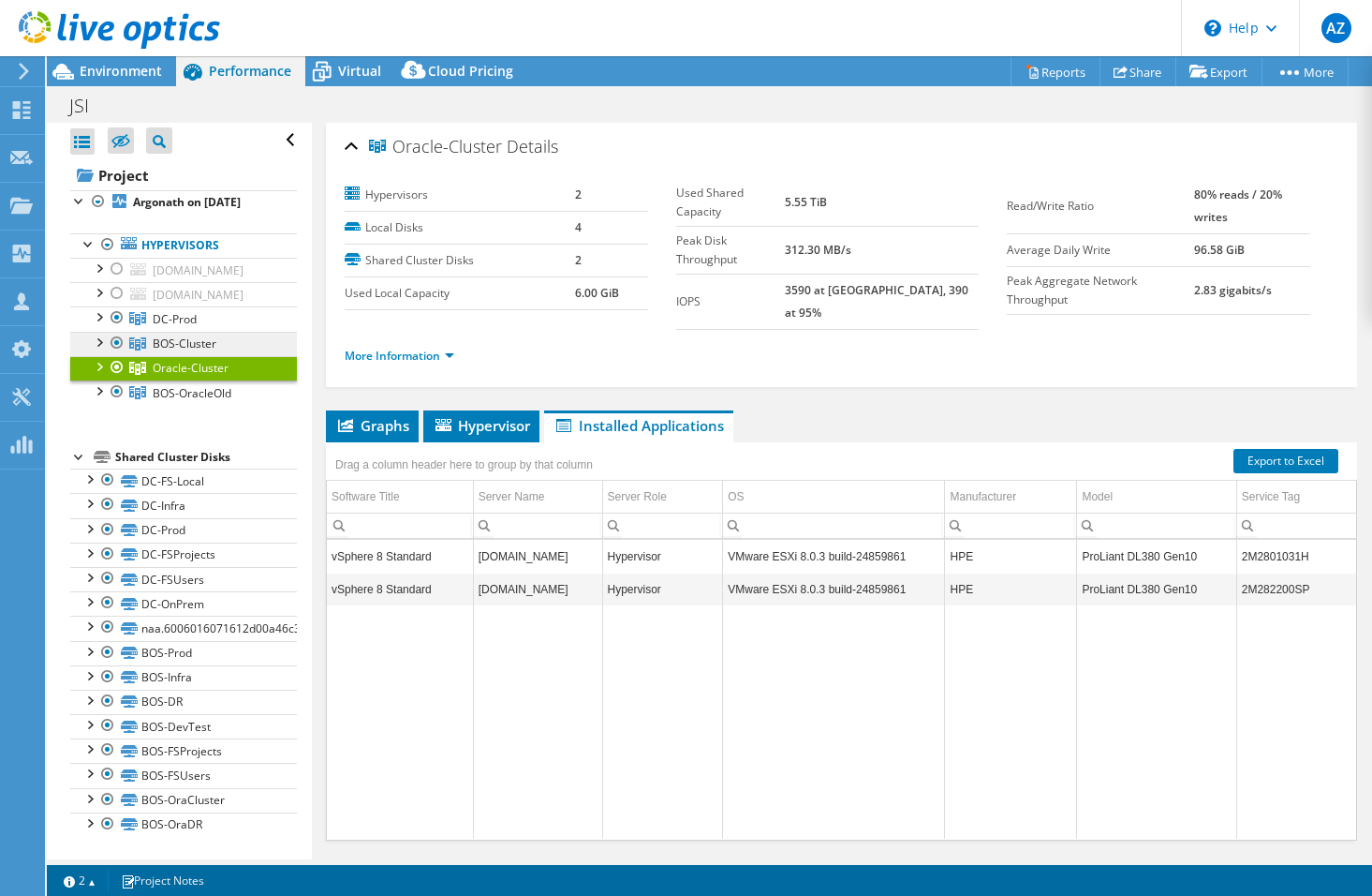
click at [176, 327] on span "BOS-Cluster" at bounding box center [174, 318] width 44 height 16
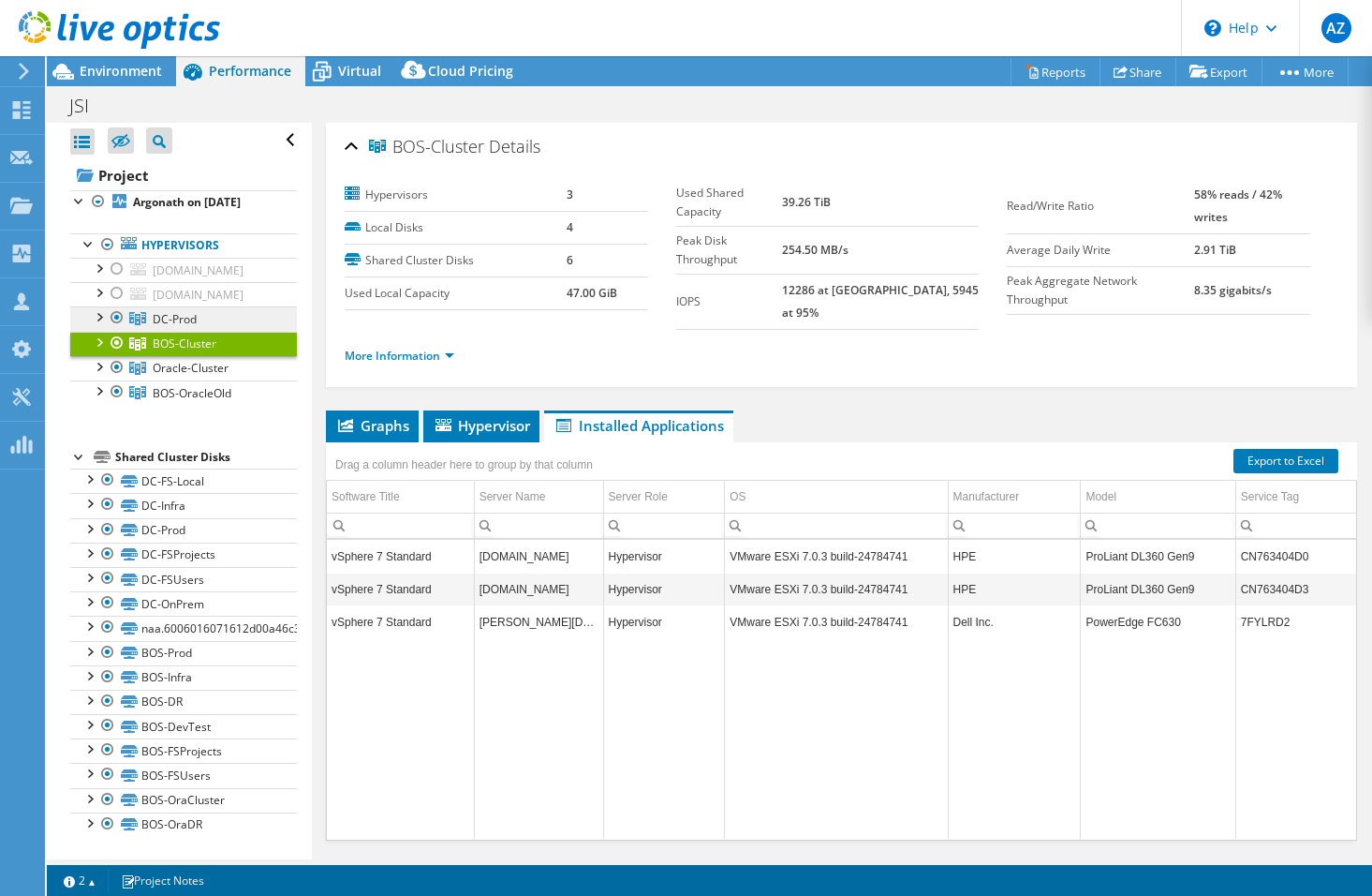
click at [169, 319] on span "DC-Prod" at bounding box center [174, 318] width 44 height 16
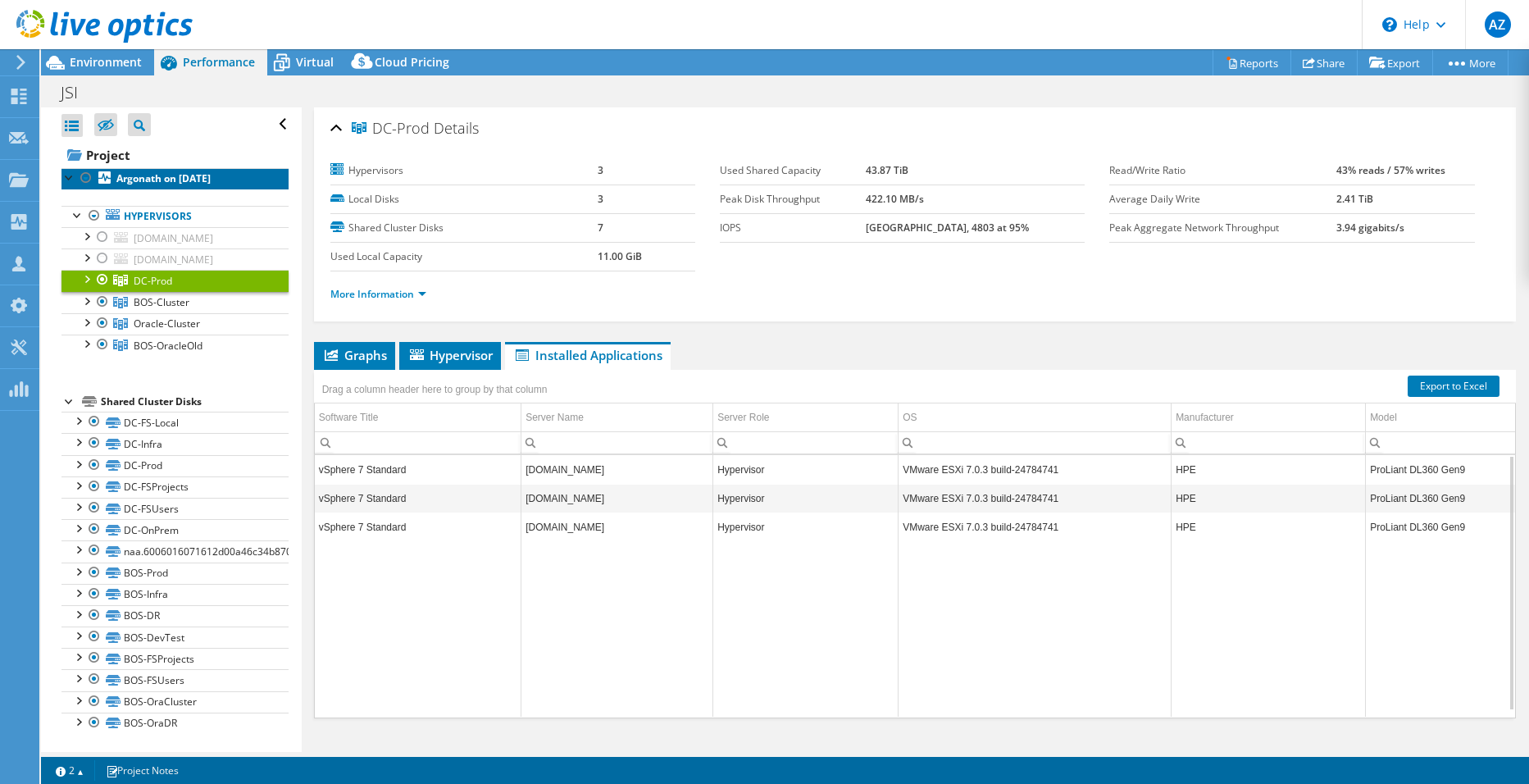
click at [122, 173] on b "Argonath on 8/11/2025" at bounding box center [163, 178] width 94 height 14
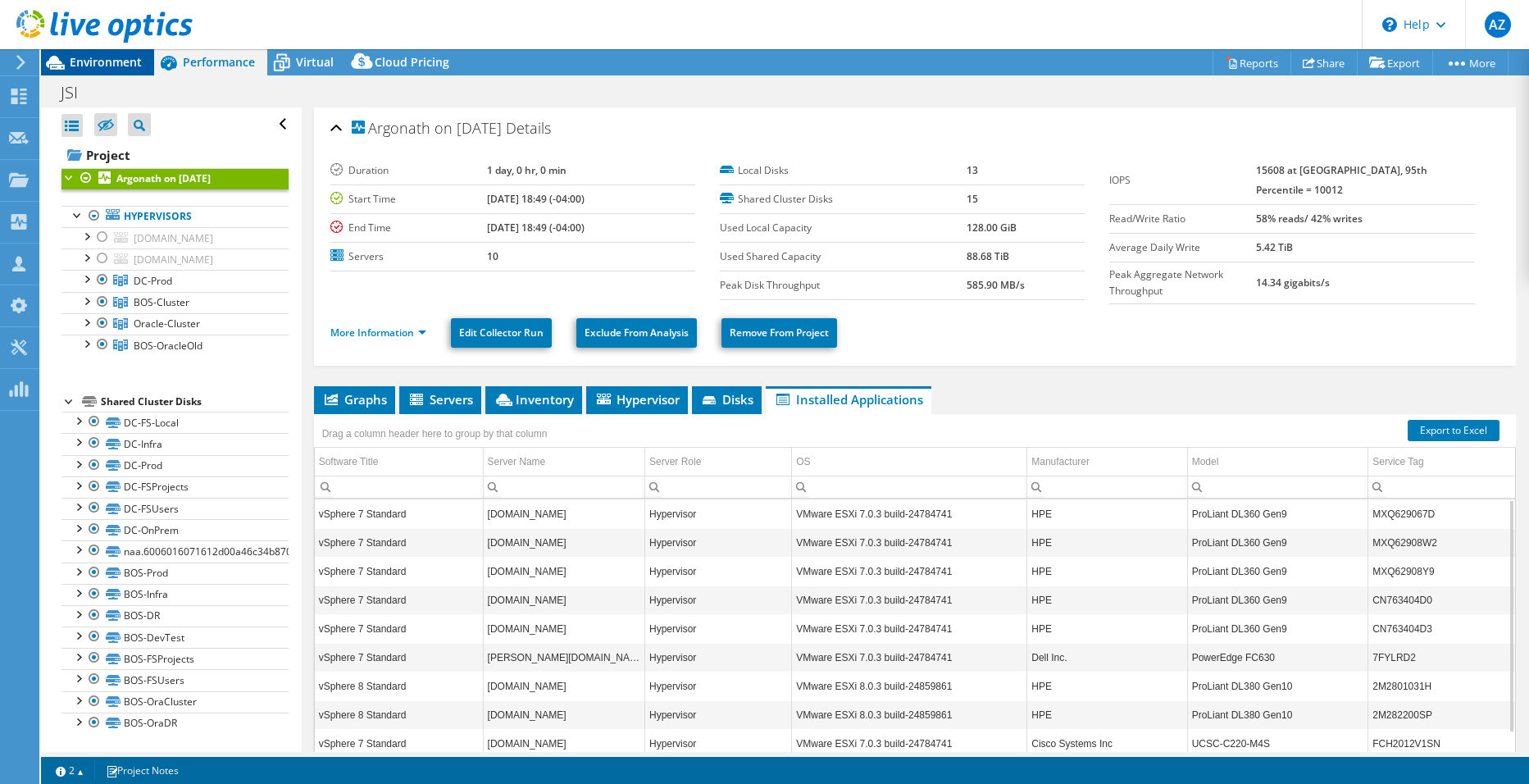
click at [95, 55] on span "Environment" at bounding box center [105, 62] width 72 height 15
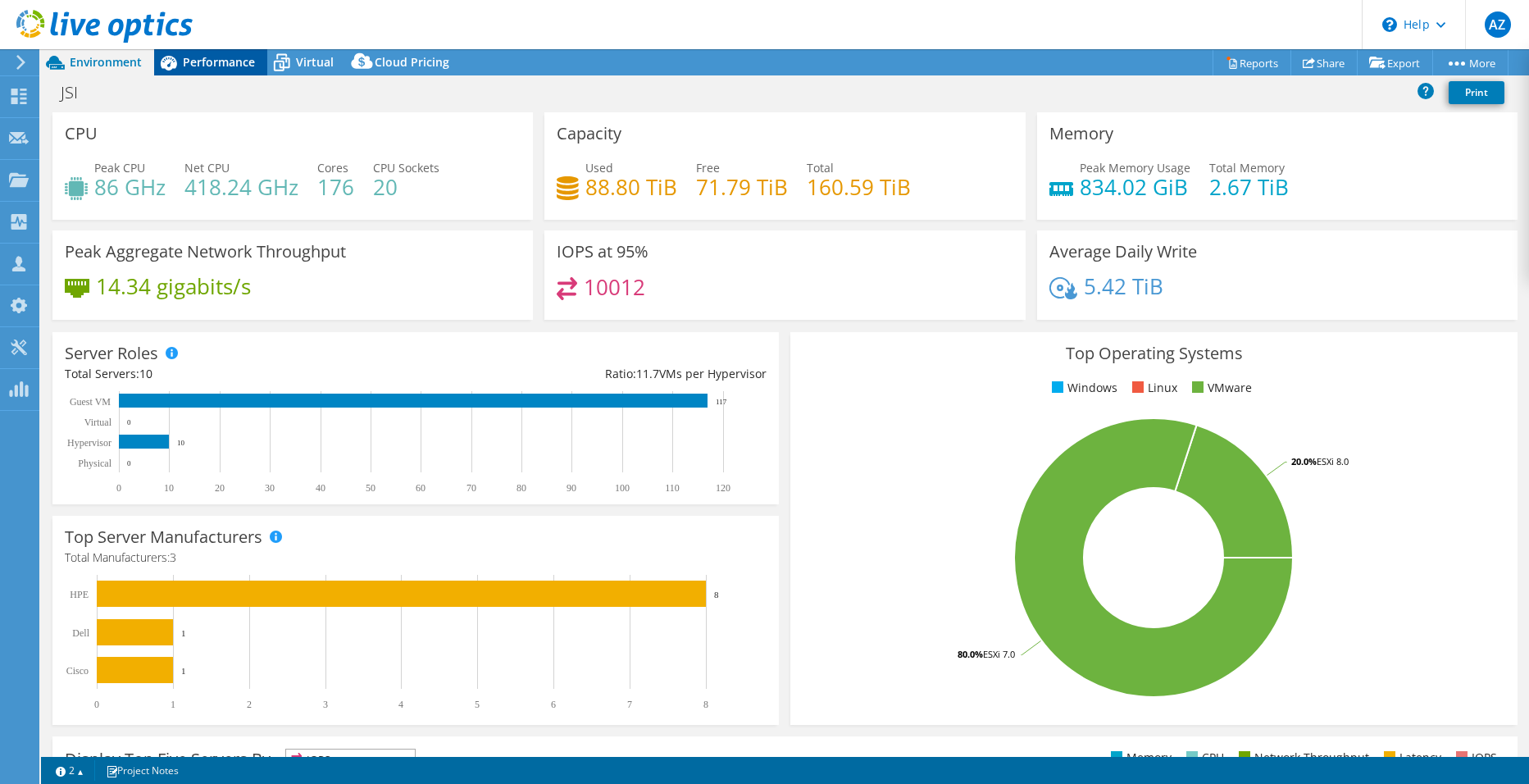
click at [226, 59] on span "Performance" at bounding box center [218, 62] width 72 height 15
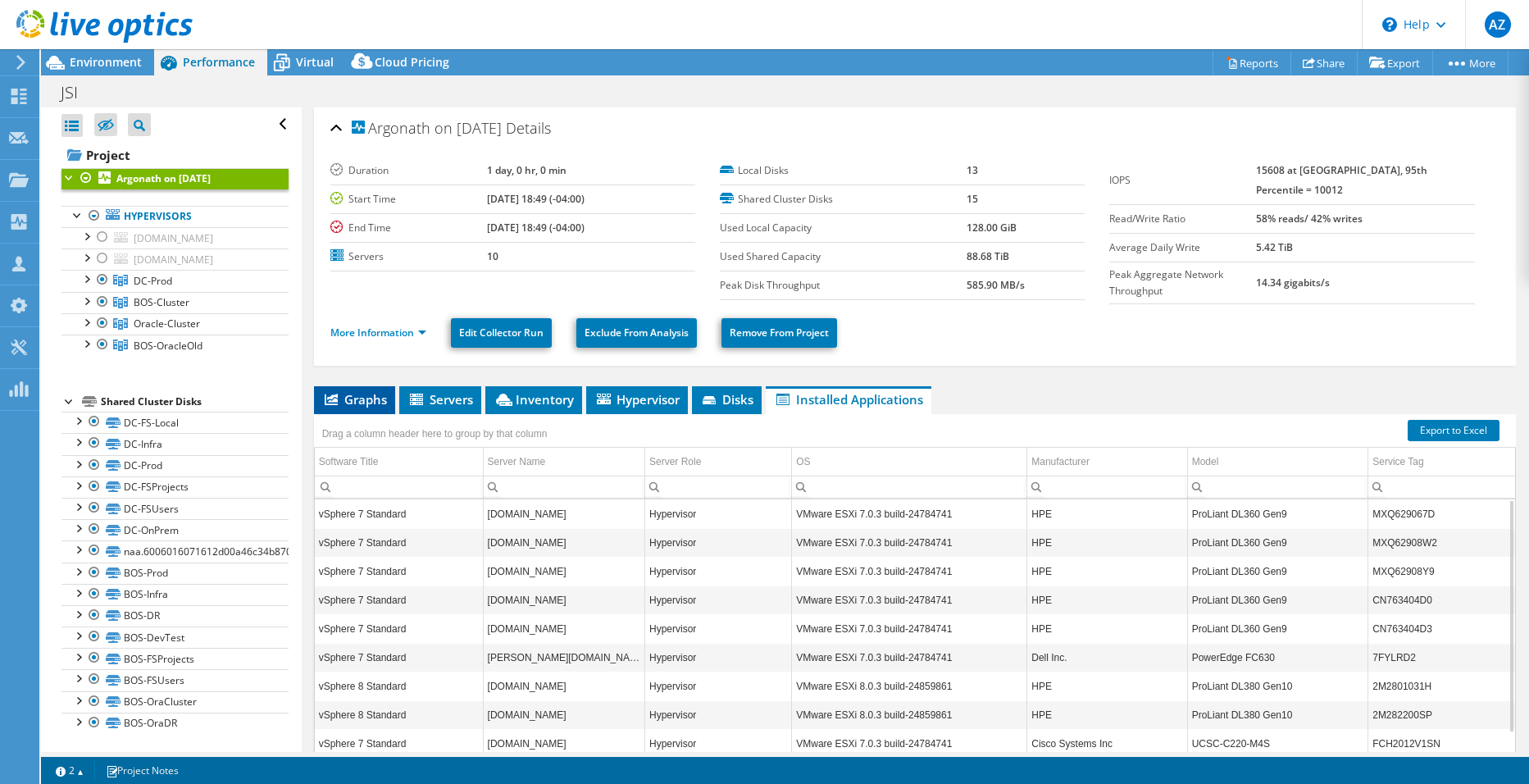
click at [326, 395] on icon at bounding box center [330, 399] width 13 height 12
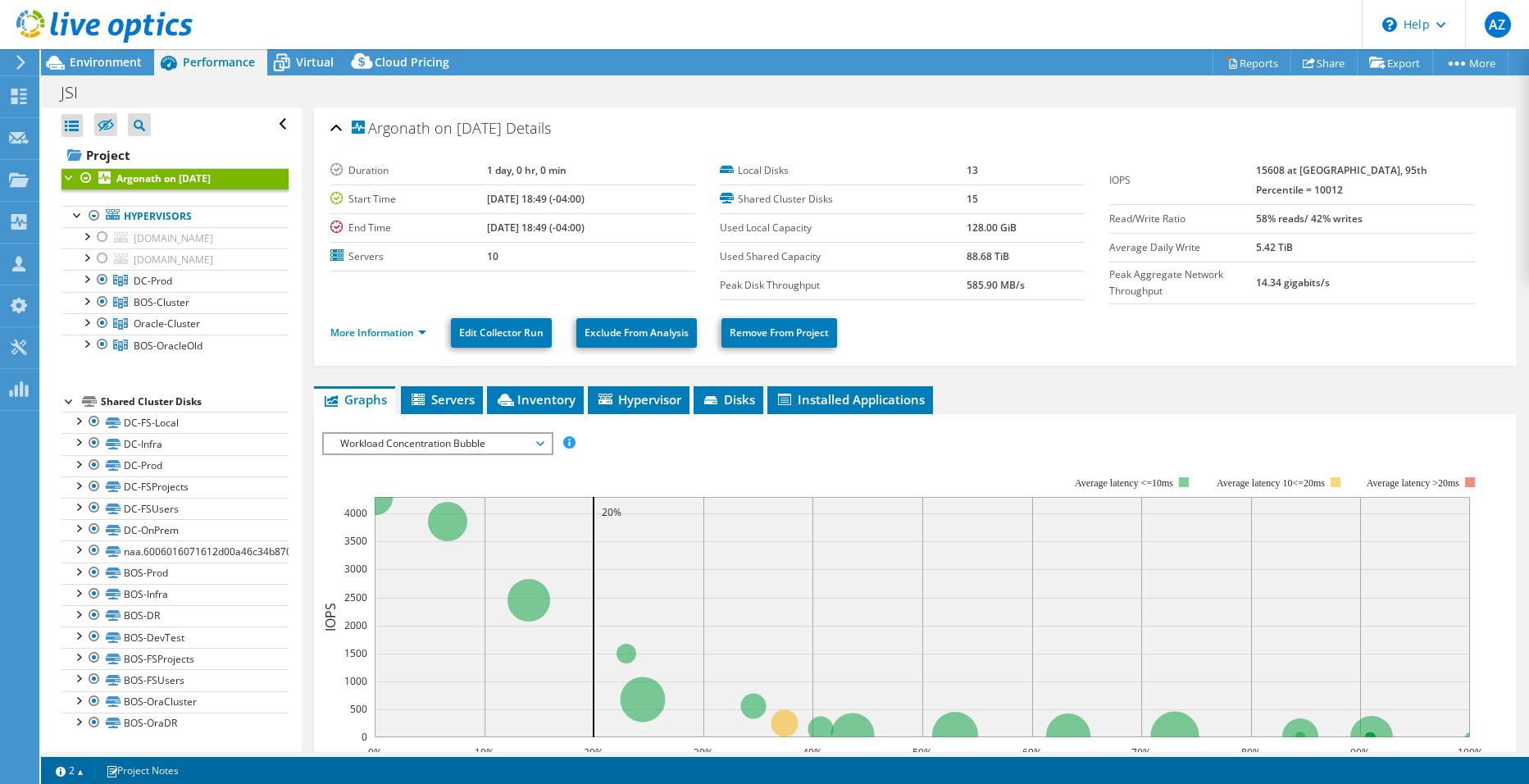
scroll to position [82, 0]
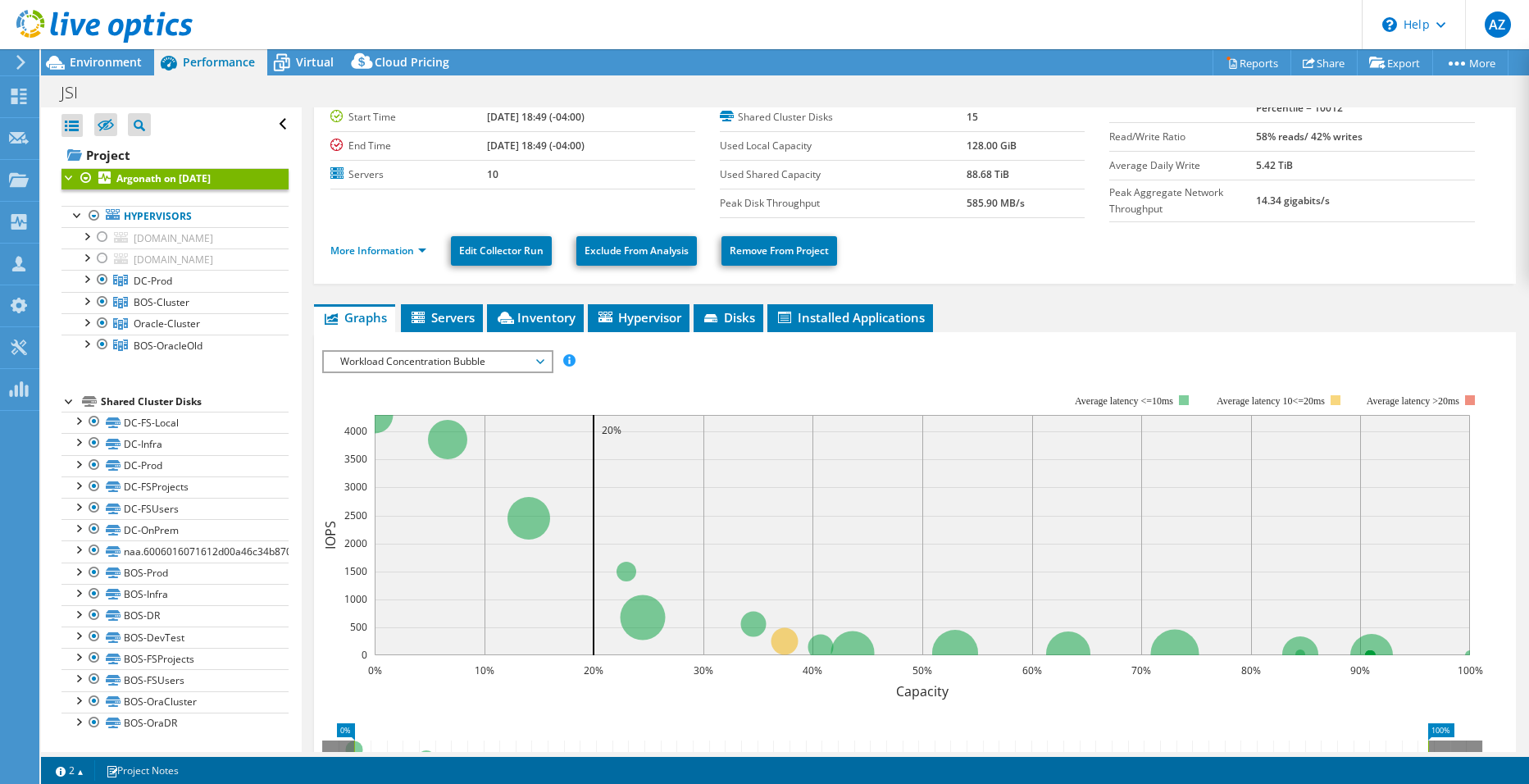
click at [496, 352] on span "Workload Concentration Bubble" at bounding box center [437, 361] width 211 height 20
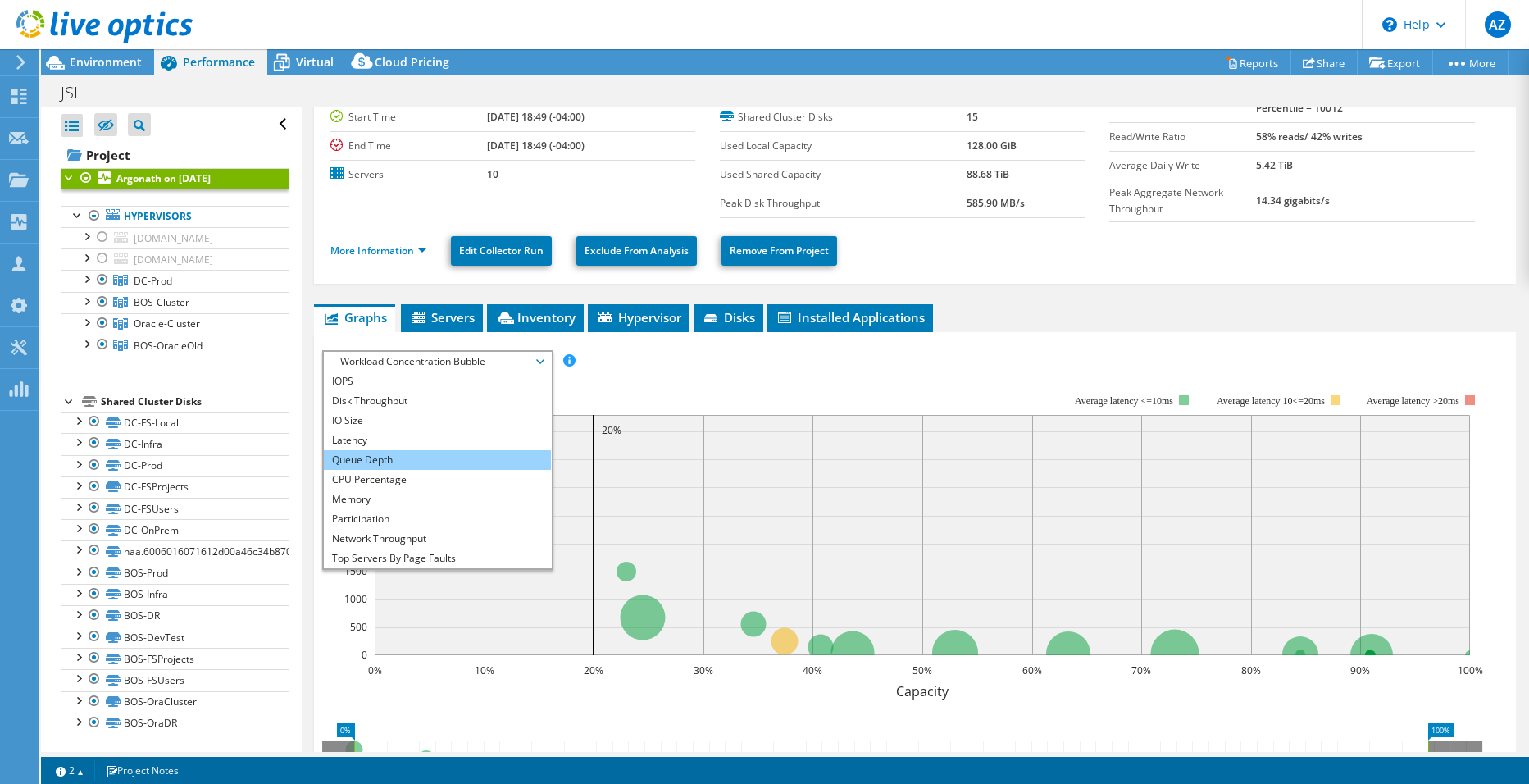
scroll to position [0, 0]
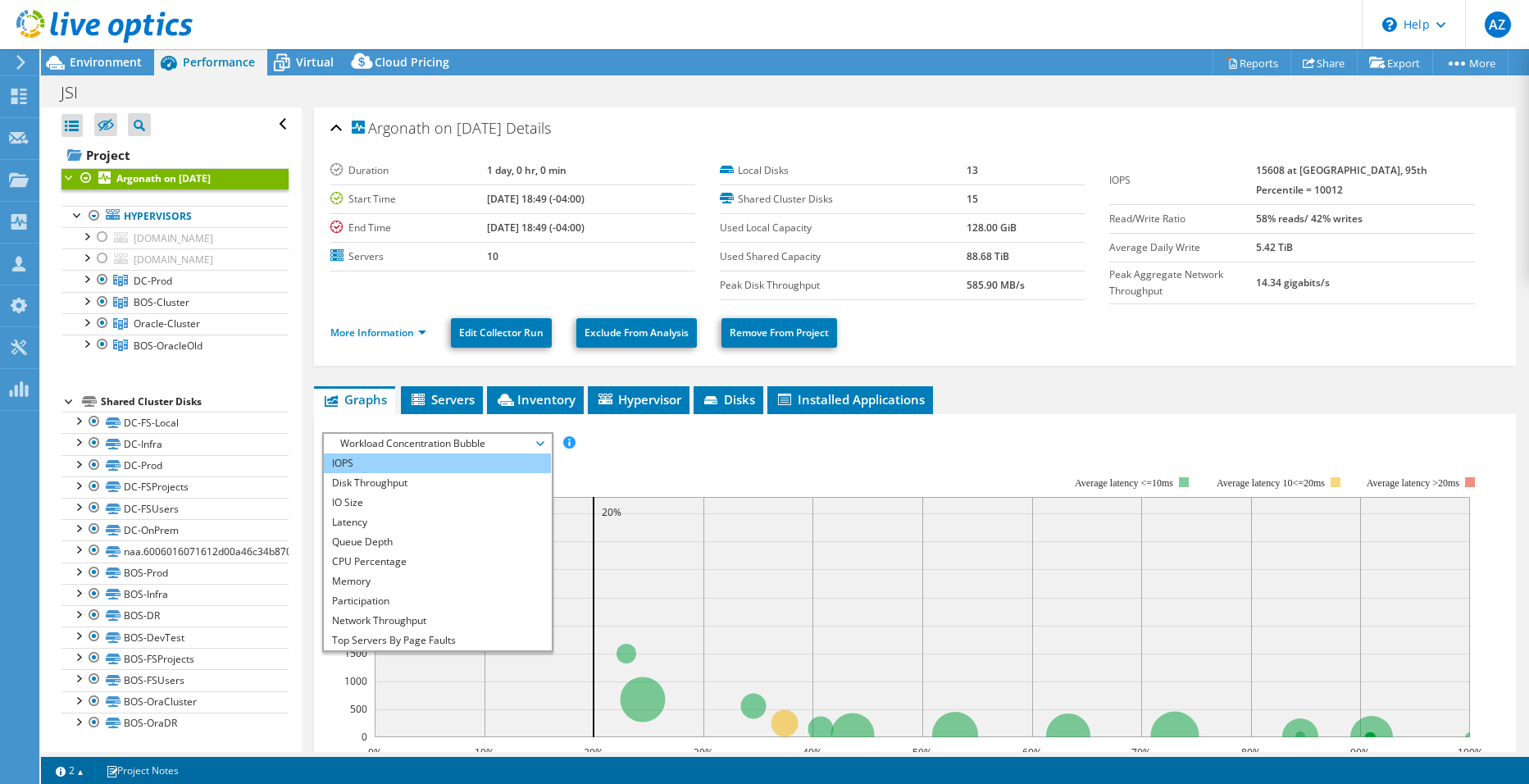
click at [457, 460] on li "IOPS" at bounding box center [437, 463] width 227 height 20
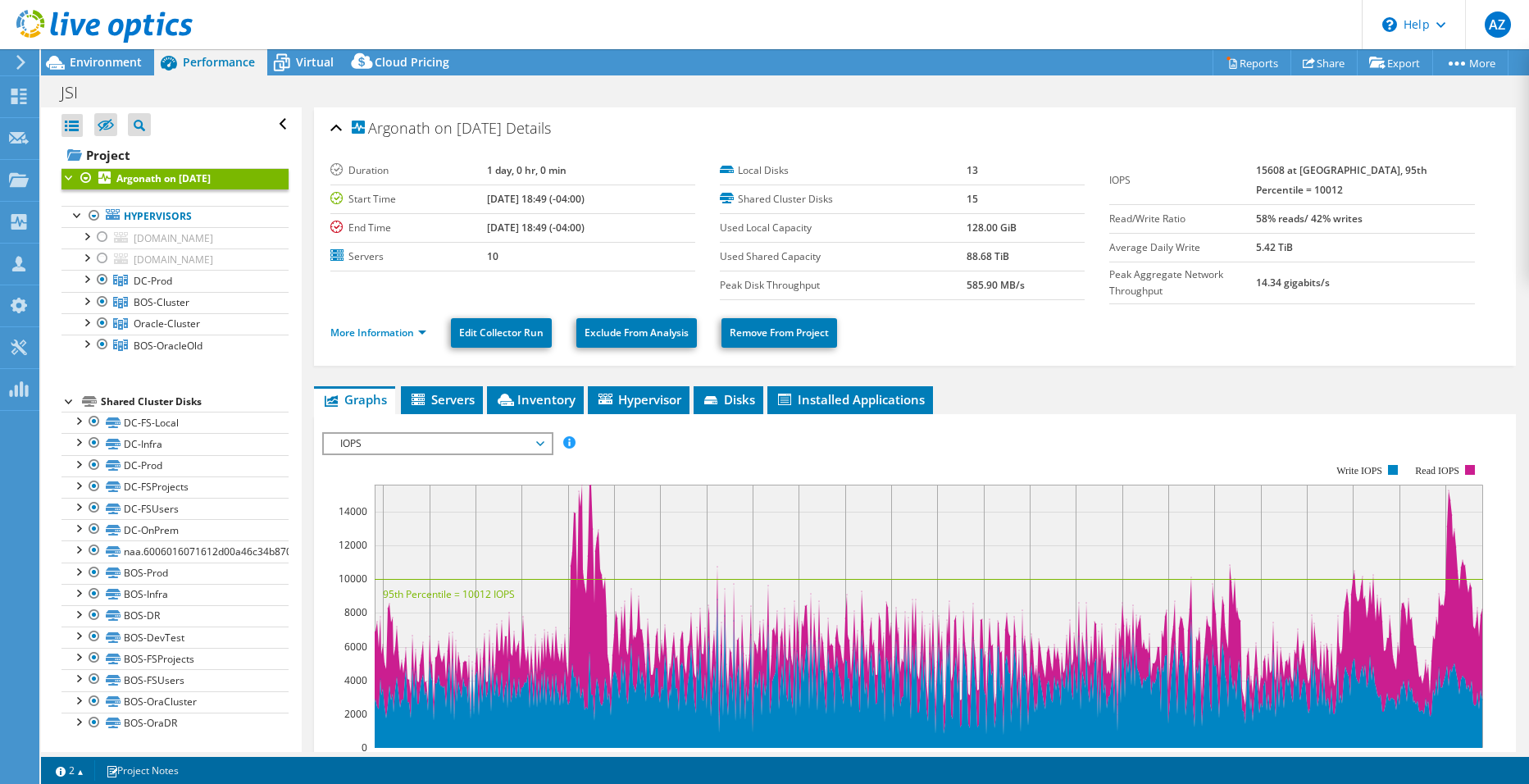
click at [672, 453] on rect at bounding box center [902, 606] width 1161 height 328
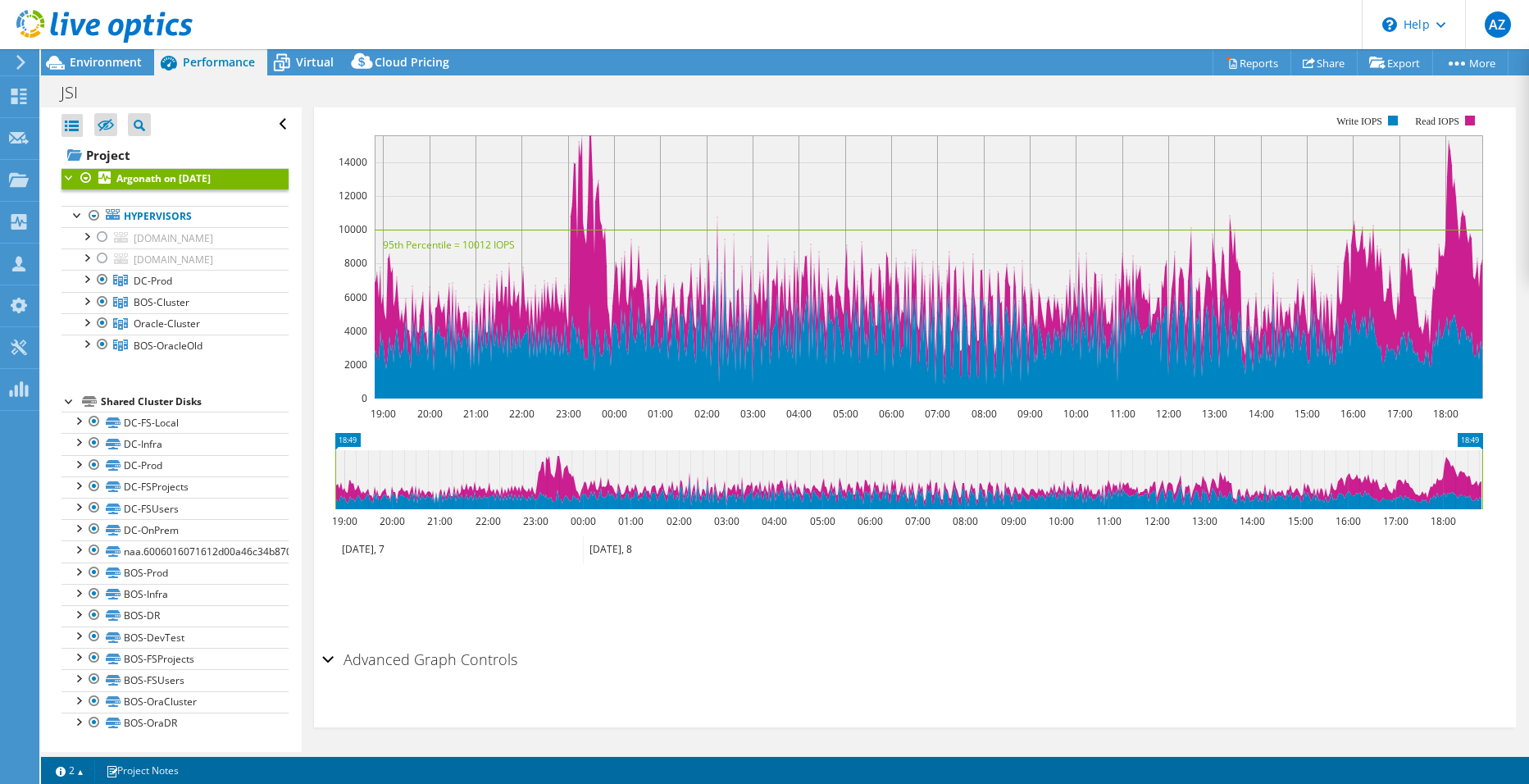
scroll to position [21, 0]
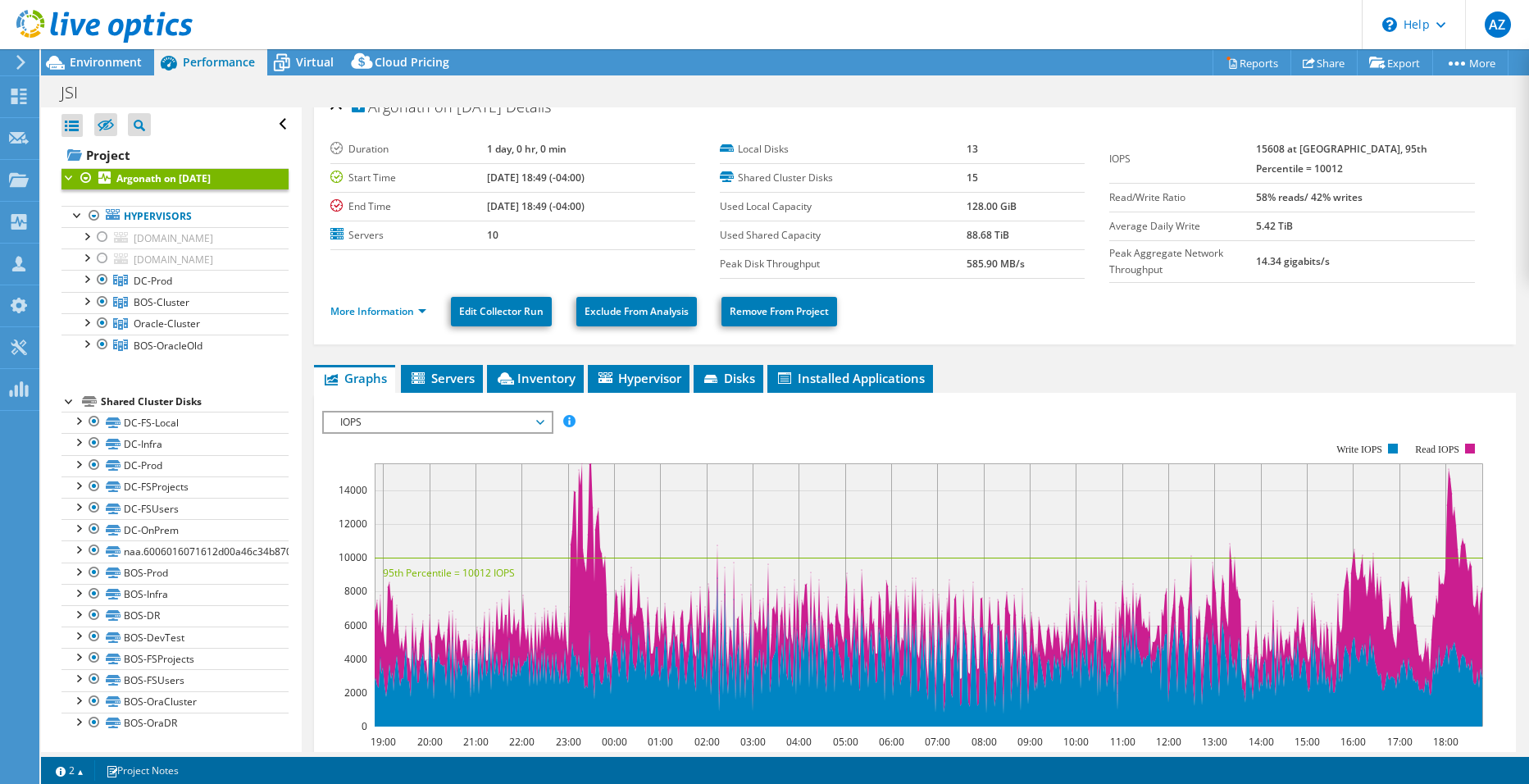
click at [426, 422] on span "IOPS" at bounding box center [437, 422] width 211 height 20
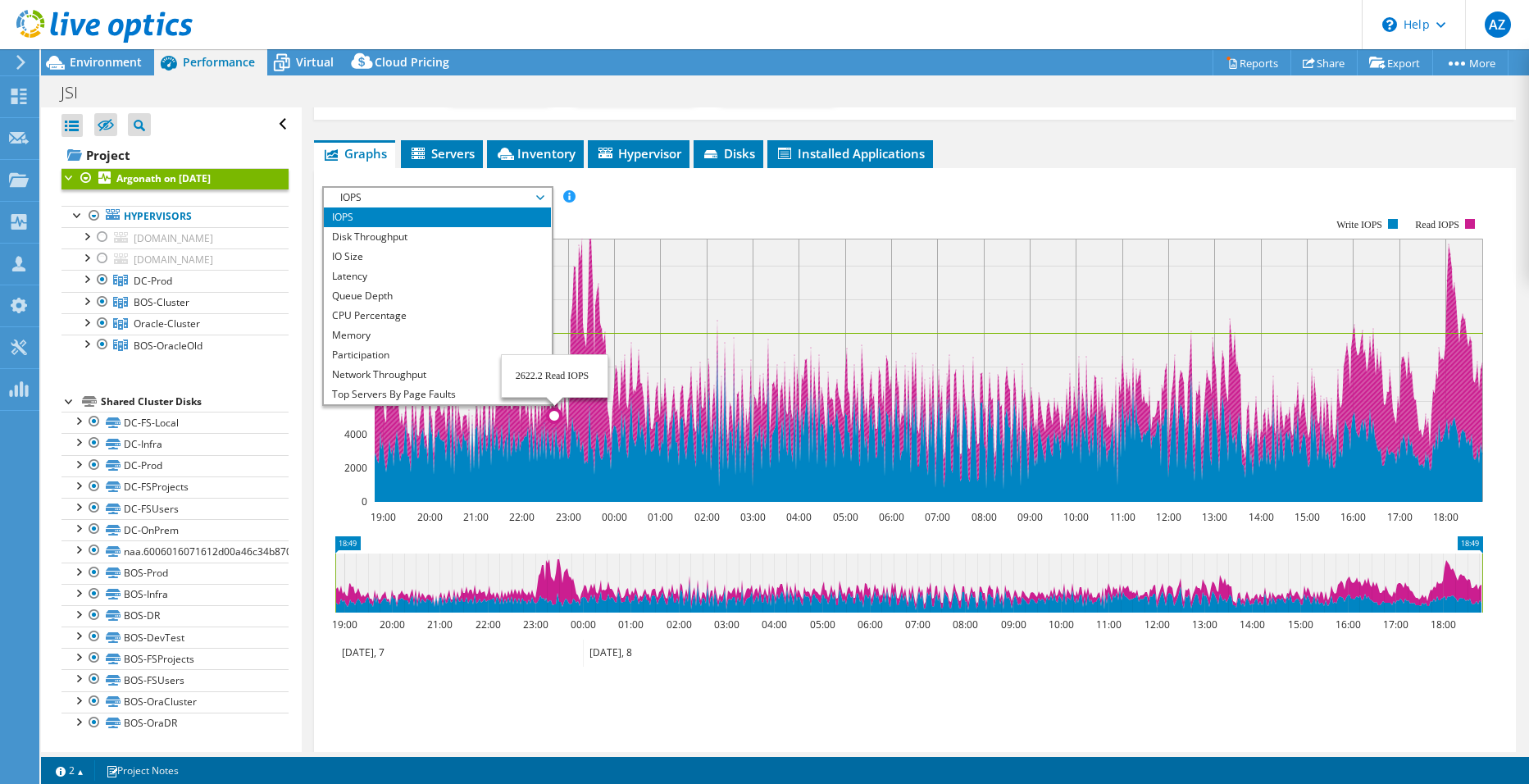
scroll to position [59, 0]
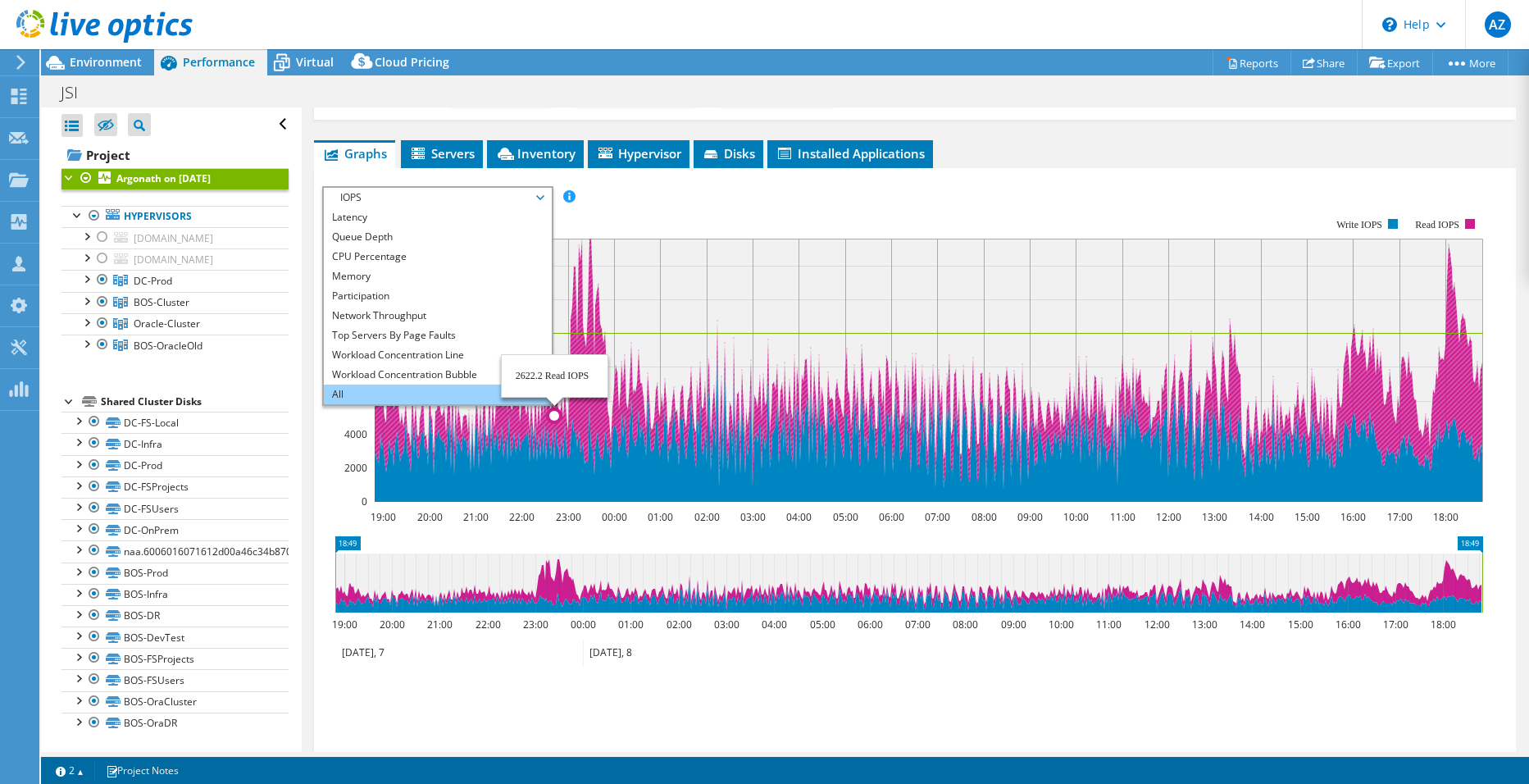
click at [458, 392] on li "All" at bounding box center [437, 394] width 227 height 20
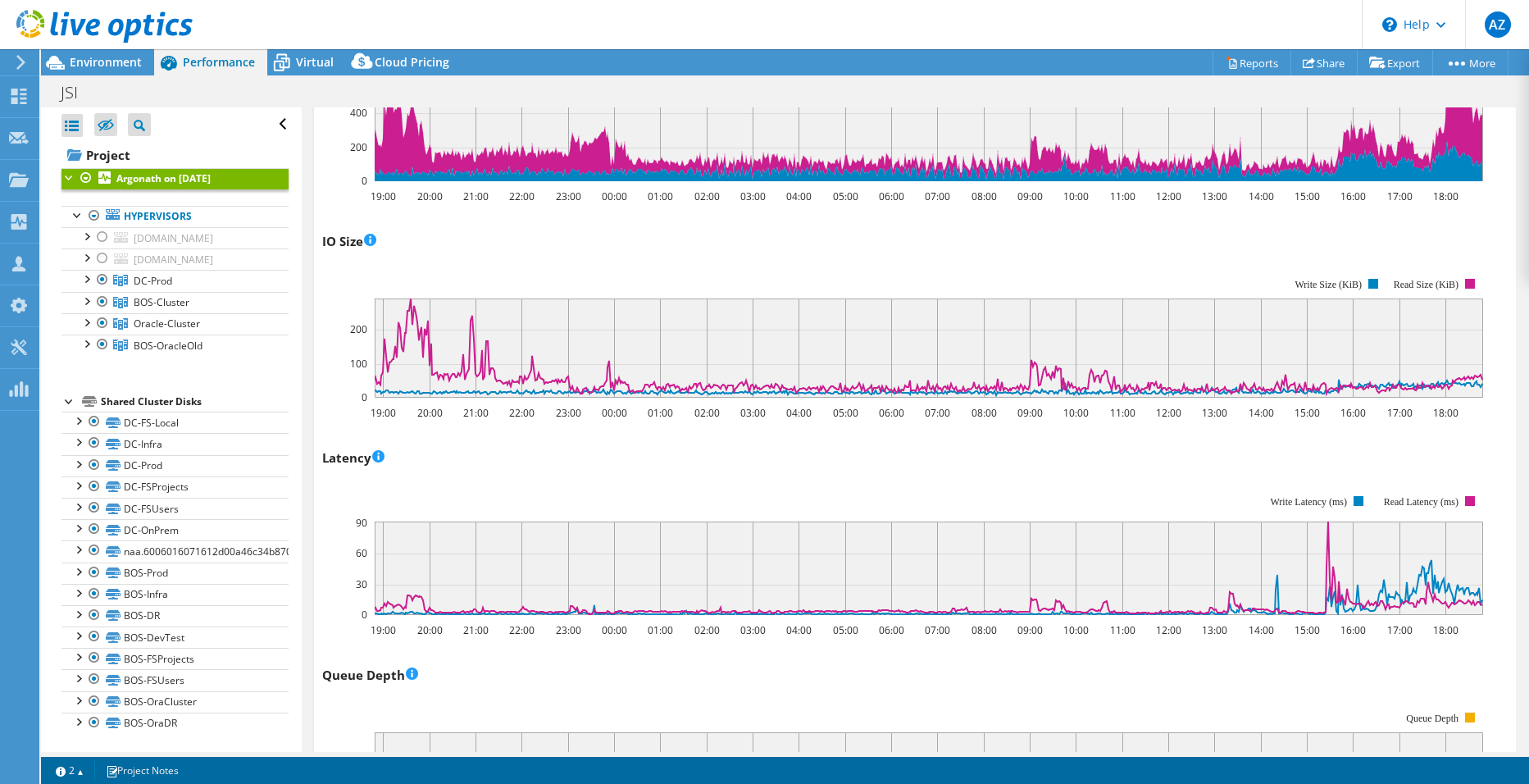
scroll to position [738, 0]
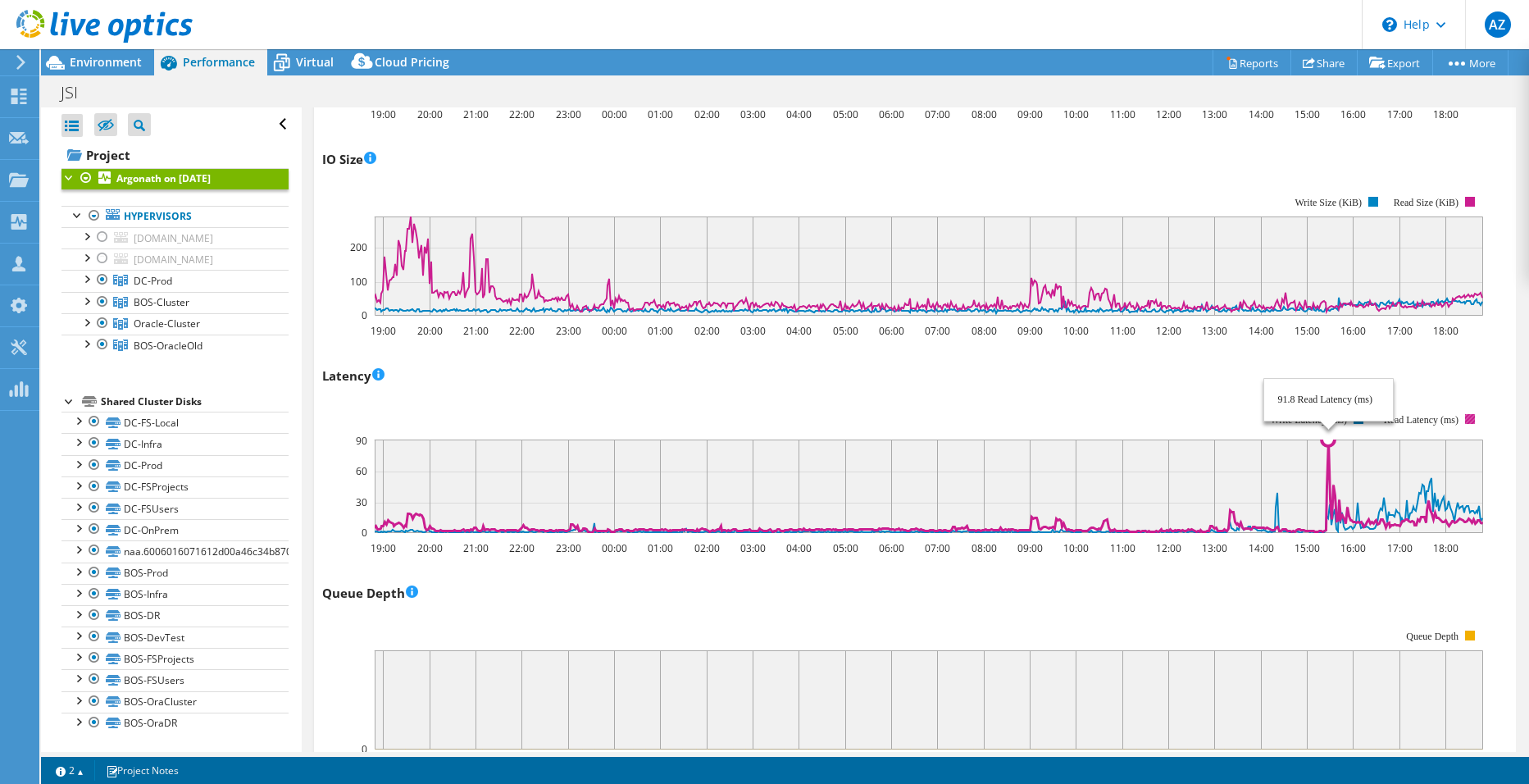
click at [1200, 447] on icon at bounding box center [928, 485] width 1109 height 93
click at [1200, 439] on icon at bounding box center [928, 485] width 1109 height 93
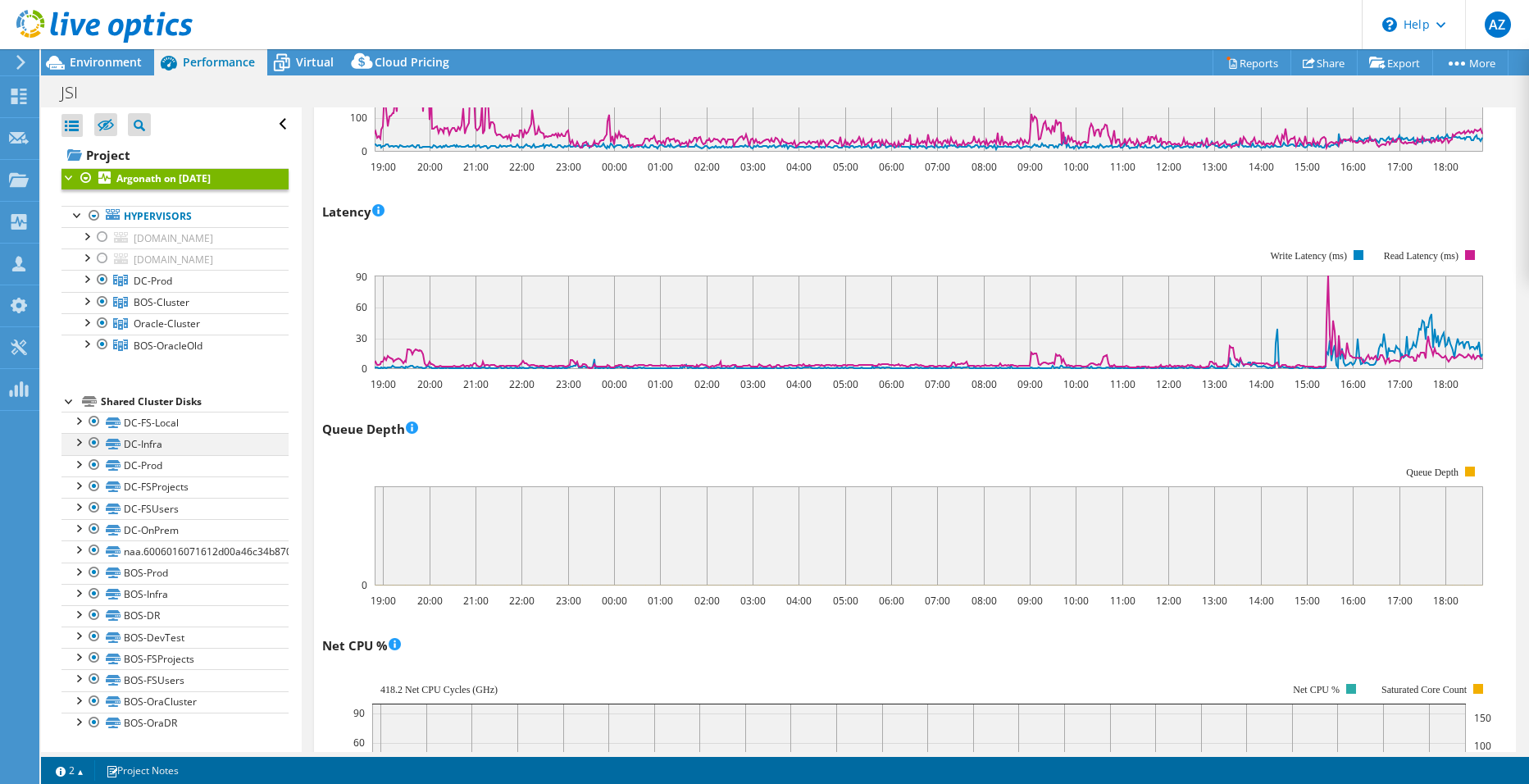
click at [79, 438] on div at bounding box center [77, 441] width 16 height 16
click at [79, 424] on div at bounding box center [77, 420] width 16 height 16
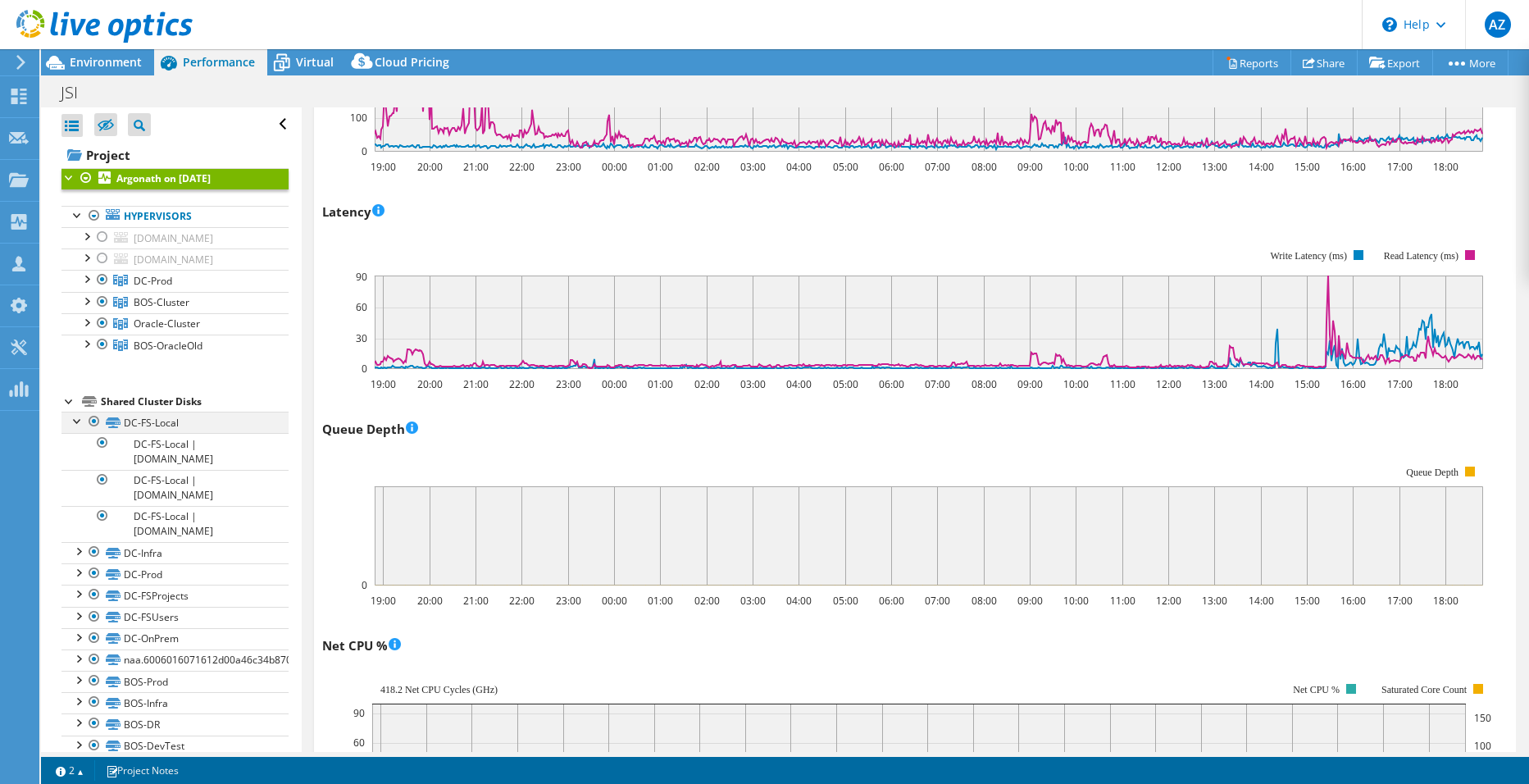
click at [79, 424] on div at bounding box center [77, 420] width 16 height 16
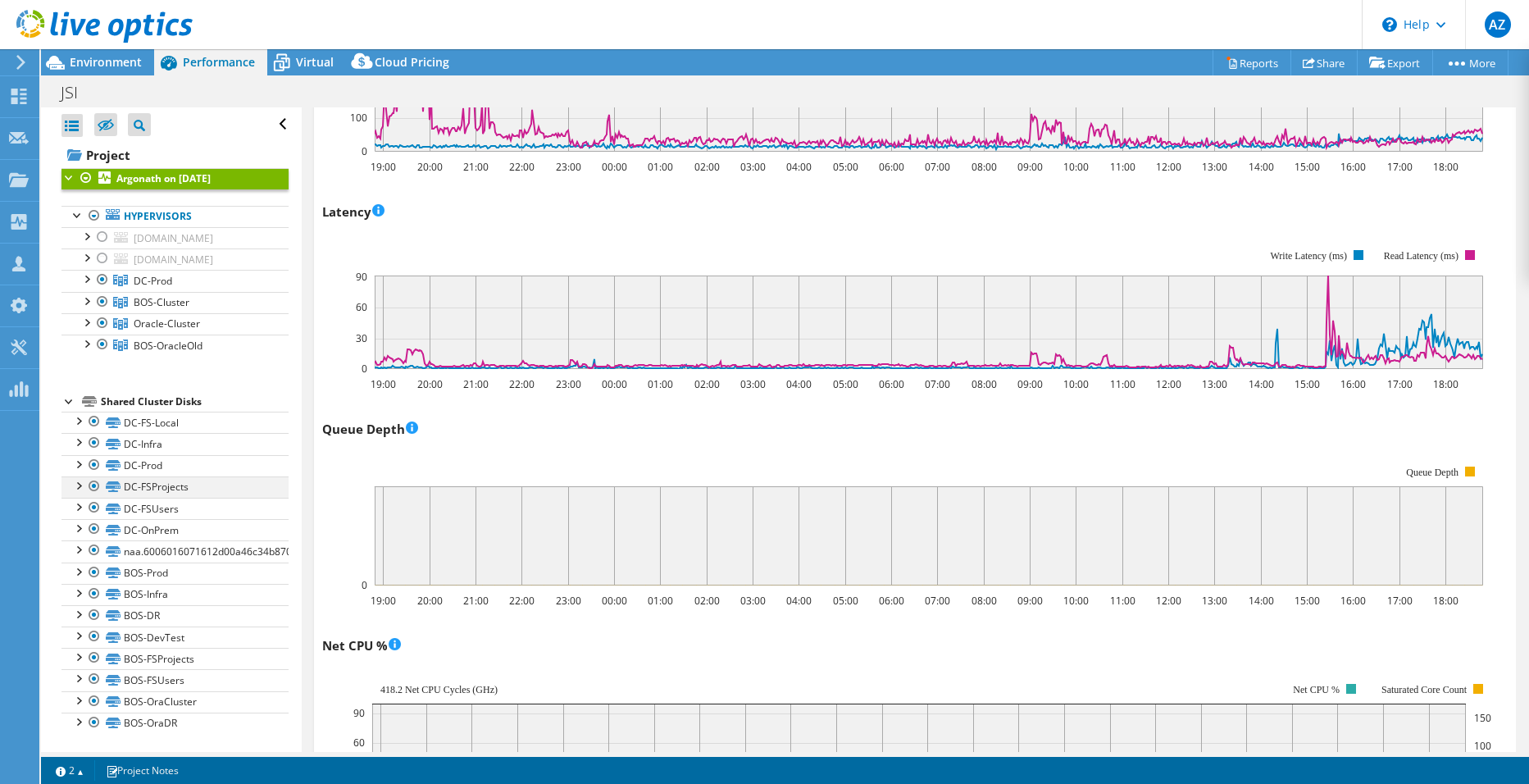
scroll to position [2, 0]
click at [80, 546] on div at bounding box center [77, 546] width 16 height 16
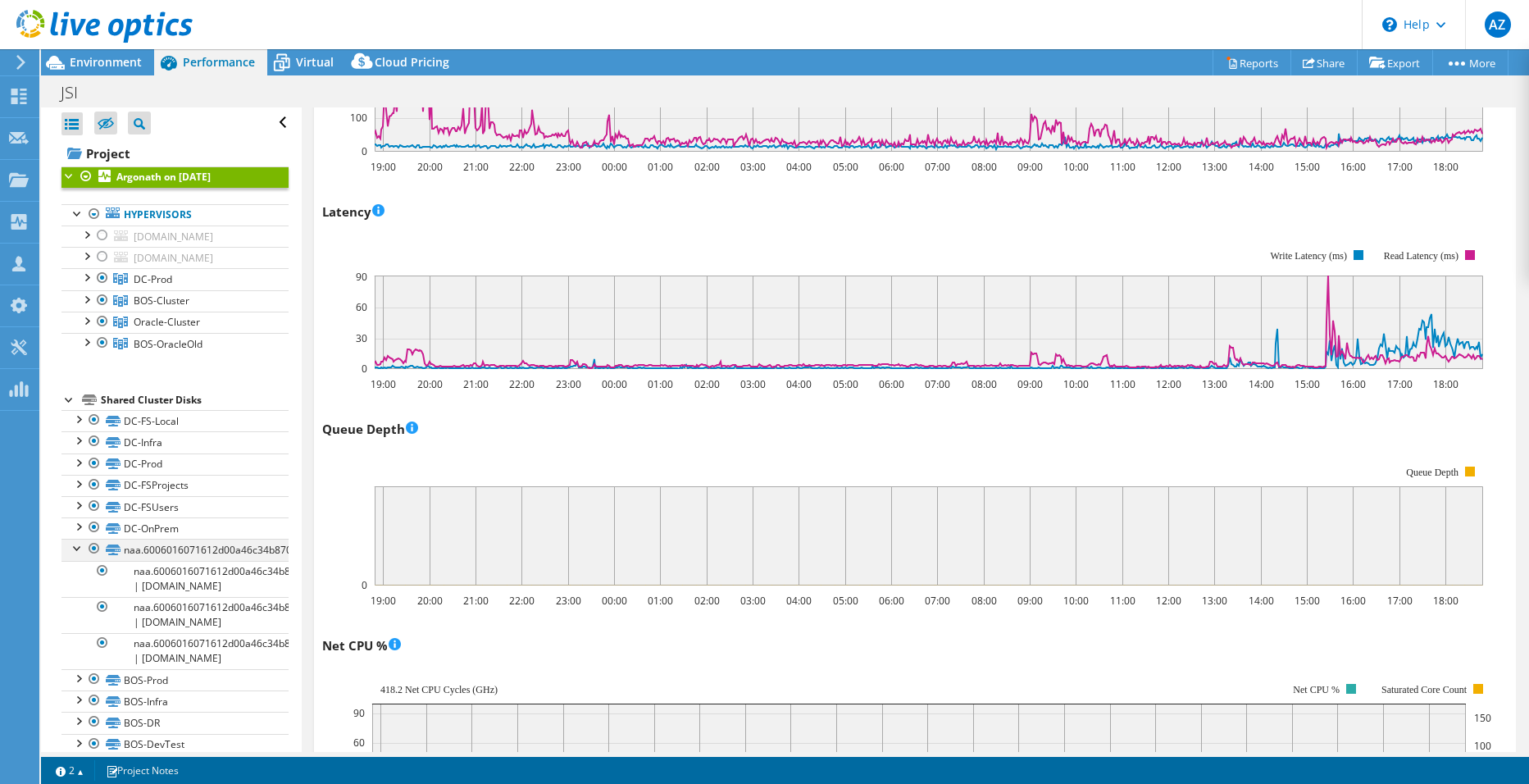
click at [80, 546] on div at bounding box center [77, 546] width 16 height 16
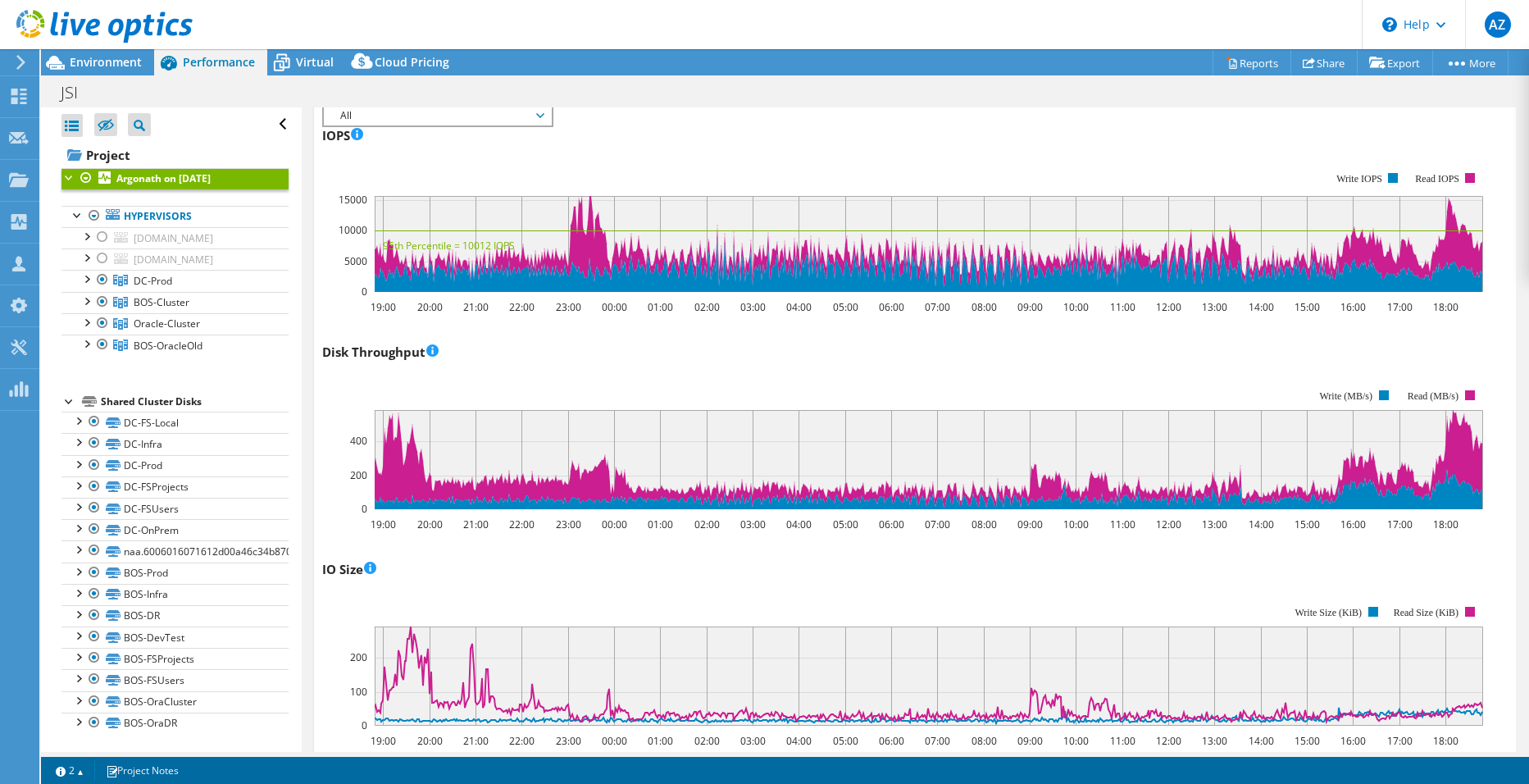
scroll to position [0, 0]
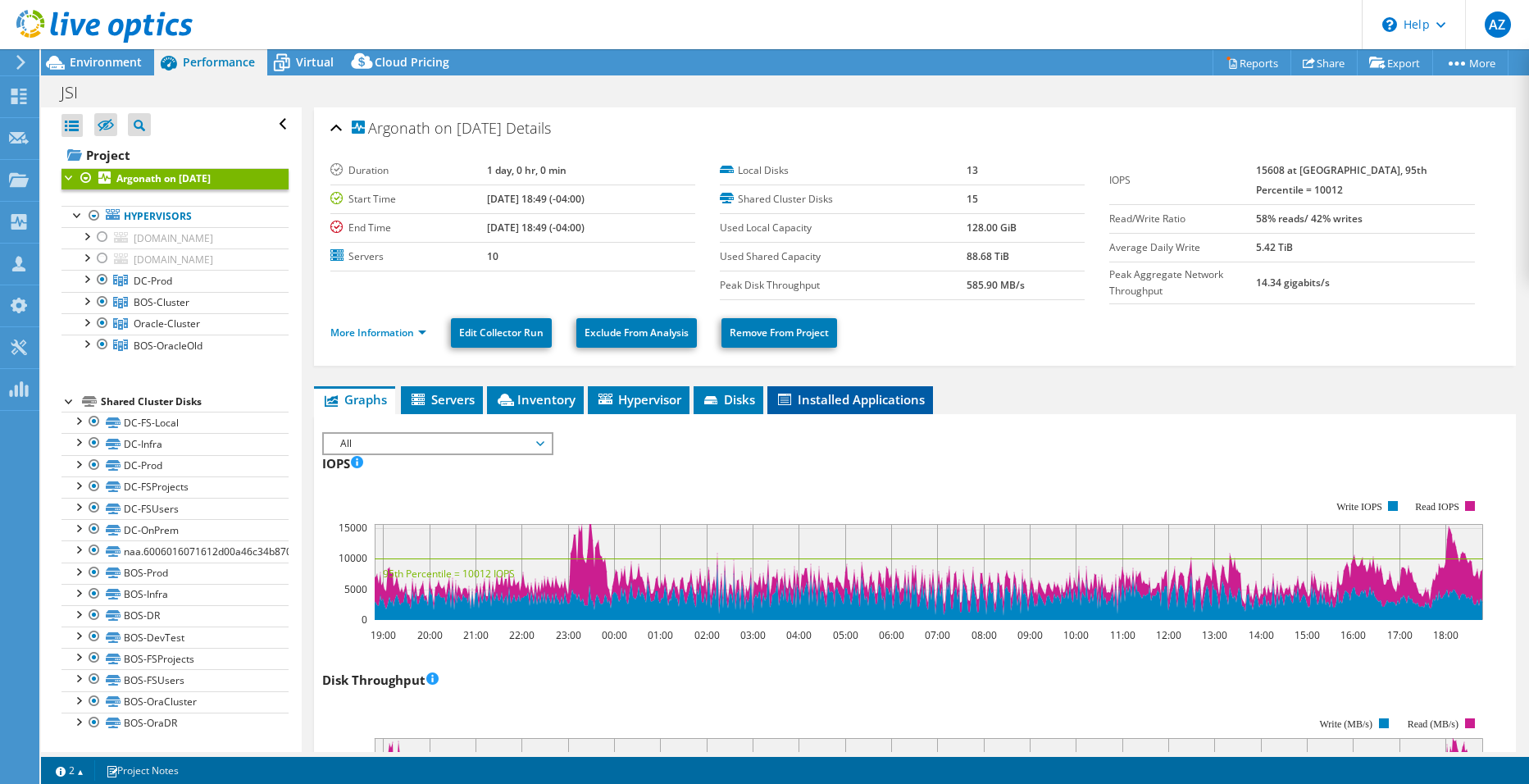
click at [811, 395] on span "Installed Applications" at bounding box center [850, 398] width 150 height 16
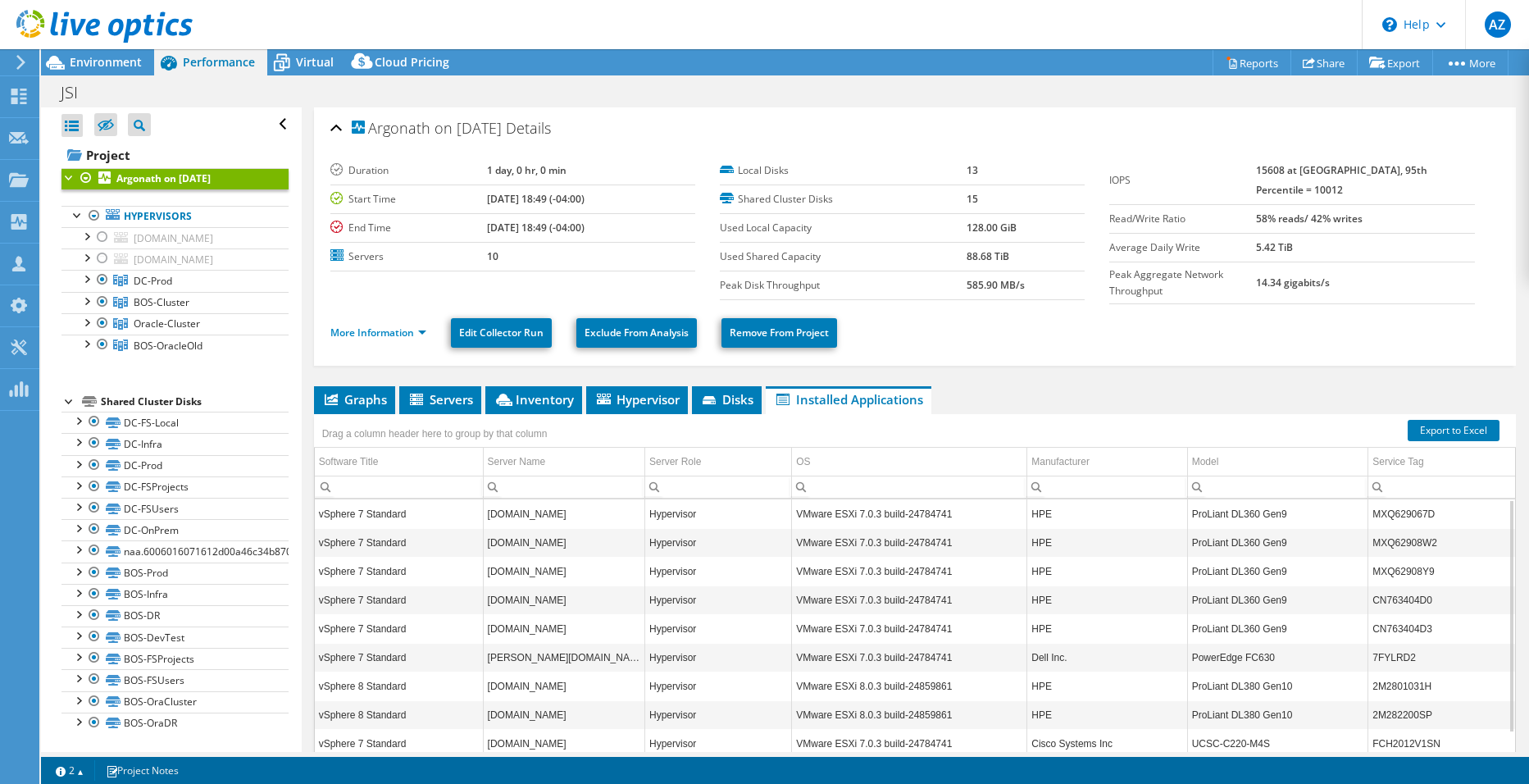
scroll to position [69, 0]
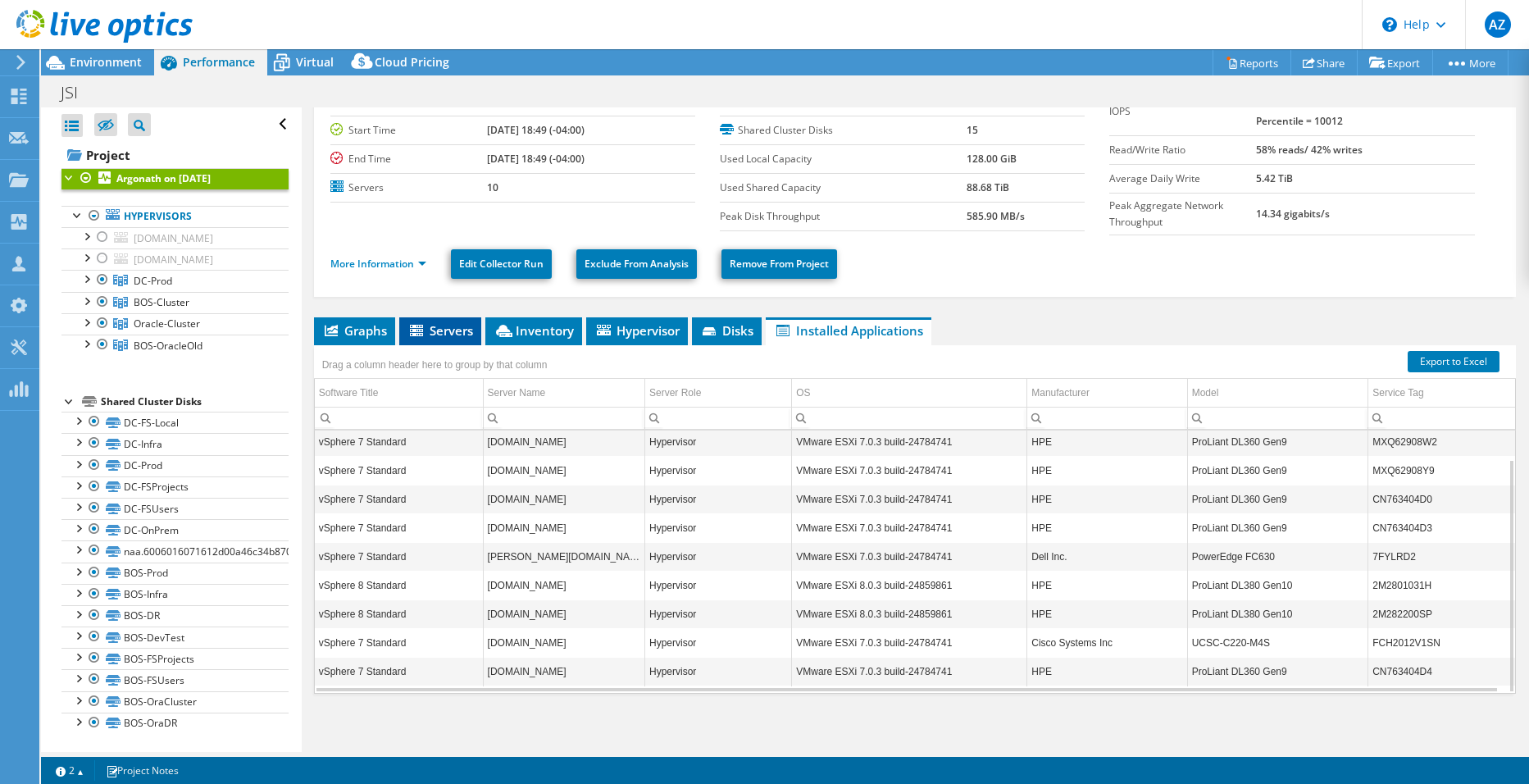
click at [451, 333] on span "Servers" at bounding box center [440, 330] width 65 height 16
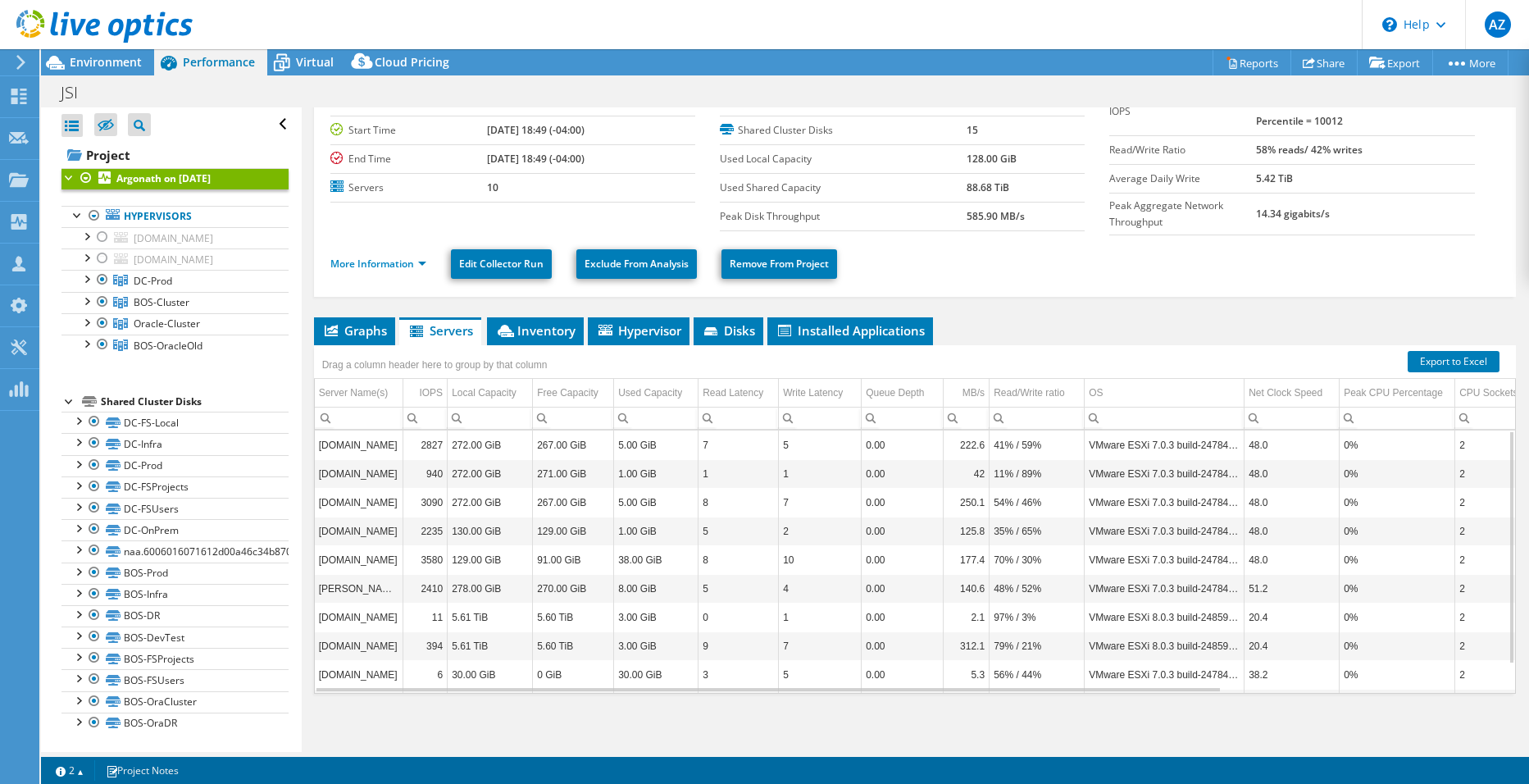
click at [571, 440] on td "267.00 GiB" at bounding box center [573, 445] width 82 height 29
click at [838, 325] on span "Installed Applications" at bounding box center [850, 330] width 150 height 16
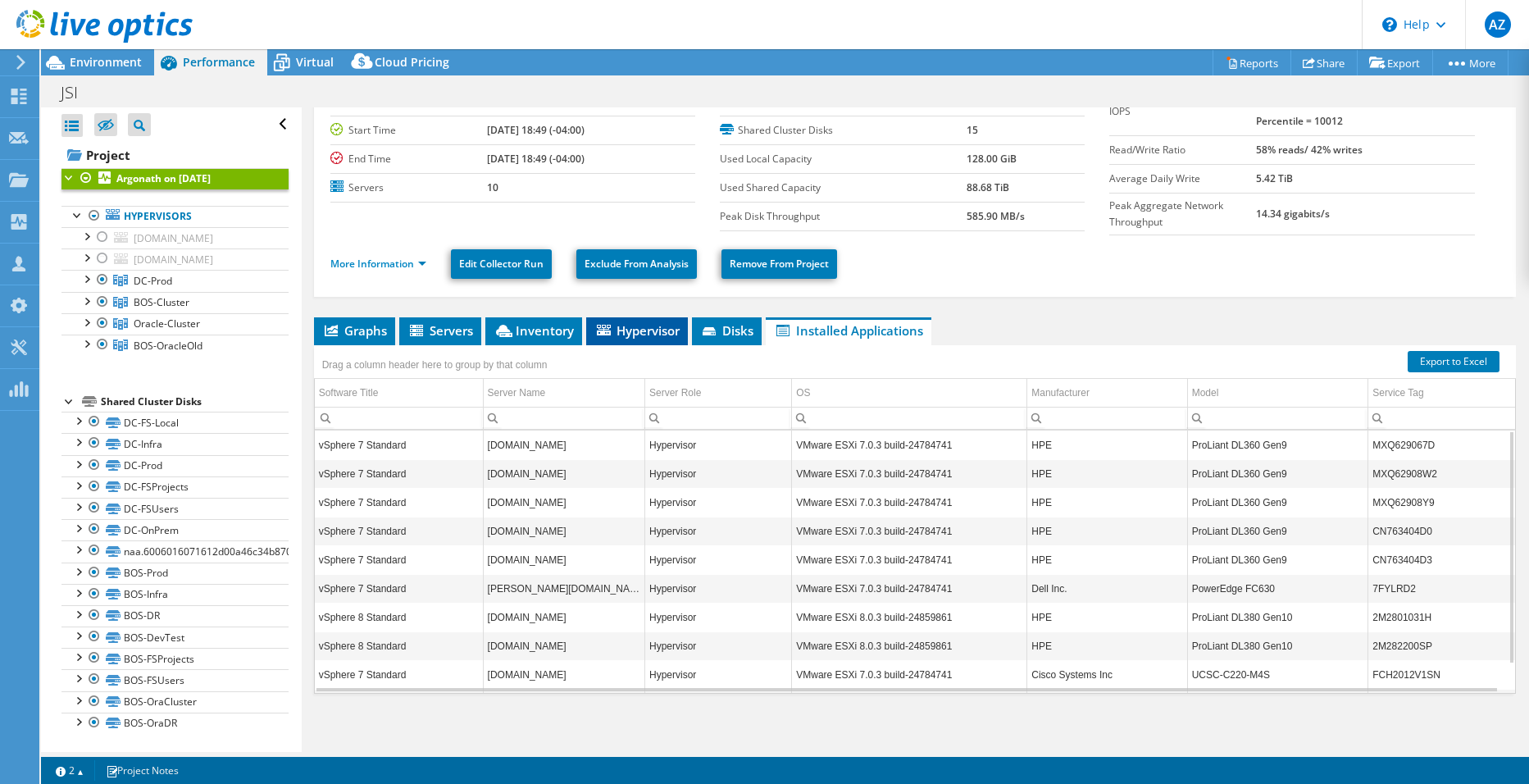
click at [645, 334] on span "Hypervisor" at bounding box center [637, 330] width 85 height 16
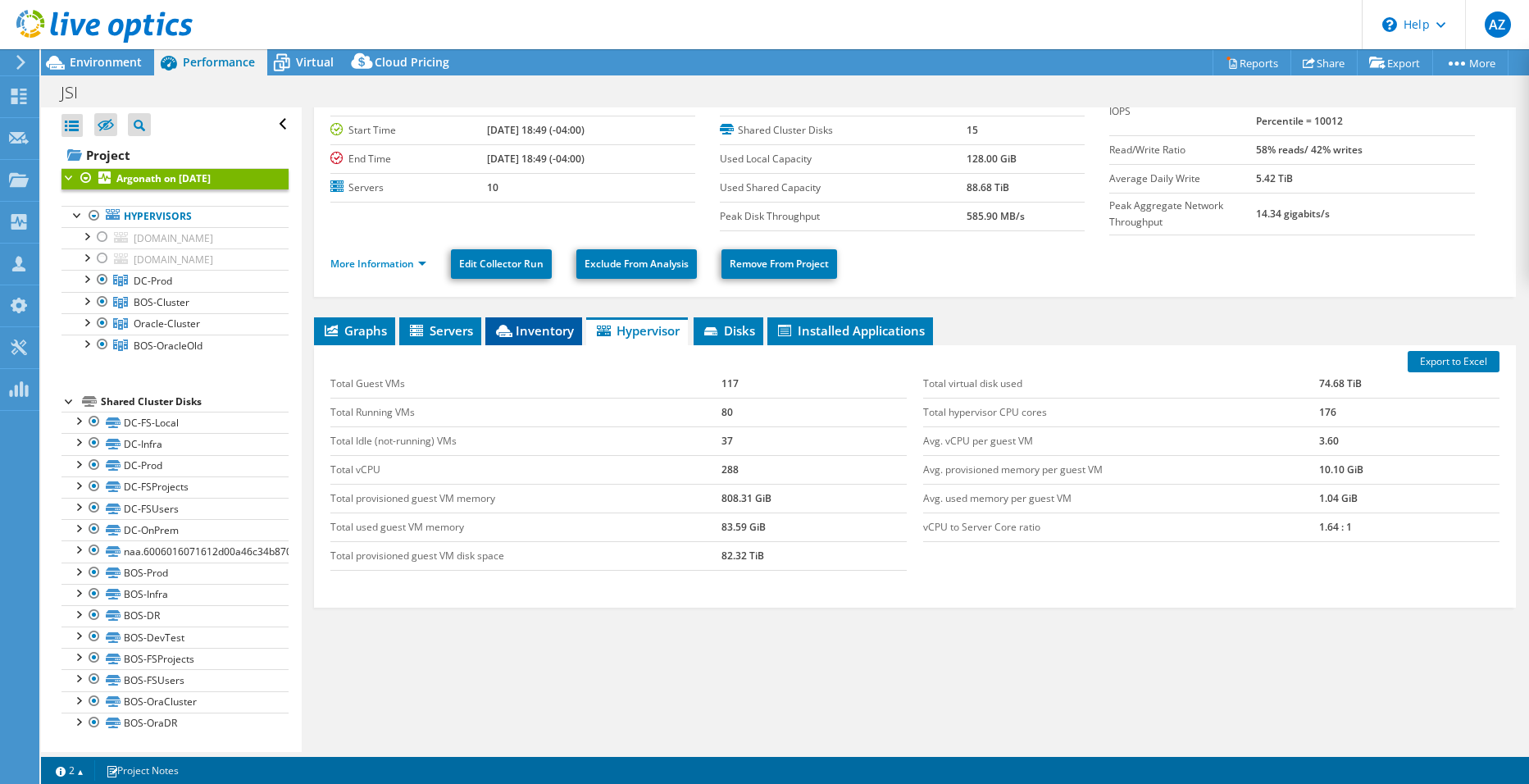
click at [554, 332] on span "Inventory" at bounding box center [533, 330] width 81 height 16
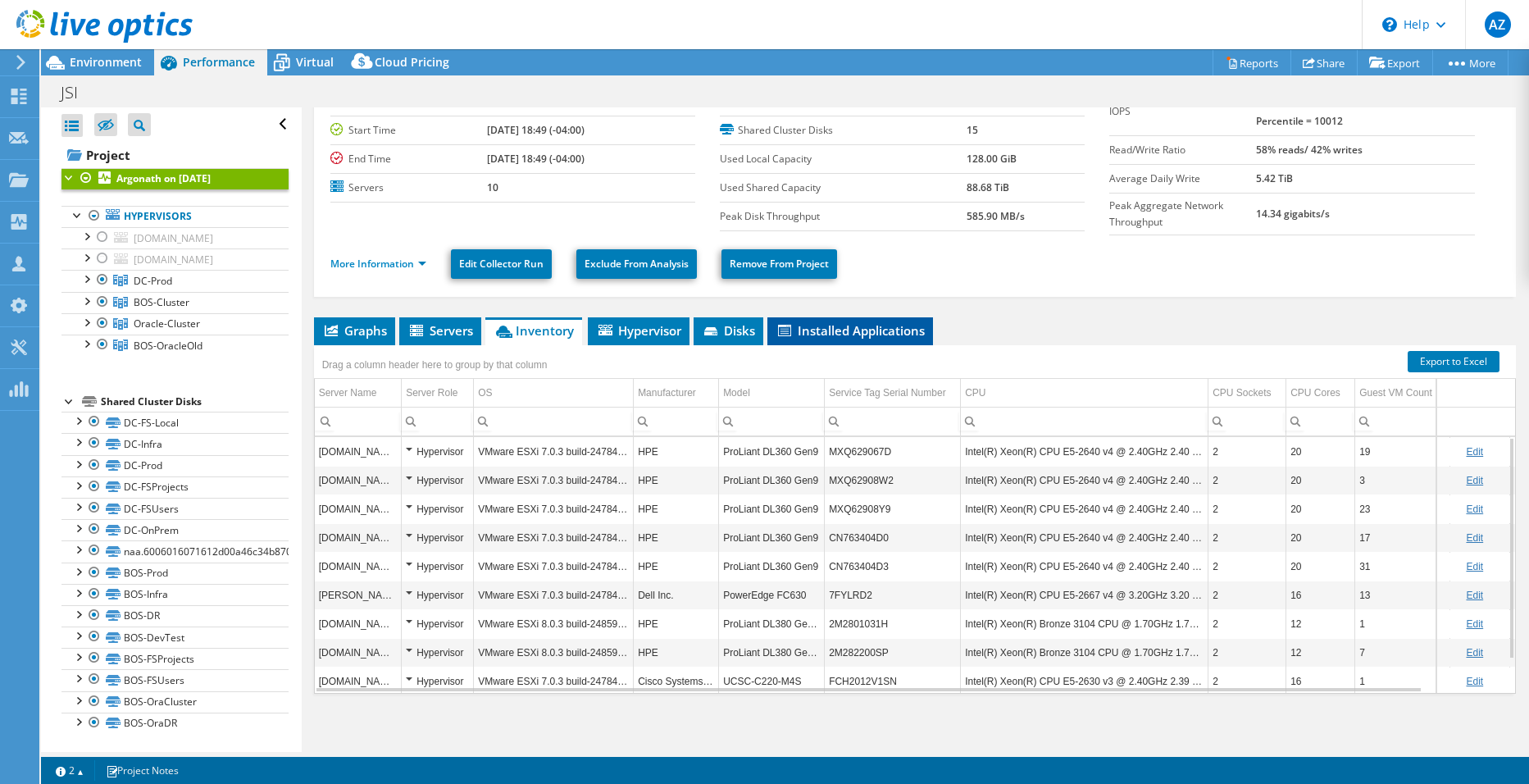
click at [845, 333] on span "Installed Applications" at bounding box center [850, 330] width 150 height 16
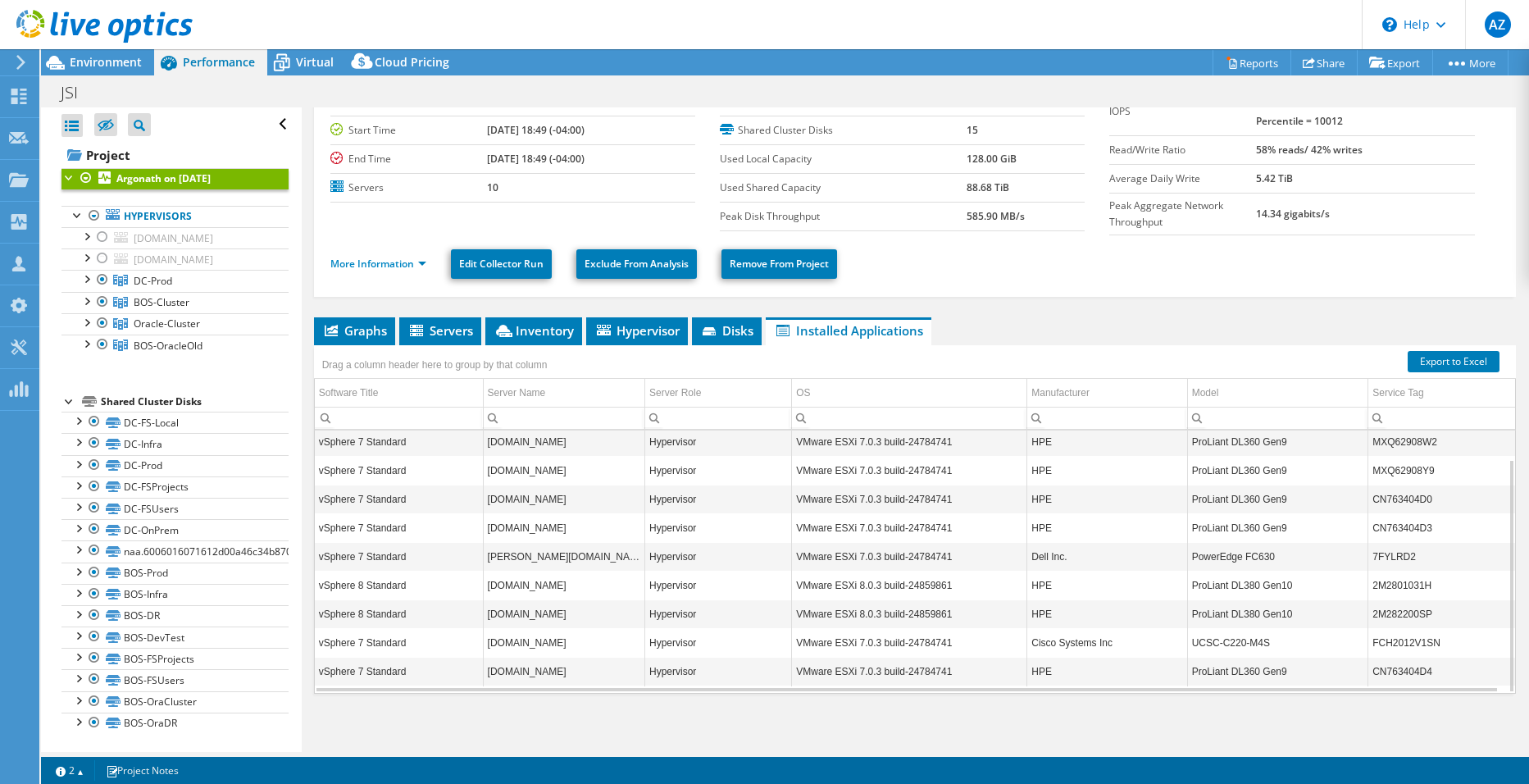
scroll to position [0, 0]
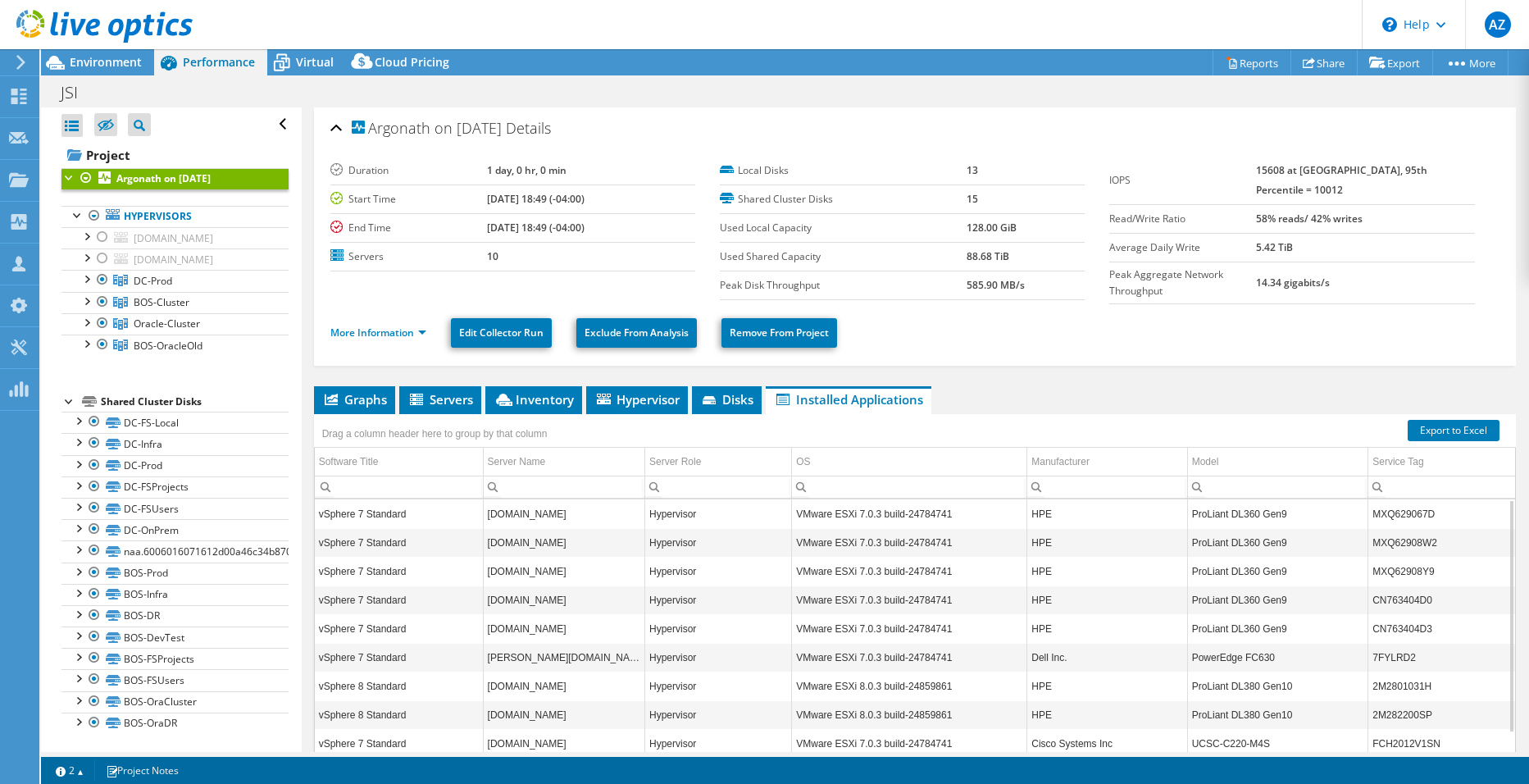
click at [820, 506] on td "VMware ESXi 7.0.3 build-24784741" at bounding box center [909, 514] width 235 height 29
click at [394, 518] on td "vSphere 7 Standard" at bounding box center [399, 514] width 168 height 29
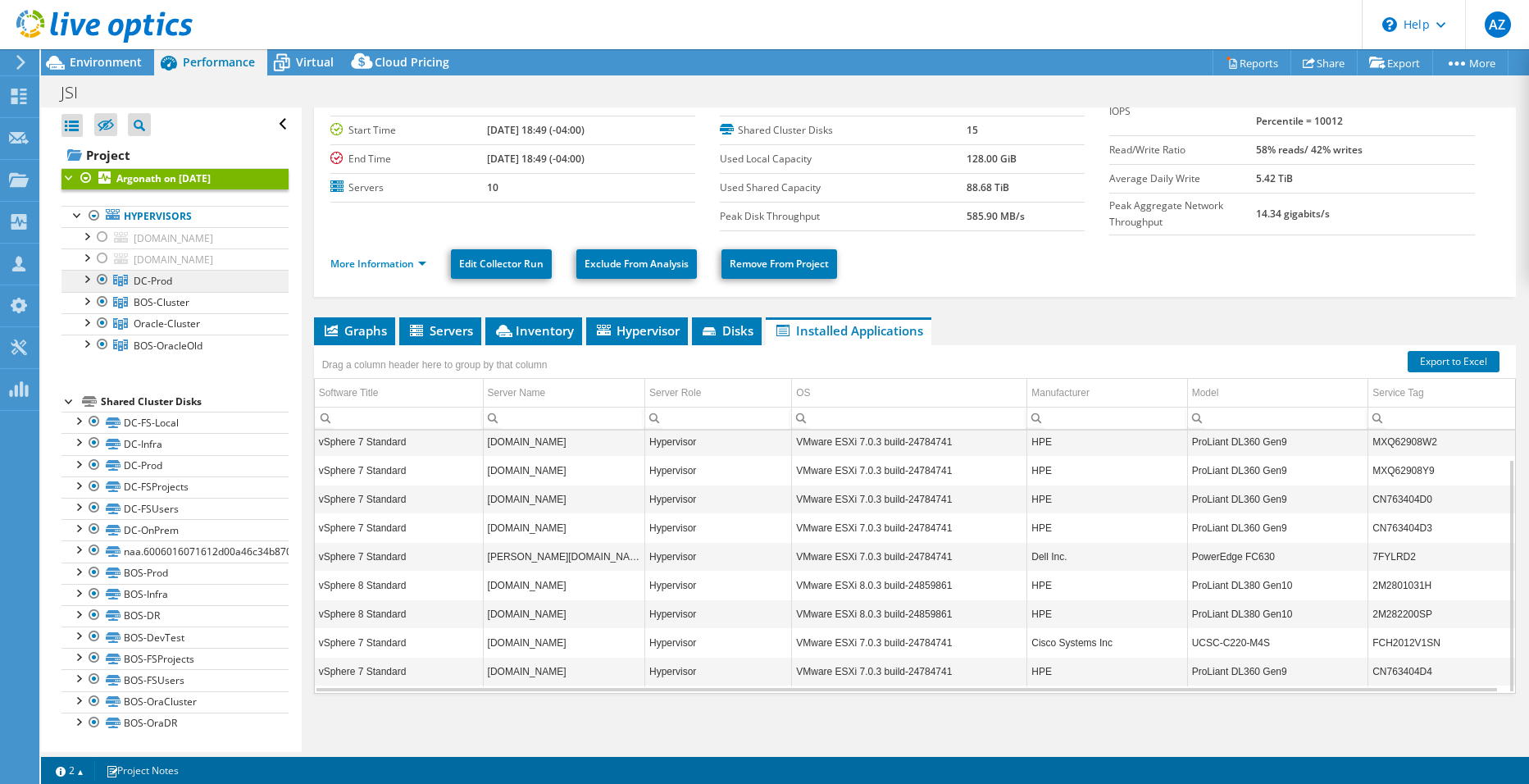
click at [190, 283] on link "DC-Prod" at bounding box center [174, 280] width 227 height 21
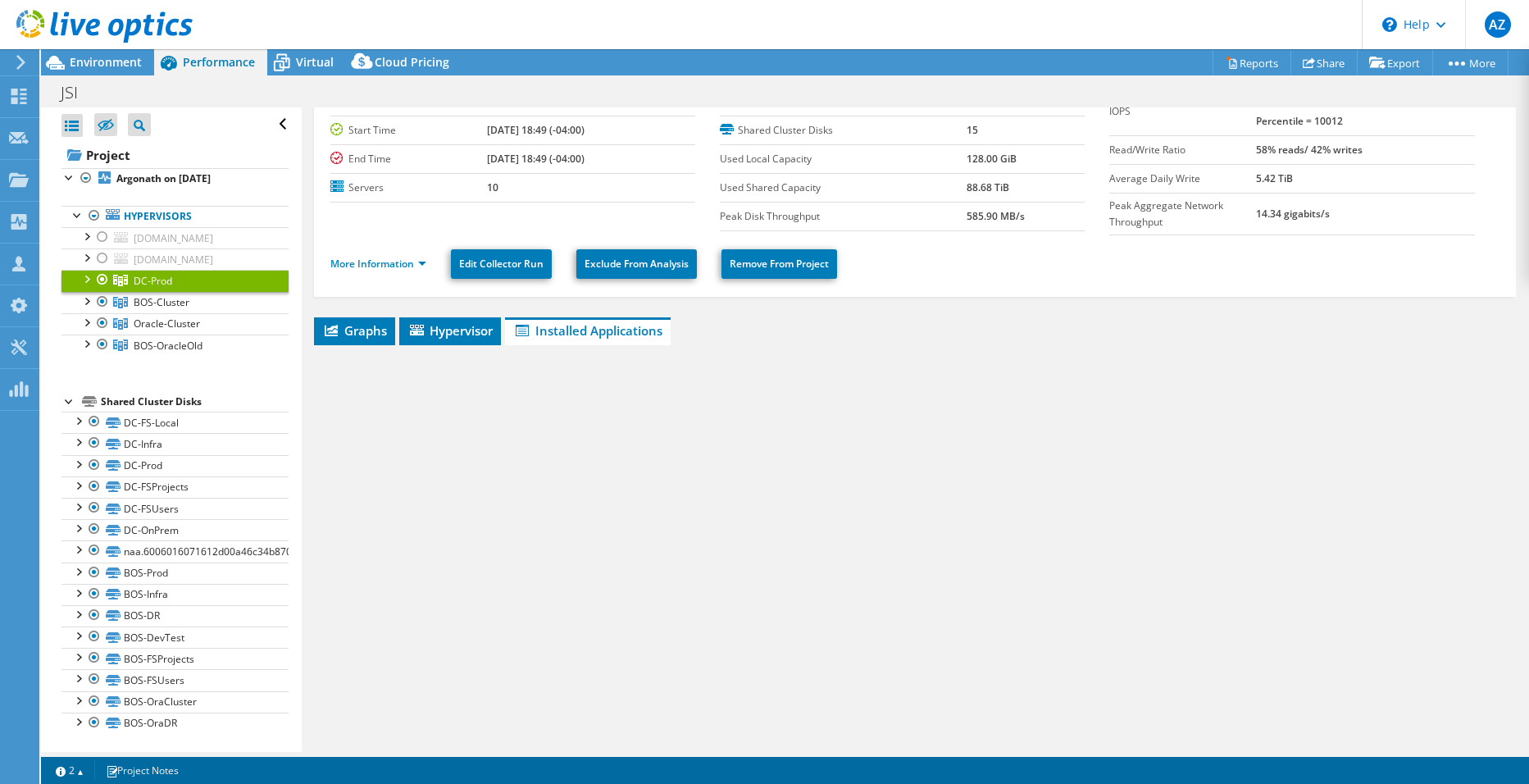
scroll to position [29, 0]
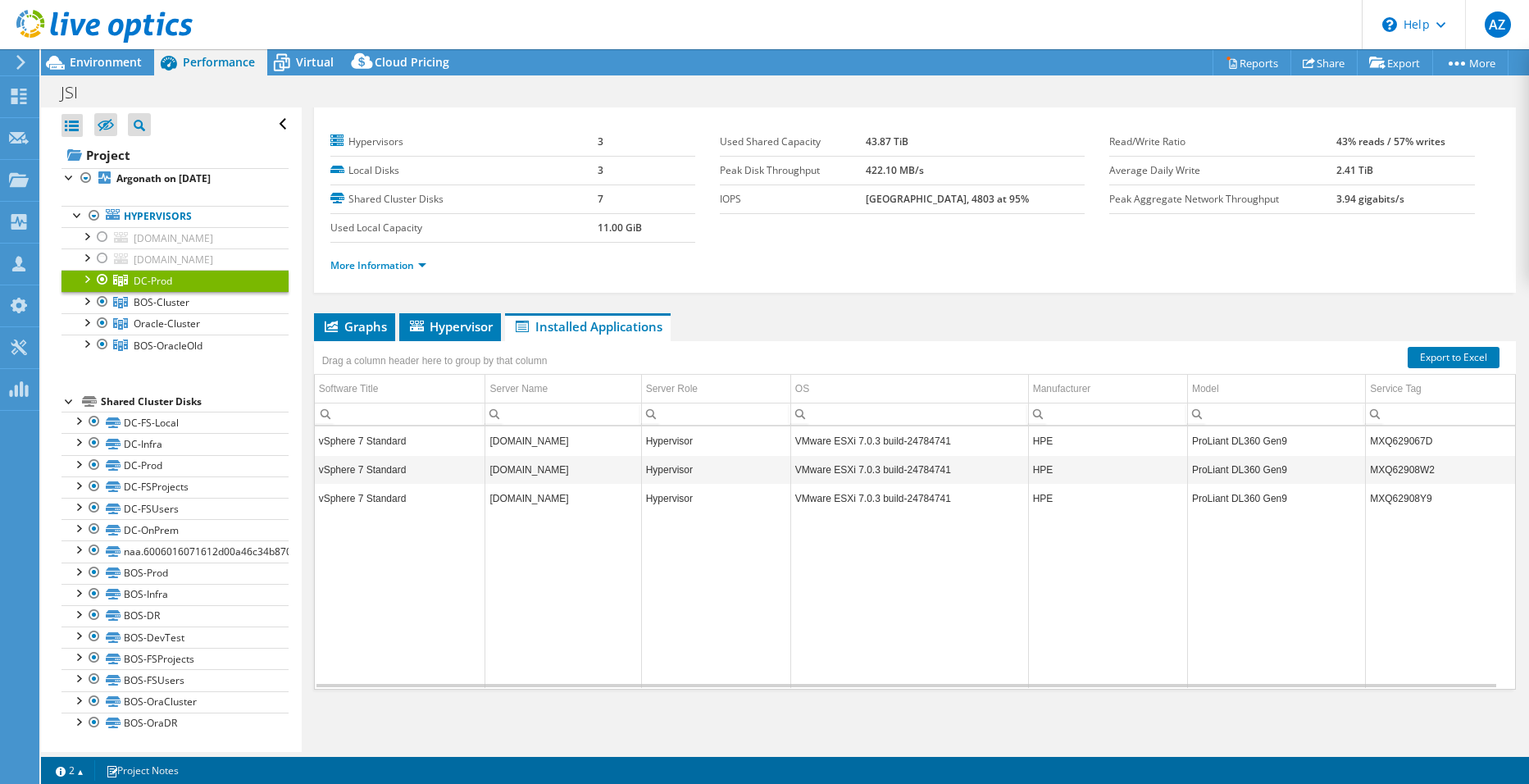
click at [84, 278] on div at bounding box center [86, 278] width 16 height 16
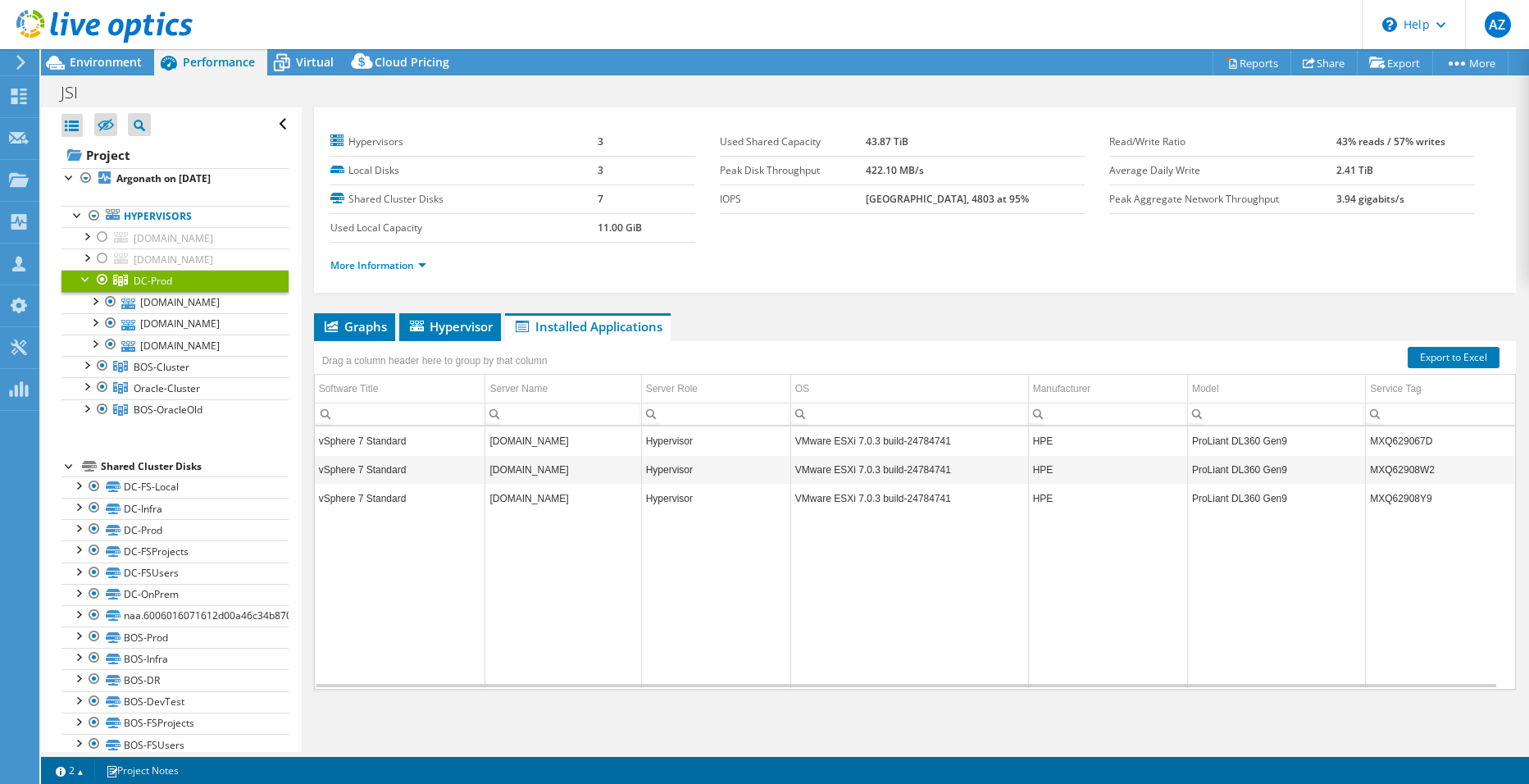
click at [81, 275] on div at bounding box center [86, 278] width 16 height 16
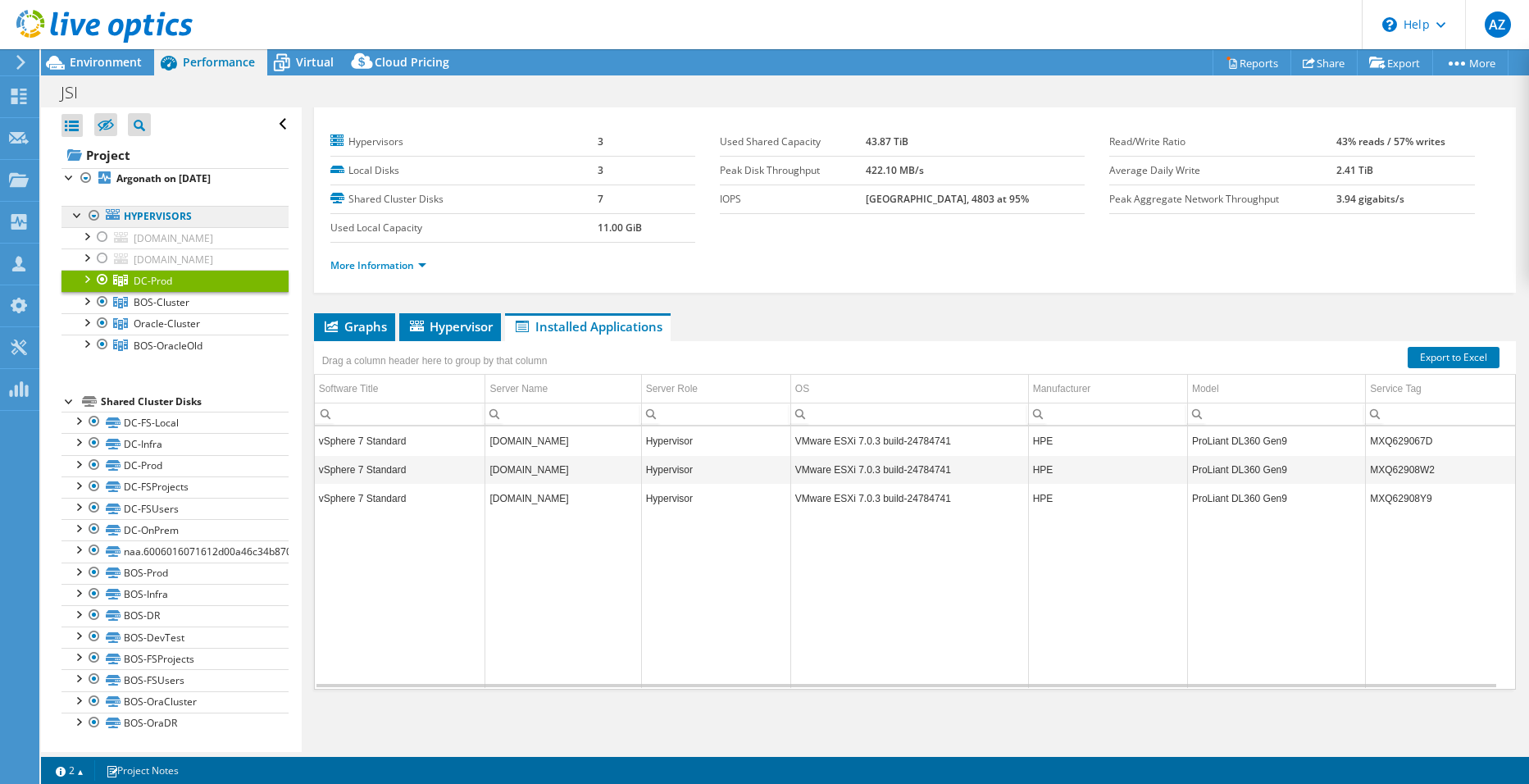
click at [147, 216] on link "Hypervisors" at bounding box center [174, 216] width 227 height 21
click at [170, 288] on span "BOS-Cluster" at bounding box center [152, 280] width 38 height 14
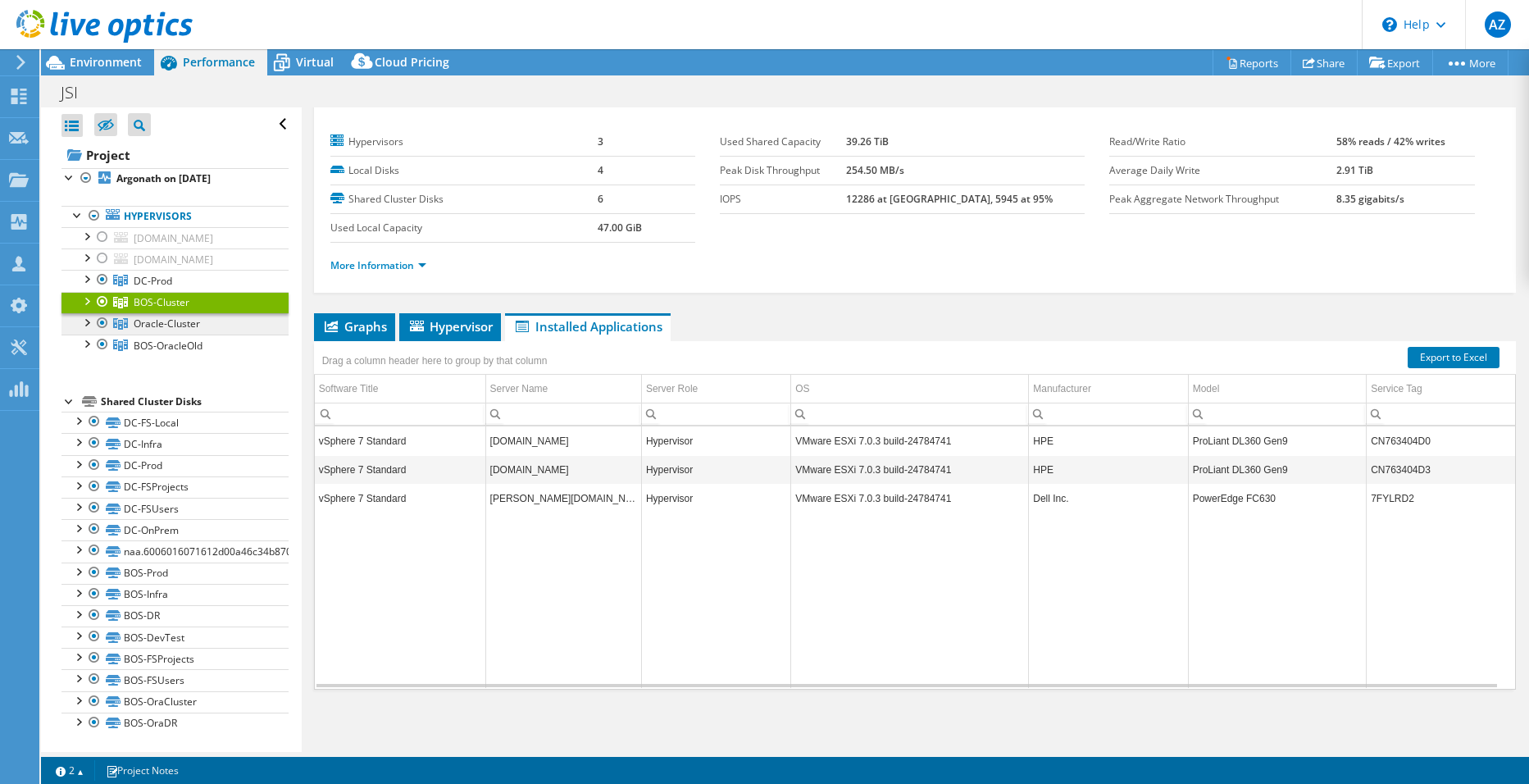
click at [167, 288] on span "Oracle-Cluster" at bounding box center [152, 280] width 38 height 14
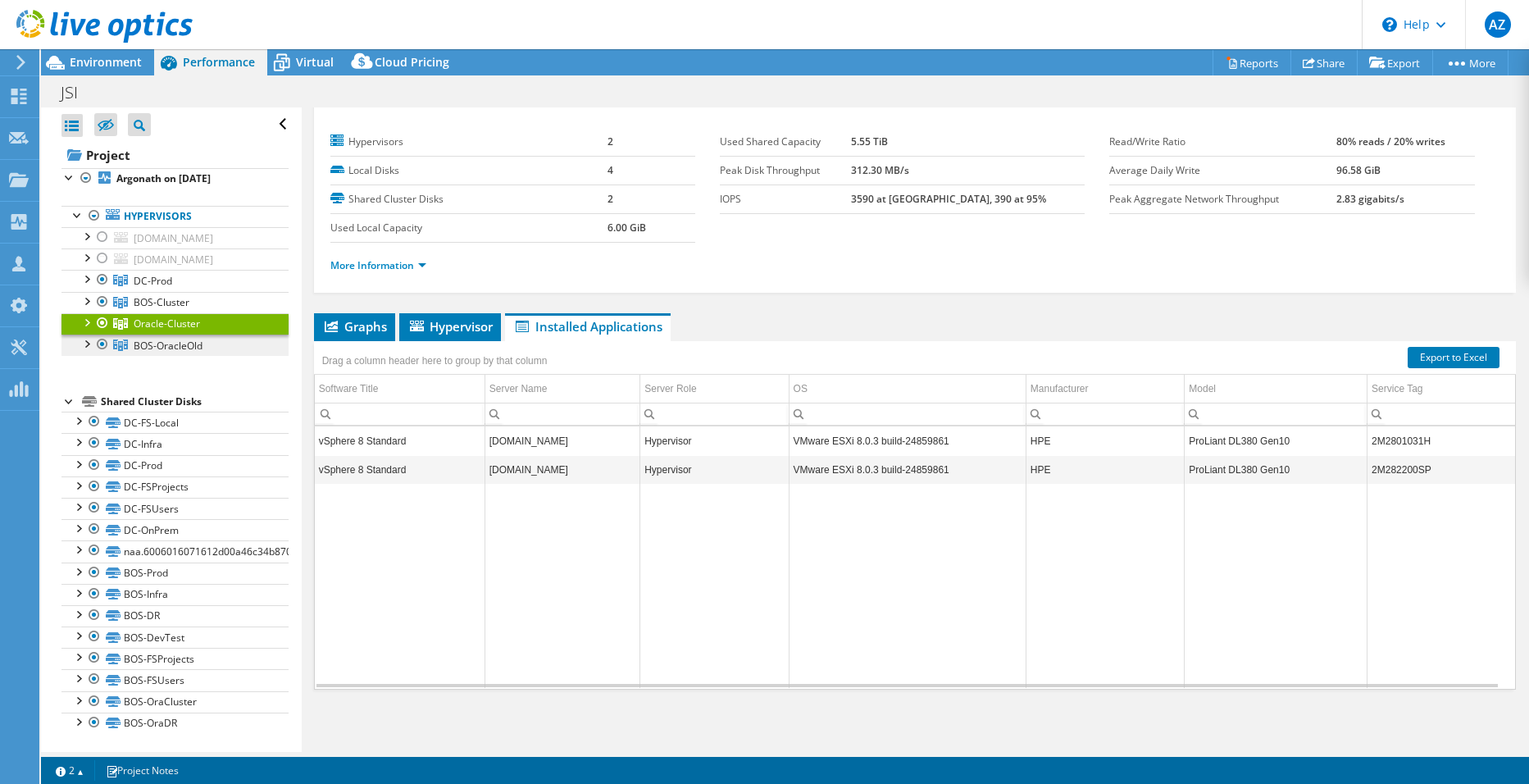
click at [166, 288] on span "BOS-OracleOld" at bounding box center [152, 280] width 38 height 14
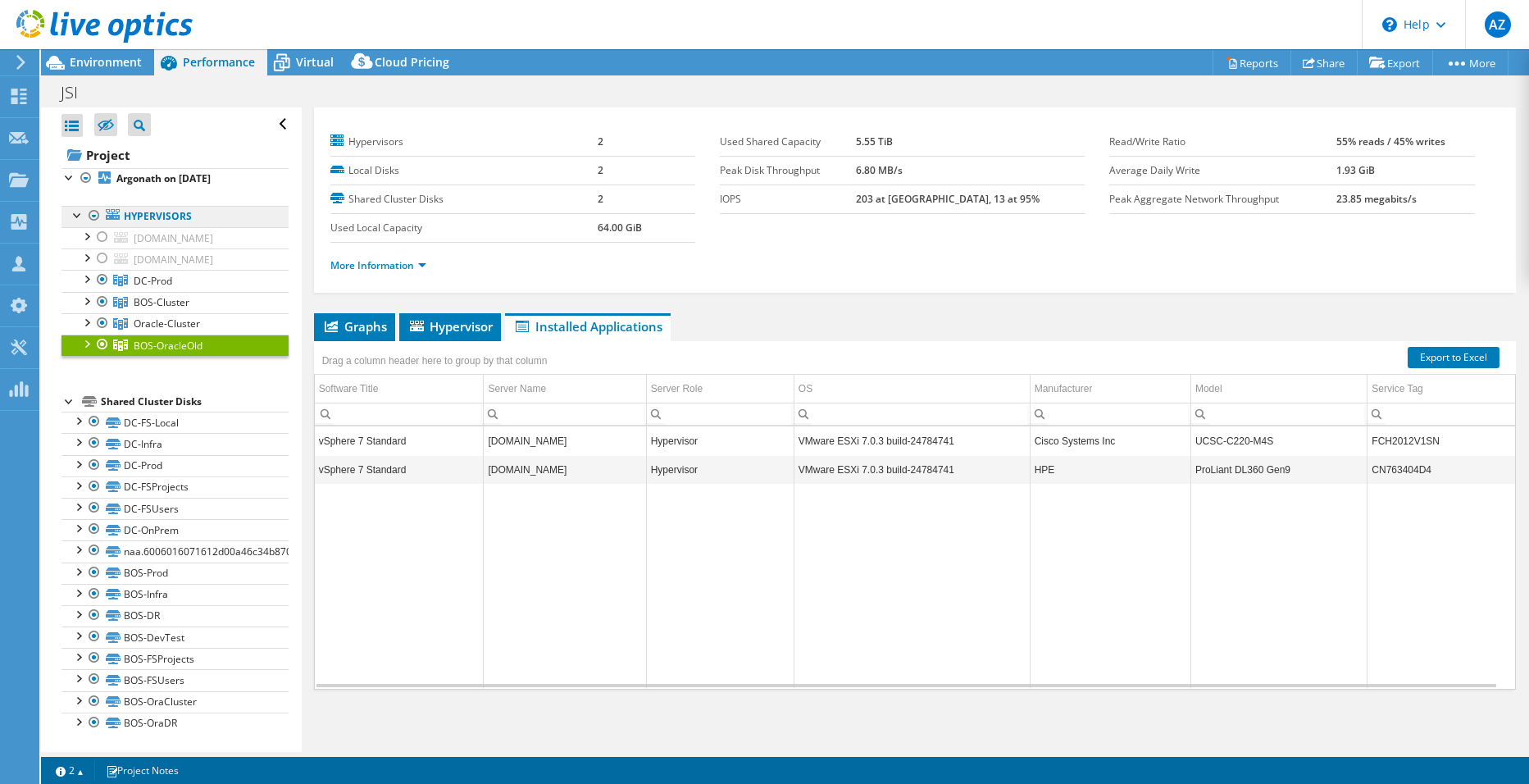
click at [170, 221] on link "Hypervisors" at bounding box center [174, 216] width 227 height 21
click at [166, 274] on span "DC-Prod" at bounding box center [152, 280] width 38 height 14
